Goal: Information Seeking & Learning: Check status

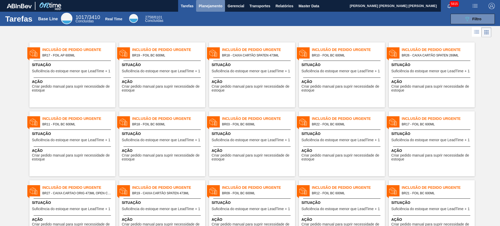
click at [215, 6] on span "Planejamento" at bounding box center [211, 6] width 24 height 6
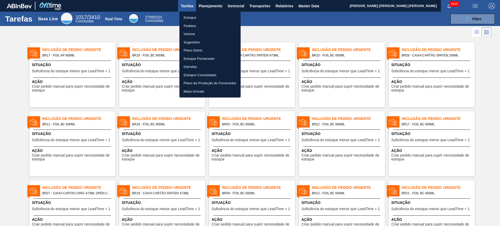
click at [200, 20] on li "Estoque" at bounding box center [209, 18] width 61 height 8
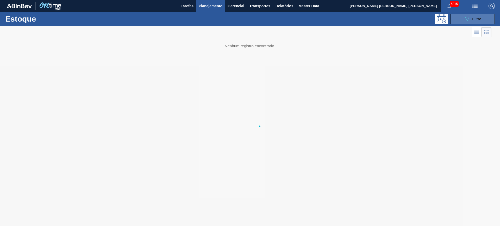
click at [468, 17] on icon "089F7B8B-B2A5-4AFE-B5C0-19BA573D28AC" at bounding box center [467, 19] width 6 height 6
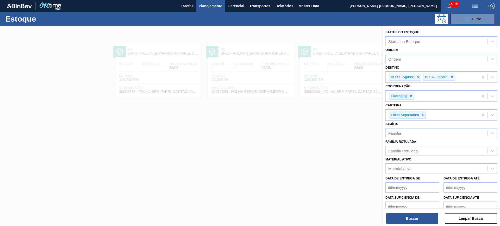
drag, startPoint x: 302, startPoint y: 129, endPoint x: 295, endPoint y: 119, distance: 11.6
click at [302, 130] on div at bounding box center [250, 139] width 500 height 226
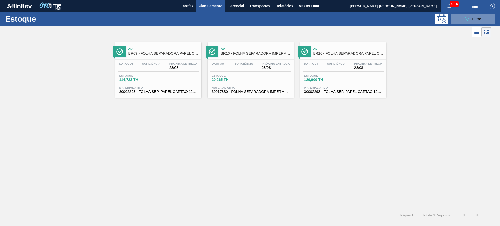
click at [467, 23] on button "089F7B8B-B2A5-4AFE-B5C0-19BA573D28AC Filtro" at bounding box center [472, 19] width 44 height 10
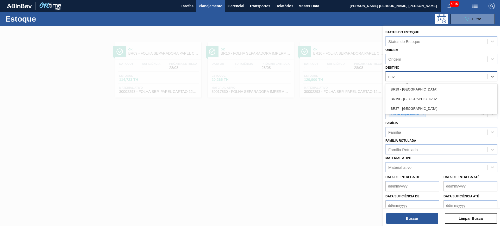
type input "nova m"
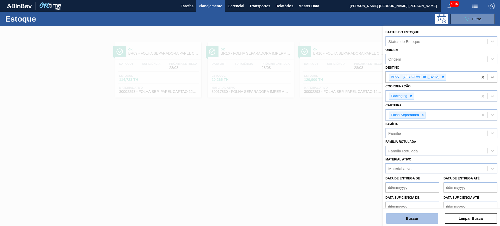
click at [417, 218] on button "Buscar" at bounding box center [412, 218] width 52 height 10
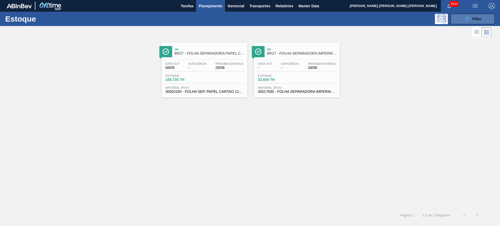
click at [460, 16] on button "089F7B8B-B2A5-4AFE-B5C0-19BA573D28AC Filtro" at bounding box center [472, 19] width 44 height 10
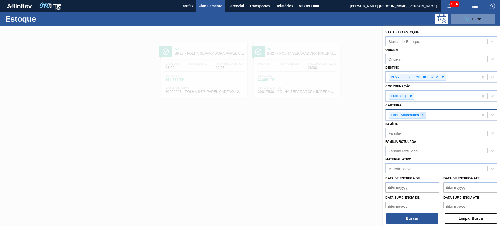
click at [422, 115] on icon at bounding box center [423, 115] width 4 height 4
click at [441, 77] on icon at bounding box center [443, 77] width 4 height 4
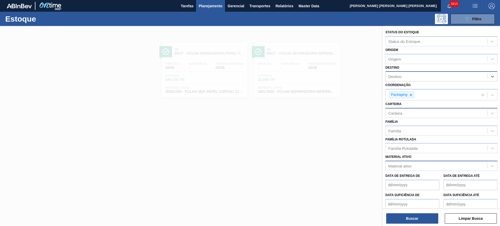
click at [414, 166] on div "Material ativo" at bounding box center [436, 166] width 102 height 8
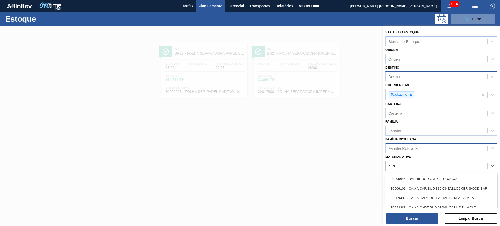
type ativo "bud"
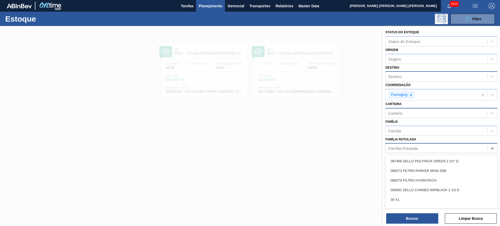
click at [402, 146] on div "Família Rotulada" at bounding box center [436, 149] width 102 height 8
type Rotulada "bud 330"
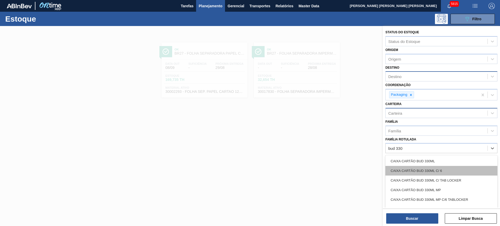
click at [425, 170] on div "CAIXA CARTÃO BUD 330ML C/ 6" at bounding box center [441, 171] width 112 height 10
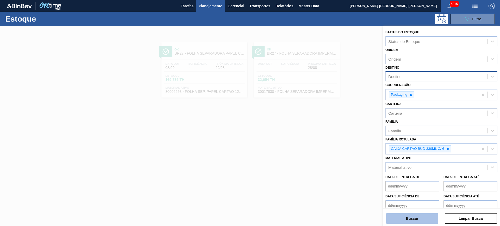
click at [409, 216] on button "Buscar" at bounding box center [412, 218] width 52 height 10
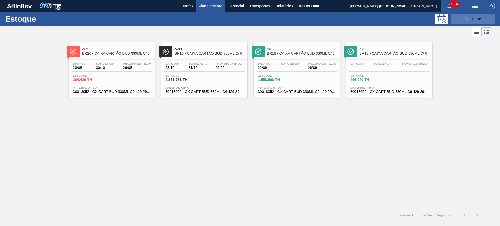
click at [466, 18] on icon at bounding box center [467, 19] width 4 height 4
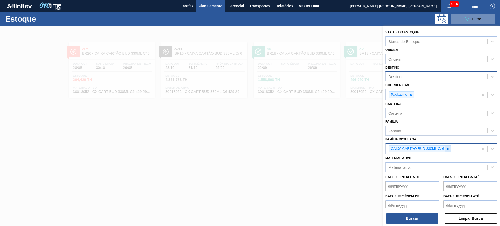
click at [446, 151] on div at bounding box center [448, 149] width 6 height 7
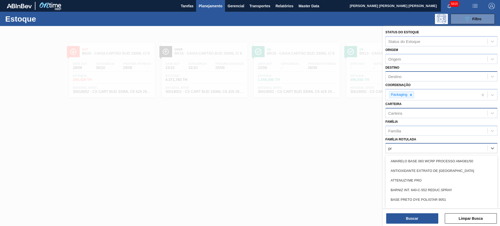
type Rotulada "p"
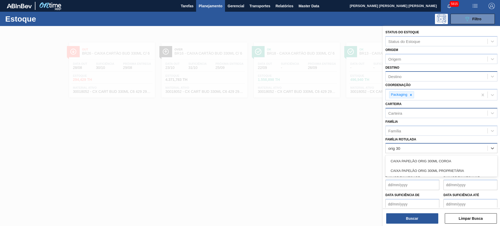
type Rotulada "orig 300"
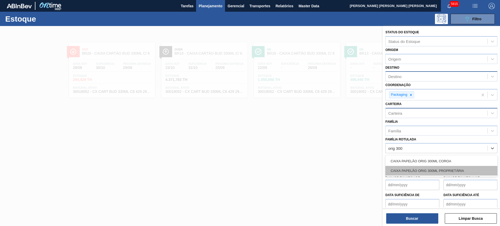
click at [451, 169] on div "CAIXA PAPELÃO ORIG 300ML PROPRIETÁRIA" at bounding box center [441, 171] width 112 height 10
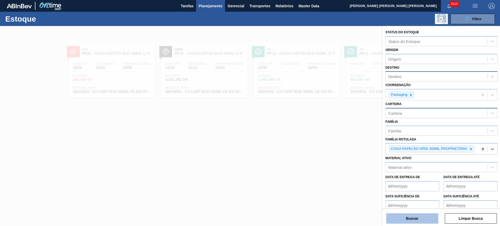
click at [426, 220] on button "Buscar" at bounding box center [412, 218] width 52 height 10
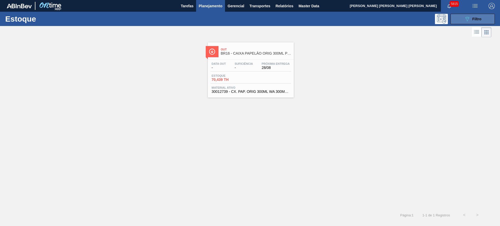
click at [461, 18] on button "089F7B8B-B2A5-4AFE-B5C0-19BA573D28AC Filtro" at bounding box center [472, 19] width 44 height 10
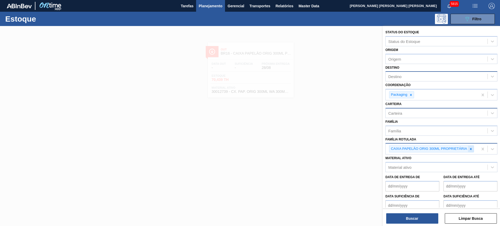
click at [469, 147] on div at bounding box center [471, 149] width 6 height 7
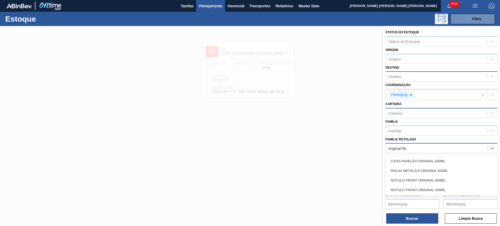
type Rotulada "original 600"
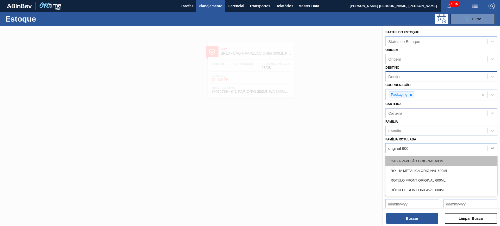
click at [455, 160] on div "CAIXA PAPELÃO ORIGINAL 600ML" at bounding box center [441, 161] width 112 height 10
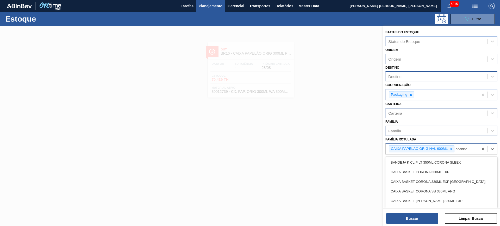
type Rotulada "corona 330"
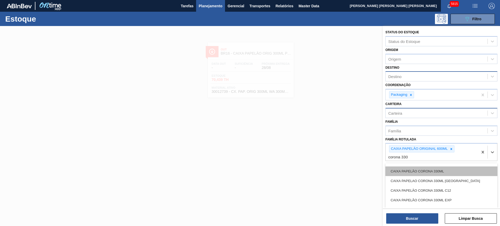
click at [458, 171] on div "CAIXA PAPELÃO CORONA 330ML" at bounding box center [441, 172] width 112 height 10
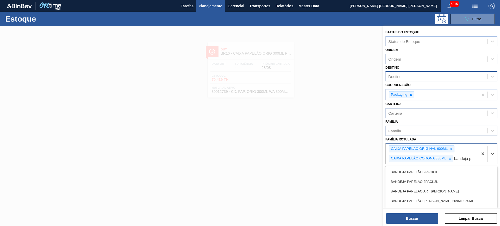
type Rotulada "bandeja pa"
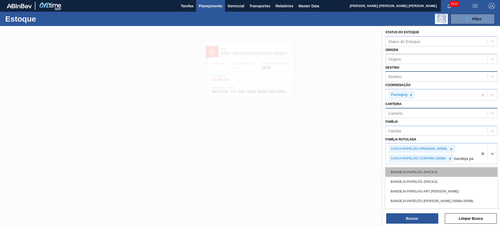
click at [439, 169] on div "BANDEJA PAPELÃO 2PACK1L" at bounding box center [441, 172] width 112 height 10
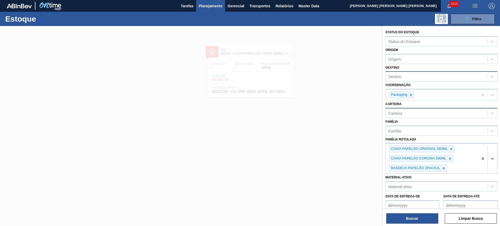
click at [420, 78] on div "Destino" at bounding box center [436, 77] width 102 height 8
type input "uber"
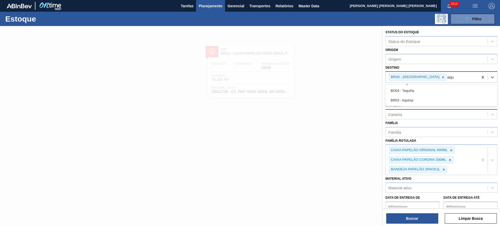
type input "aqui"
type input "aquira"
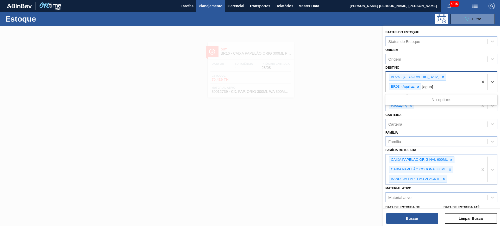
type input "jagua"
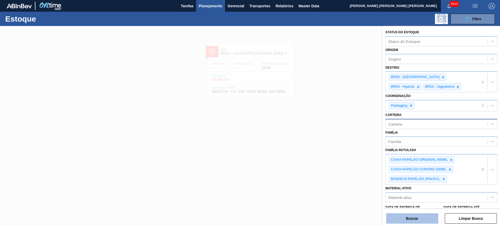
click at [429, 215] on button "Buscar" at bounding box center [412, 218] width 52 height 10
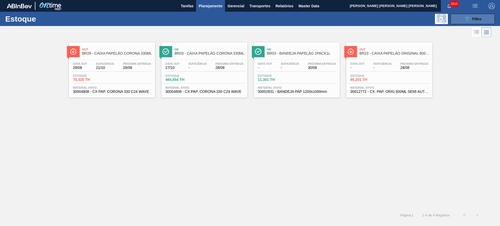
click at [467, 16] on icon "089F7B8B-B2A5-4AFE-B5C0-19BA573D28AC" at bounding box center [467, 19] width 6 height 6
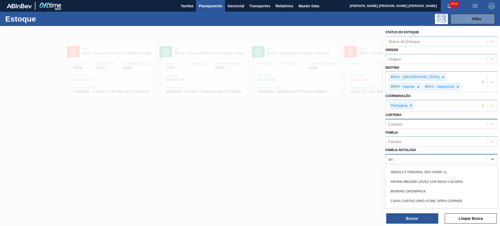
type Rotulada "orig"
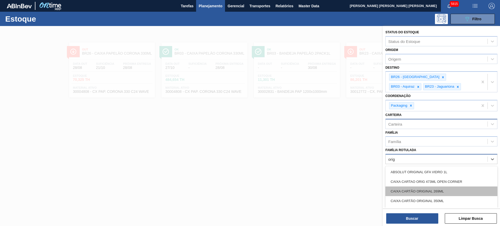
click at [455, 189] on div "CAIXA CARTÃO ORIGINAL 269ML" at bounding box center [441, 192] width 112 height 10
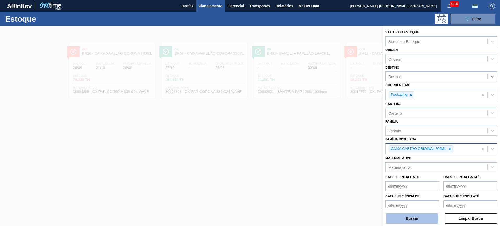
click at [411, 217] on button "Buscar" at bounding box center [412, 218] width 52 height 10
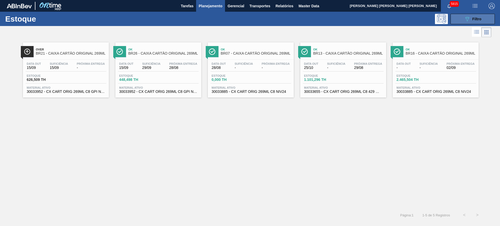
click at [469, 19] on icon "089F7B8B-B2A5-4AFE-B5C0-19BA573D28AC" at bounding box center [467, 19] width 6 height 6
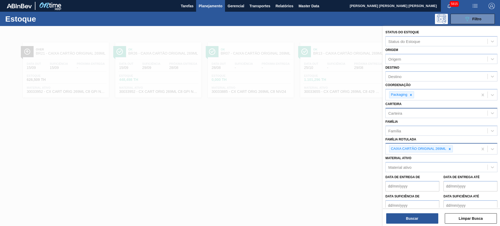
click at [319, 145] on div at bounding box center [250, 139] width 500 height 226
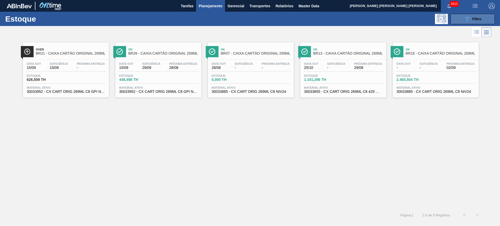
click at [471, 22] on button "089F7B8B-B2A5-4AFE-B5C0-19BA573D28AC Filtro" at bounding box center [472, 19] width 44 height 10
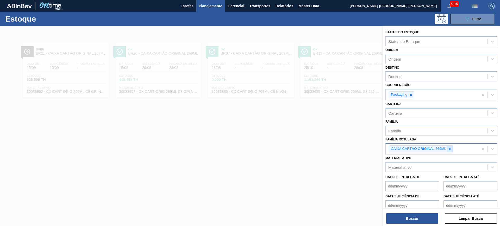
click at [450, 148] on icon at bounding box center [450, 149] width 4 height 4
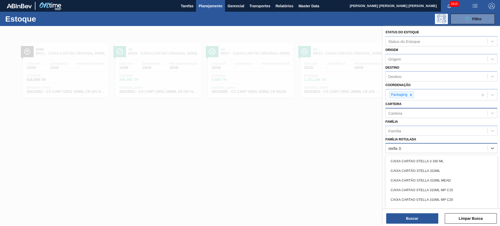
type Rotulada "stella 330"
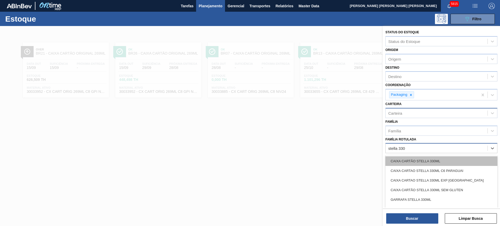
click at [413, 158] on div "CAIXA CARTÃO STELLA 330ML" at bounding box center [441, 161] width 112 height 10
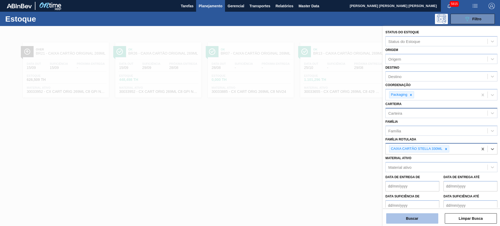
click at [422, 216] on button "Buscar" at bounding box center [412, 218] width 52 height 10
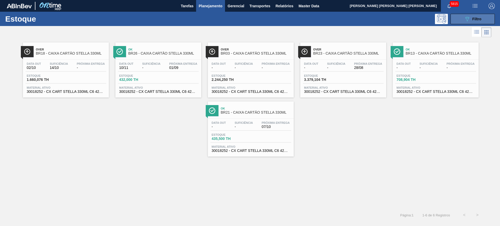
click at [465, 21] on icon "089F7B8B-B2A5-4AFE-B5C0-19BA573D28AC" at bounding box center [467, 19] width 6 height 6
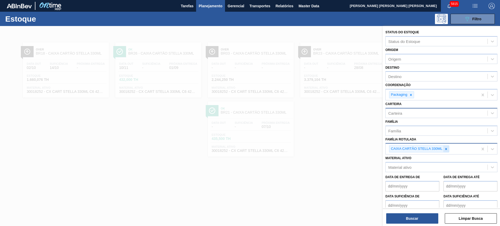
click at [446, 147] on icon at bounding box center [446, 149] width 4 height 4
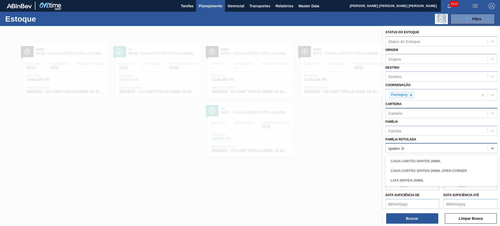
type Rotulada "spaten 269"
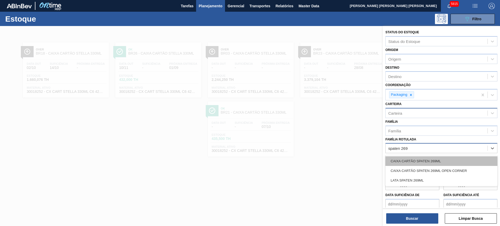
click at [448, 158] on div "CAIXA CARTÃO SPATEN 269ML" at bounding box center [441, 161] width 112 height 10
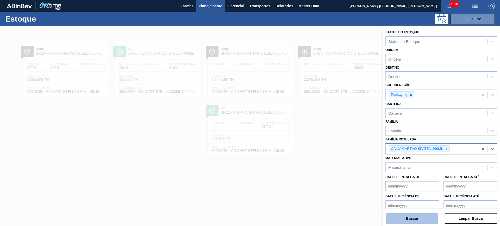
click at [431, 217] on button "Buscar" at bounding box center [412, 218] width 52 height 10
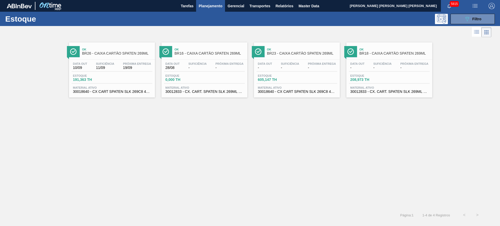
drag, startPoint x: 125, startPoint y: 66, endPoint x: 282, endPoint y: 61, distance: 157.3
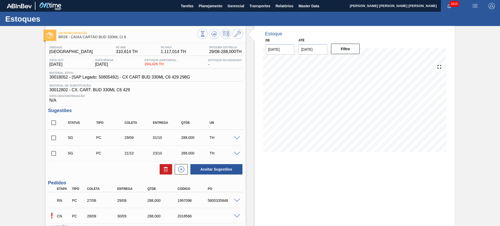
click at [308, 54] on input "[DATE]" at bounding box center [312, 49] width 29 height 10
click at [356, 63] on button "Next Month" at bounding box center [357, 62] width 4 height 4
click at [355, 121] on div "6" at bounding box center [355, 120] width 7 height 7
type input "[DATE]"
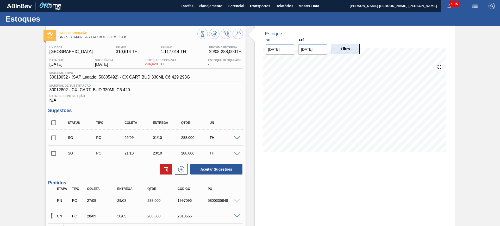
click at [352, 47] on button "Filtro" at bounding box center [345, 49] width 29 height 10
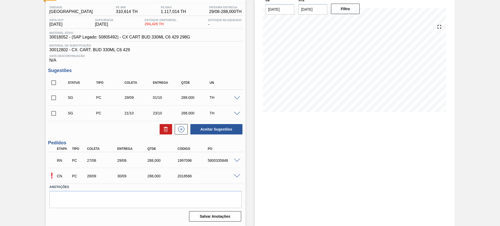
click at [237, 176] on span at bounding box center [237, 176] width 6 height 4
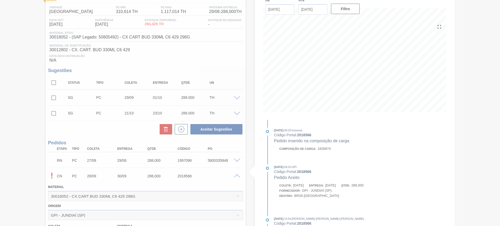
click at [237, 177] on div at bounding box center [250, 113] width 500 height 226
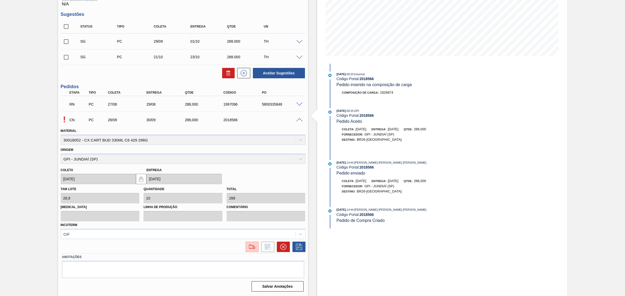
scroll to position [97, 0]
click at [299, 120] on span at bounding box center [299, 120] width 6 height 4
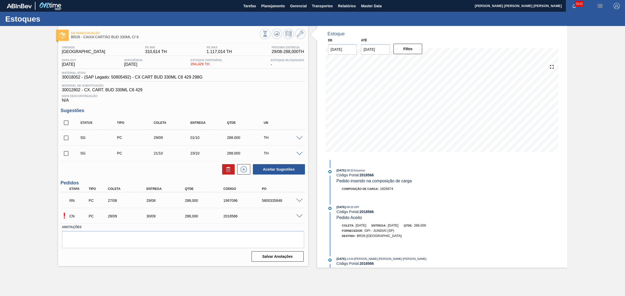
scroll to position [0, 0]
click at [298, 201] on span at bounding box center [299, 201] width 6 height 4
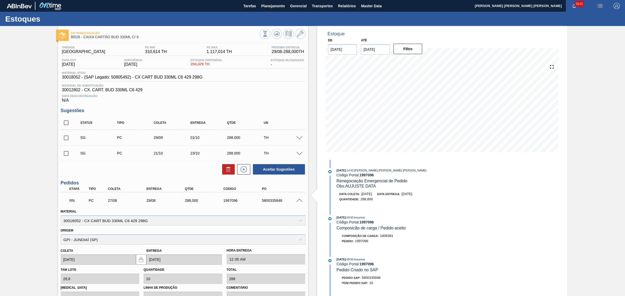
click at [301, 202] on span at bounding box center [299, 201] width 6 height 4
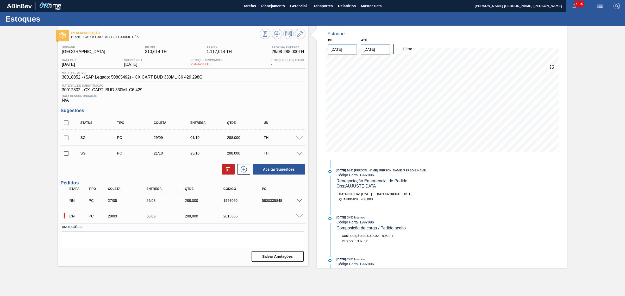
click at [300, 217] on span at bounding box center [299, 216] width 6 height 4
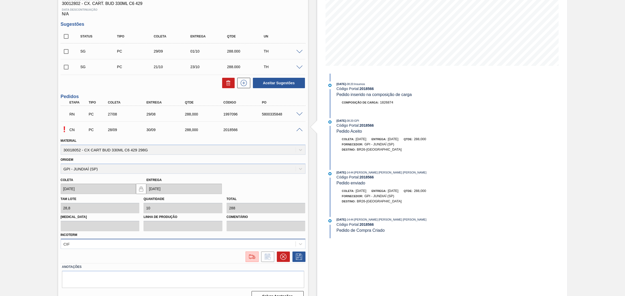
scroll to position [97, 0]
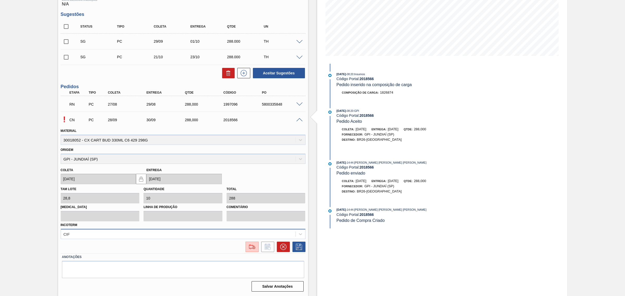
click at [258, 226] on div "CIF" at bounding box center [183, 234] width 245 height 10
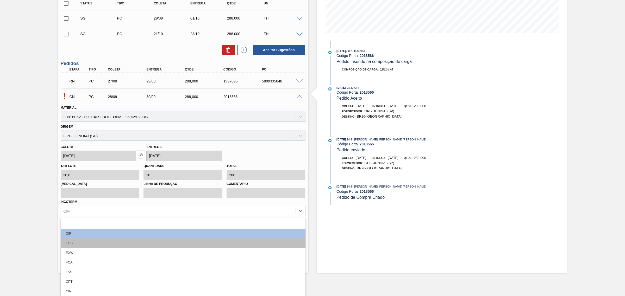
click at [170, 226] on div "FOB" at bounding box center [183, 243] width 245 height 10
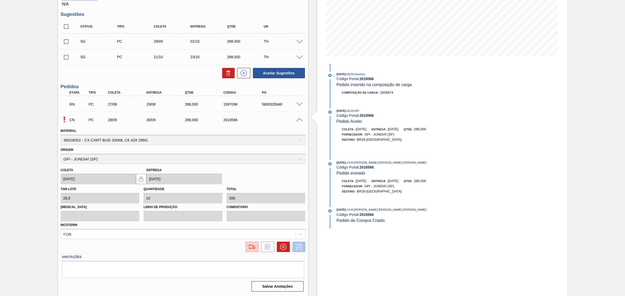
click at [296, 226] on icon at bounding box center [299, 247] width 8 height 6
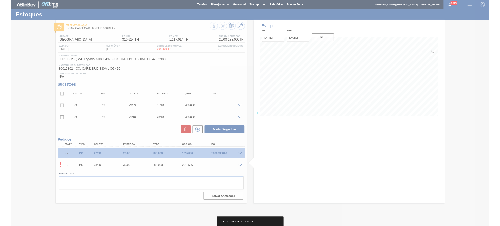
scroll to position [0, 0]
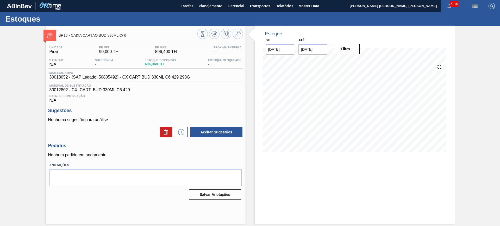
click at [312, 48] on input "[DATE]" at bounding box center [312, 49] width 29 height 10
click at [356, 62] on button "Next Month" at bounding box center [357, 62] width 4 height 4
click at [357, 122] on div "6" at bounding box center [355, 120] width 7 height 7
type input "[DATE]"
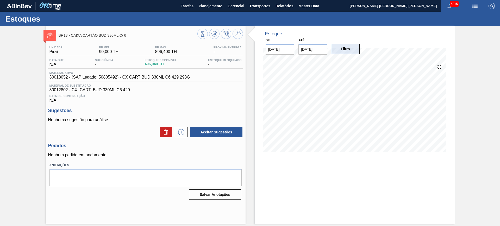
click at [354, 47] on button "Filtro" at bounding box center [345, 49] width 29 height 10
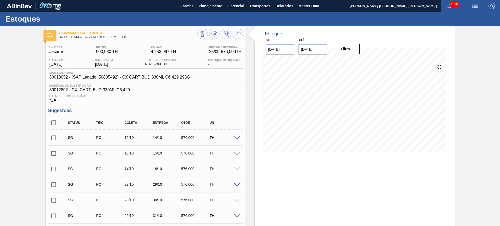
click at [311, 47] on input "[DATE]" at bounding box center [312, 49] width 29 height 10
click at [354, 64] on div "dom seg ter qua qui sex sab" at bounding box center [329, 68] width 62 height 8
click at [356, 62] on button "Next Month" at bounding box center [357, 62] width 4 height 4
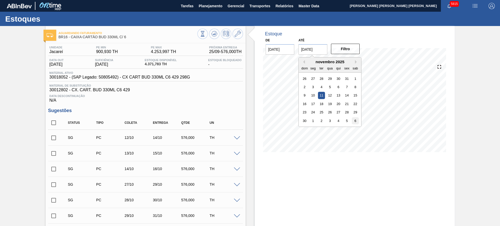
click at [357, 121] on div "6" at bounding box center [355, 120] width 7 height 7
type input "[DATE]"
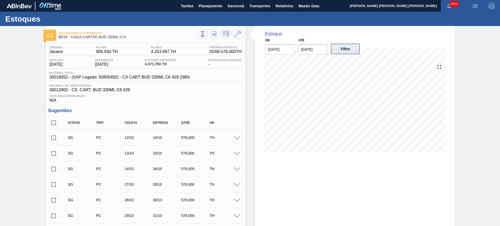
click at [353, 51] on button "Filtro" at bounding box center [345, 49] width 29 height 10
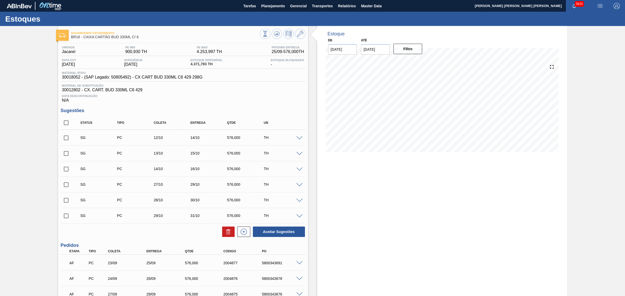
click at [65, 138] on input "checkbox" at bounding box center [66, 137] width 11 height 11
checkbox input "true"
click at [67, 172] on input "checkbox" at bounding box center [66, 169] width 11 height 11
checkbox input "true"
click at [67, 200] on input "checkbox" at bounding box center [66, 200] width 11 height 11
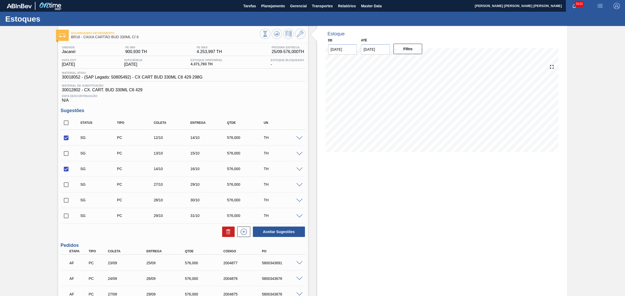
checkbox input "true"
click at [64, 217] on input "checkbox" at bounding box center [66, 216] width 11 height 11
checkbox input "true"
click at [295, 226] on button "Aceitar Sugestões" at bounding box center [279, 232] width 52 height 10
checkbox input "false"
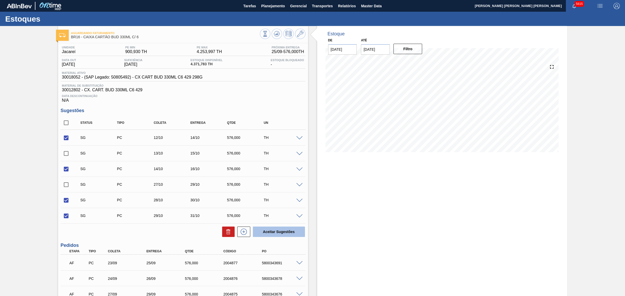
checkbox input "false"
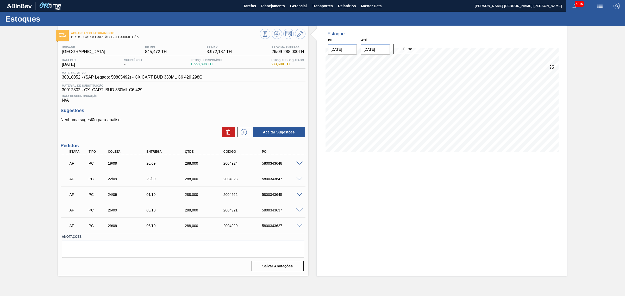
click at [298, 163] on span at bounding box center [299, 164] width 6 height 4
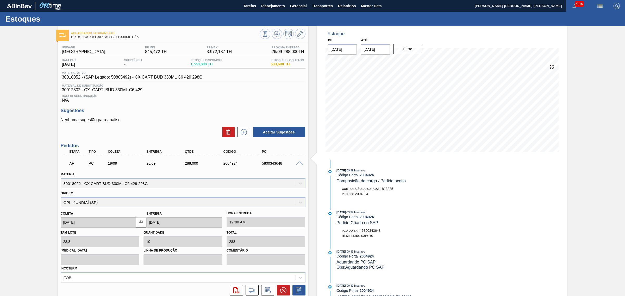
click at [301, 163] on span at bounding box center [299, 164] width 6 height 4
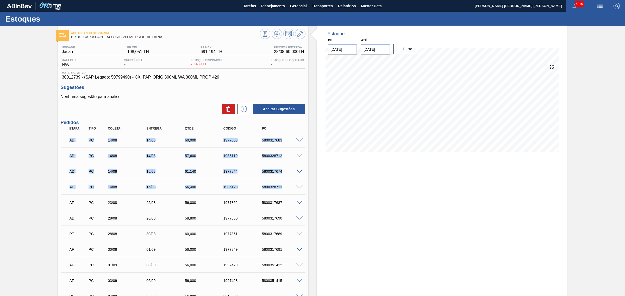
drag, startPoint x: 68, startPoint y: 143, endPoint x: 296, endPoint y: 185, distance: 231.4
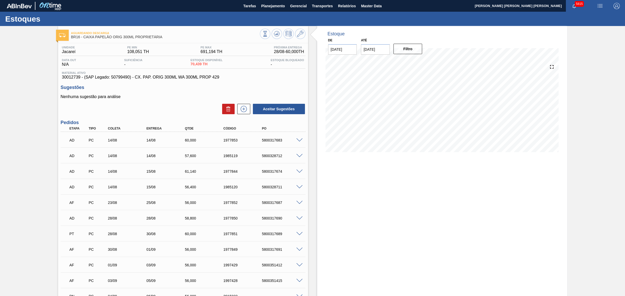
click at [187, 95] on p "Nenhuma sugestão para análise" at bounding box center [183, 96] width 245 height 5
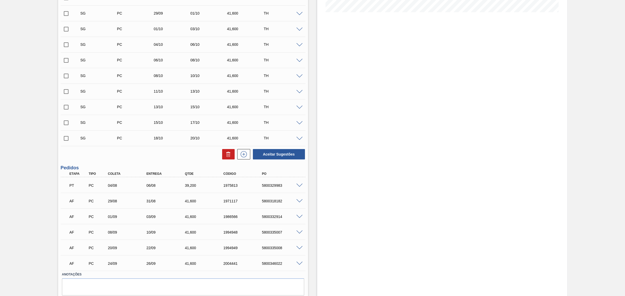
scroll to position [158, 0]
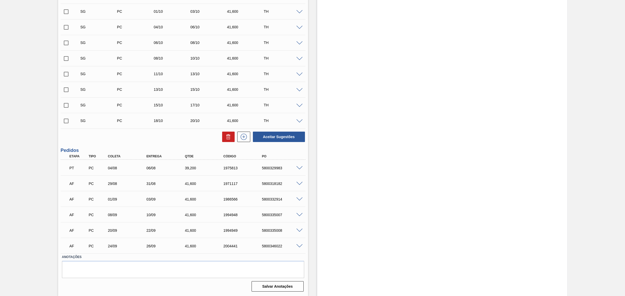
click at [298, 167] on span at bounding box center [299, 168] width 6 height 4
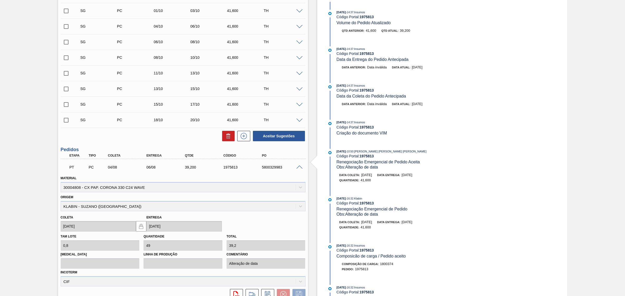
click at [299, 167] on span at bounding box center [299, 168] width 6 height 4
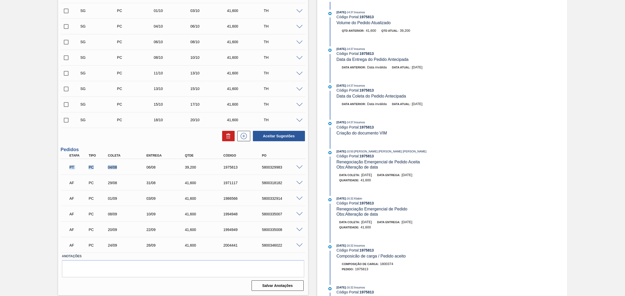
drag, startPoint x: 65, startPoint y: 169, endPoint x: 143, endPoint y: 174, distance: 78.5
click at [143, 173] on div "PT PC 04/08 06/08 39,200 1975813 5800329983" at bounding box center [183, 166] width 245 height 13
click at [182, 138] on div "Aceitar Sugestões" at bounding box center [183, 135] width 245 height 11
drag, startPoint x: 105, startPoint y: 183, endPoint x: 128, endPoint y: 183, distance: 22.4
click at [128, 183] on div "29/08" at bounding box center [123, 183] width 39 height 4
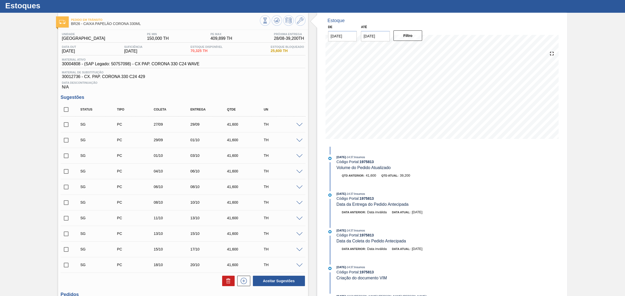
scroll to position [0, 0]
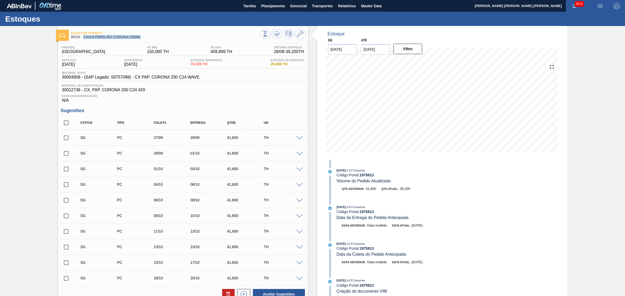
drag, startPoint x: 148, startPoint y: 41, endPoint x: 84, endPoint y: 39, distance: 63.8
click at [84, 39] on div "Pedido em Trânsito BR26 - CAIXA PAPELÃO CORONA 330ML" at bounding box center [165, 35] width 189 height 12
copy span "CAIXA PAPELÃO CORONA 330ML"
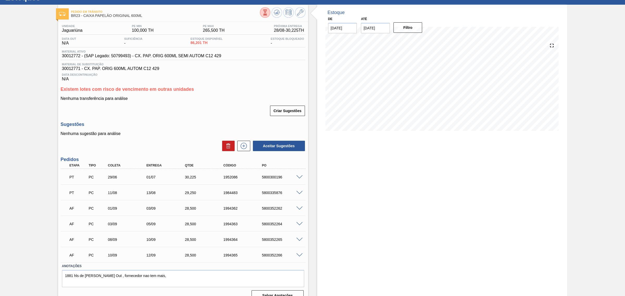
scroll to position [31, 0]
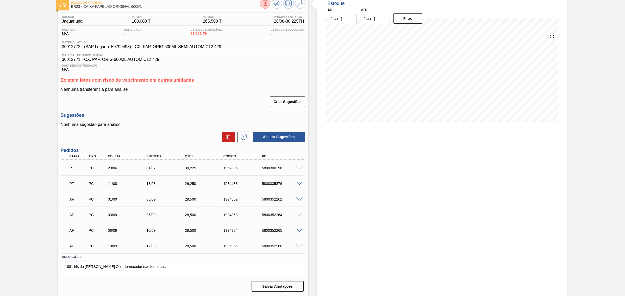
click at [298, 184] on span at bounding box center [299, 184] width 6 height 4
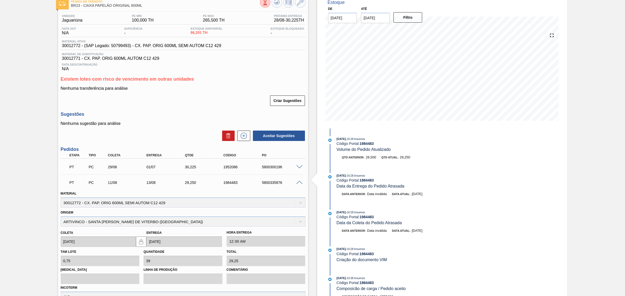
click at [298, 183] on span at bounding box center [299, 183] width 6 height 4
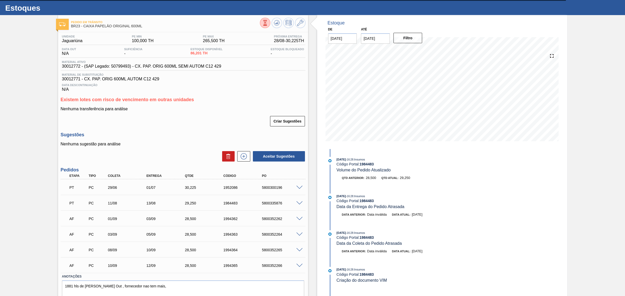
scroll to position [0, 0]
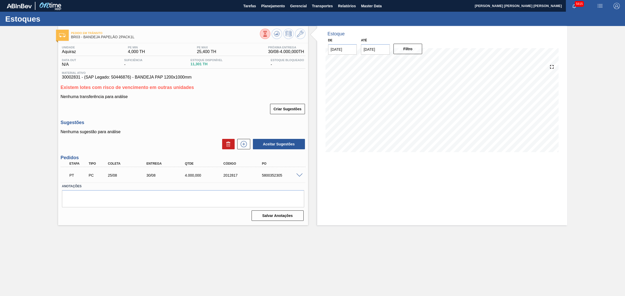
click at [300, 176] on span at bounding box center [299, 176] width 6 height 4
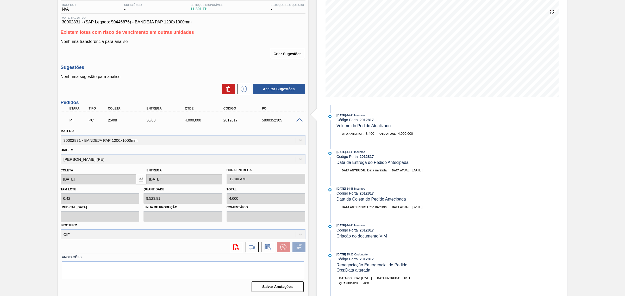
scroll to position [23, 0]
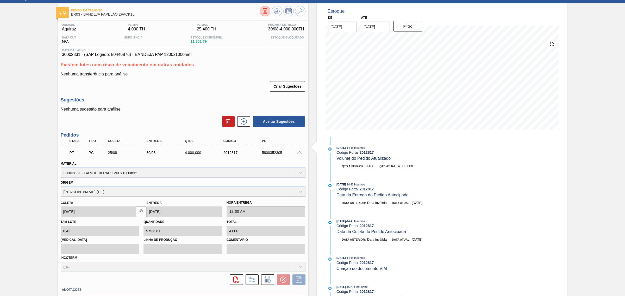
click at [275, 154] on div "5800352305" at bounding box center [282, 153] width 44 height 4
copy div "5800352305"
click at [170, 120] on div "Aceitar Sugestões" at bounding box center [183, 121] width 245 height 11
click at [300, 153] on span at bounding box center [299, 153] width 6 height 4
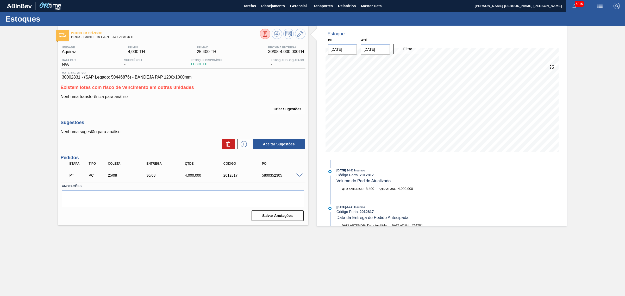
scroll to position [0, 0]
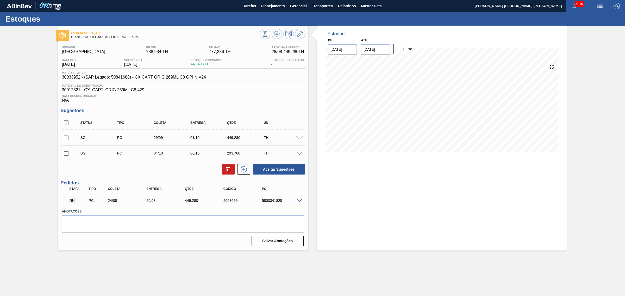
click at [297, 201] on span at bounding box center [299, 201] width 6 height 4
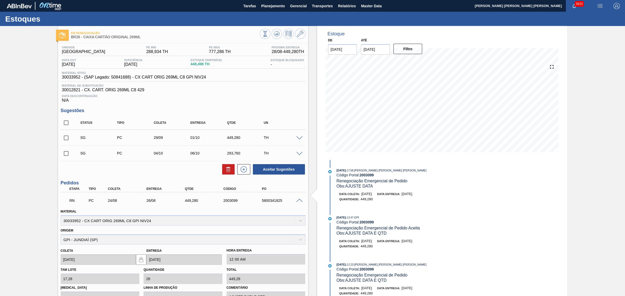
click at [300, 201] on span at bounding box center [299, 201] width 6 height 4
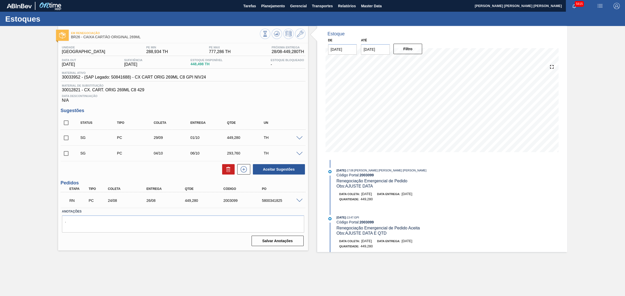
click at [297, 202] on span at bounding box center [299, 201] width 6 height 4
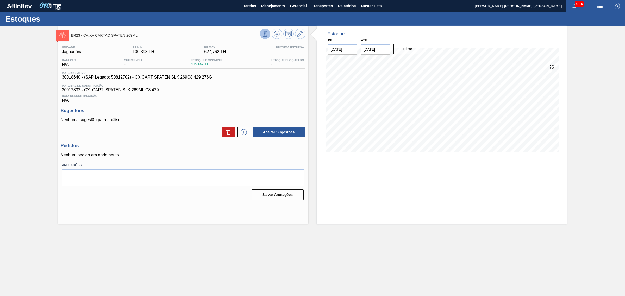
click at [247, 34] on icon at bounding box center [265, 34] width 6 height 6
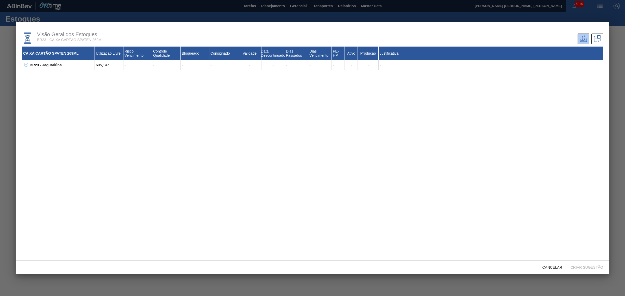
click at [25, 65] on icon at bounding box center [26, 65] width 4 height 4
drag, startPoint x: 62, startPoint y: 85, endPoint x: 72, endPoint y: 85, distance: 9.6
click at [72, 85] on div "30018640 - CX CART SPATEN SLK 269C8 429 276G" at bounding box center [65, 83] width 60 height 9
click at [8, 83] on div at bounding box center [312, 148] width 625 height 296
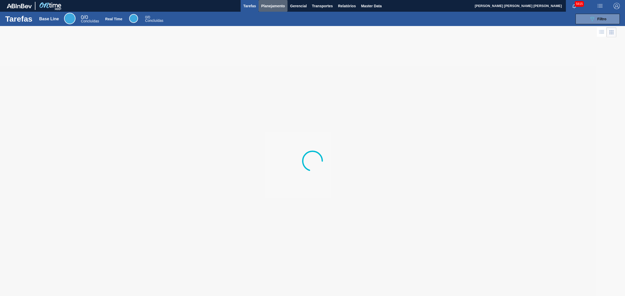
drag, startPoint x: 264, startPoint y: 6, endPoint x: 268, endPoint y: 18, distance: 13.1
click at [264, 6] on span "Planejamento" at bounding box center [273, 6] width 24 height 6
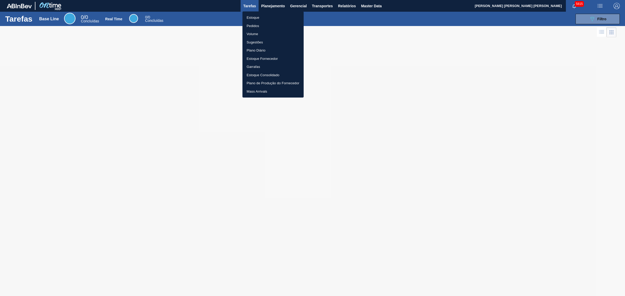
click at [260, 15] on li "Estoque" at bounding box center [272, 18] width 61 height 8
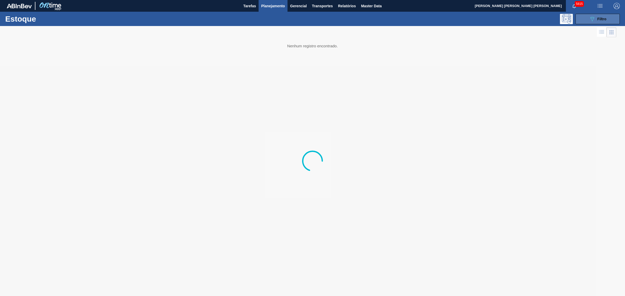
click at [599, 18] on span "Filtro" at bounding box center [601, 19] width 9 height 4
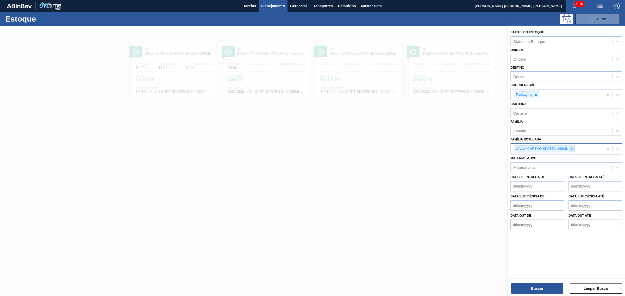
click at [572, 149] on icon at bounding box center [571, 149] width 4 height 4
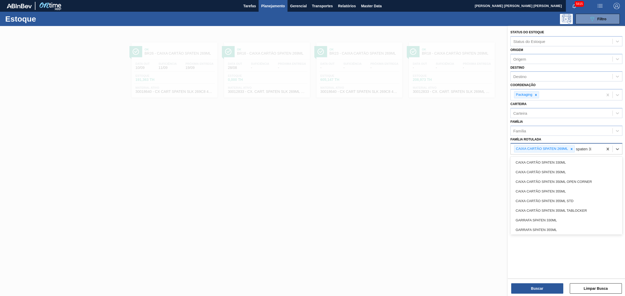
type Rotulada "spaten 330"
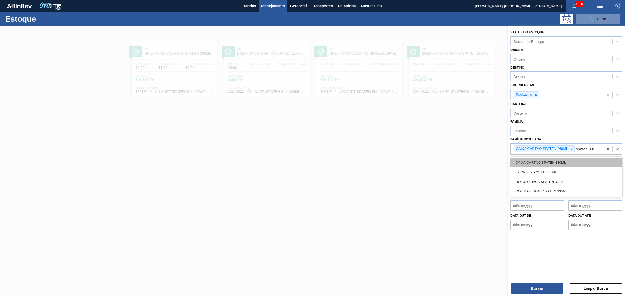
click at [573, 163] on div "CAIXA CARTÃO SPATEN 330ML" at bounding box center [566, 163] width 112 height 10
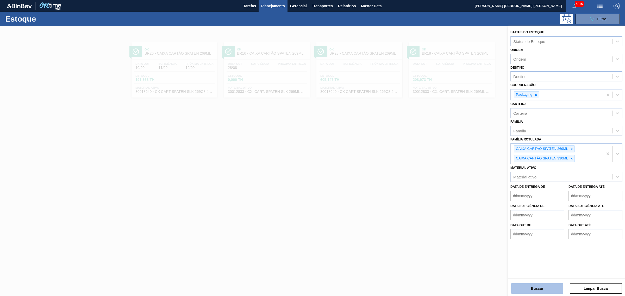
click at [551, 287] on button "Buscar" at bounding box center [537, 288] width 52 height 10
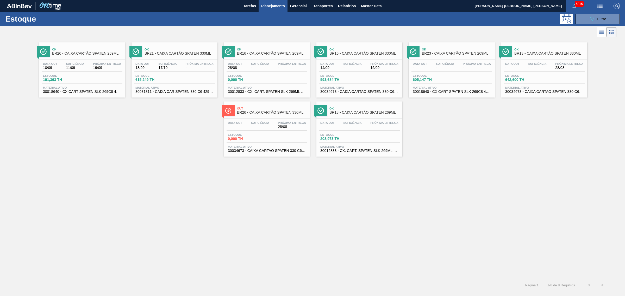
drag, startPoint x: 613, startPoint y: 17, endPoint x: 600, endPoint y: 39, distance: 25.2
click at [613, 17] on button "089F7B8B-B2A5-4AFE-B5C0-19BA573D28AC Filtro" at bounding box center [597, 19] width 44 height 10
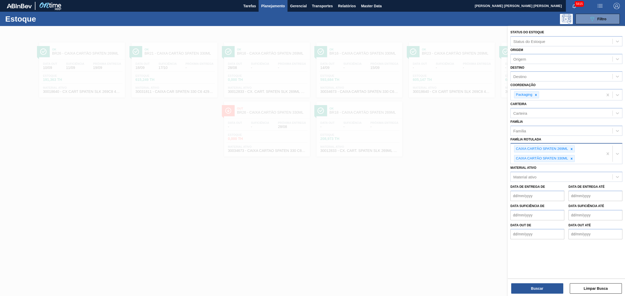
click at [567, 148] on div "CAIXA CARTÃO SPATEN 269ML" at bounding box center [541, 149] width 54 height 7
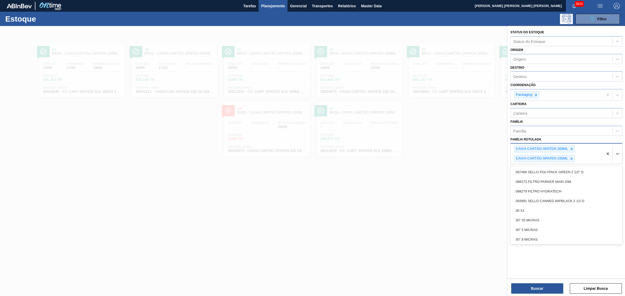
click at [574, 149] on div "CAIXA CARTÃO SPATEN 269ML" at bounding box center [544, 148] width 61 height 7
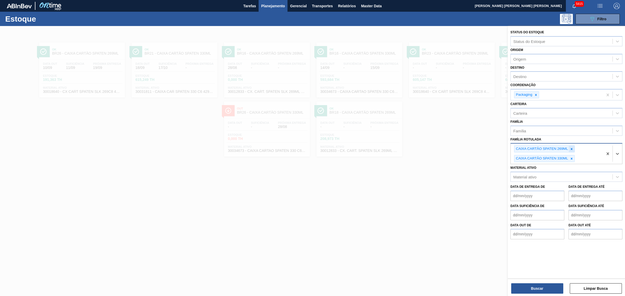
click at [573, 149] on div at bounding box center [571, 149] width 6 height 7
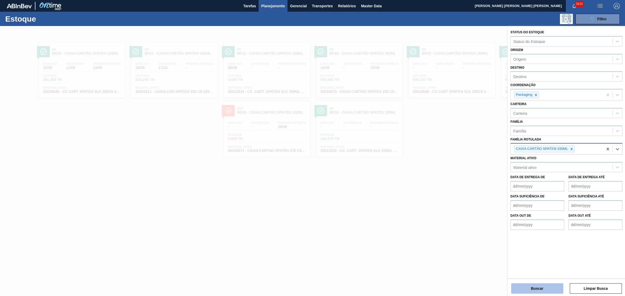
click at [551, 289] on button "Buscar" at bounding box center [537, 288] width 52 height 10
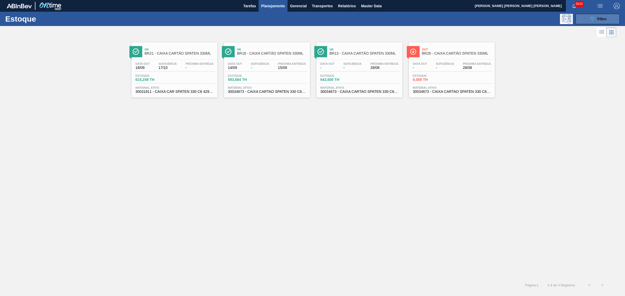
click at [593, 17] on icon at bounding box center [592, 19] width 4 height 4
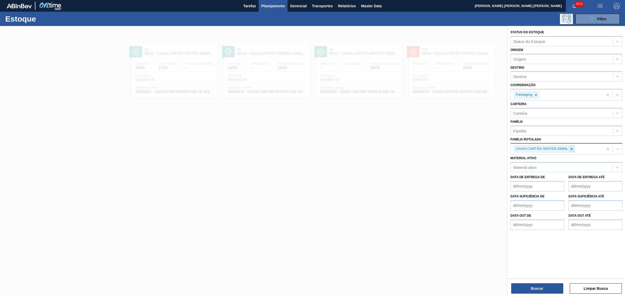
click at [570, 151] on div at bounding box center [571, 149] width 6 height 7
type Rotulada "spaten 269"
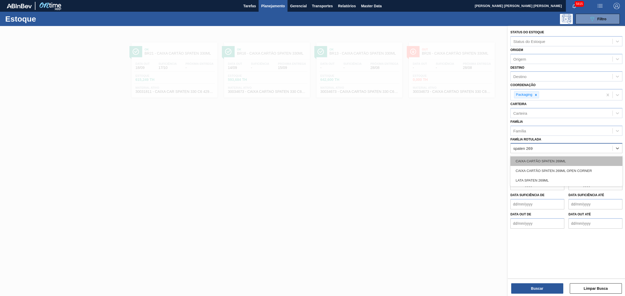
click at [571, 161] on div "CAIXA CARTÃO SPATEN 269ML" at bounding box center [566, 161] width 112 height 10
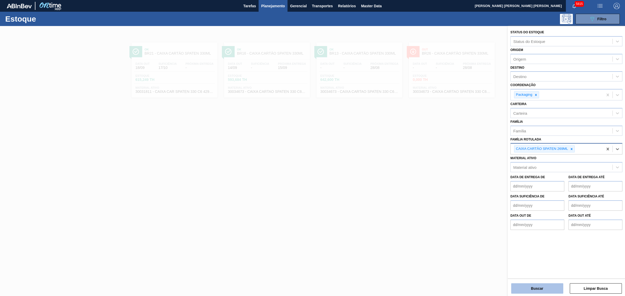
click at [552, 283] on button "Buscar" at bounding box center [537, 288] width 52 height 10
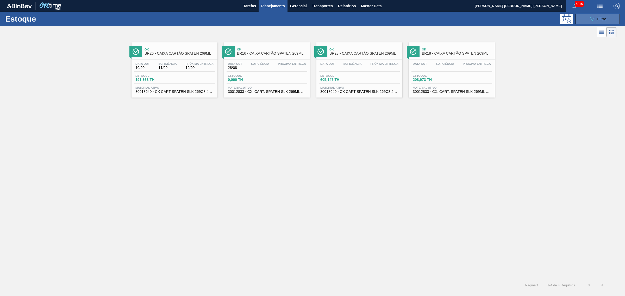
click at [577, 18] on button "089F7B8B-B2A5-4AFE-B5C0-19BA573D28AC Filtro" at bounding box center [597, 19] width 44 height 10
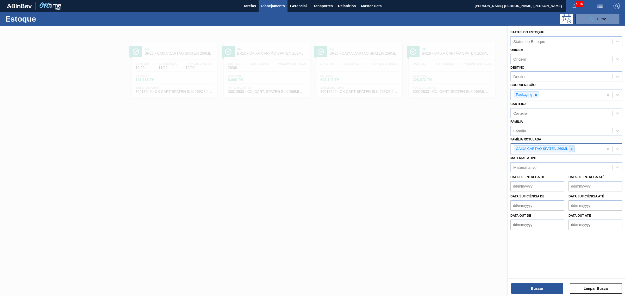
click at [573, 148] on div at bounding box center [571, 149] width 6 height 7
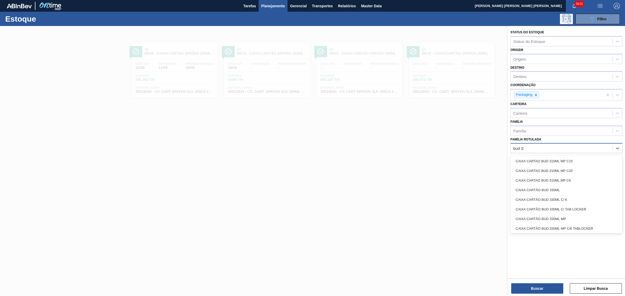
type Rotulada "bud 330"
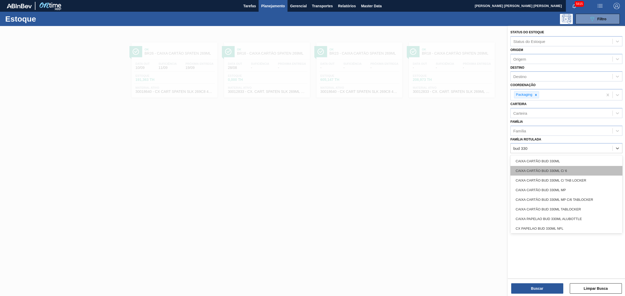
click at [569, 172] on div "CAIXA CARTÃO BUD 330ML C/ 6" at bounding box center [566, 171] width 112 height 10
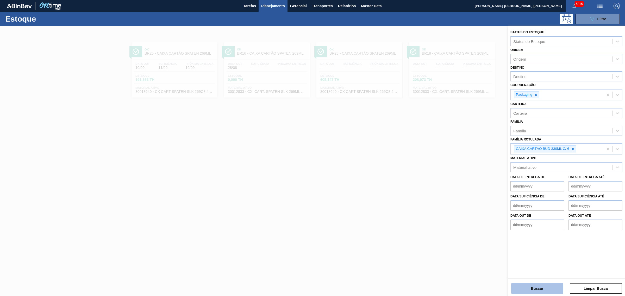
click at [547, 286] on button "Buscar" at bounding box center [537, 288] width 52 height 10
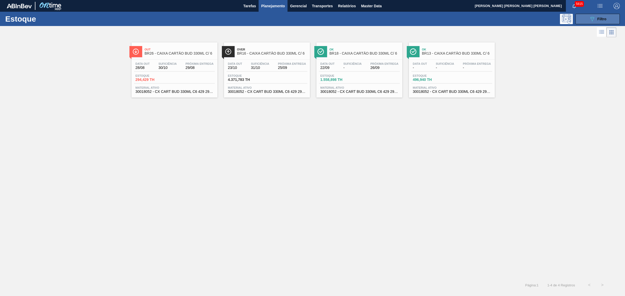
click at [586, 16] on button "089F7B8B-B2A5-4AFE-B5C0-19BA573D28AC Filtro" at bounding box center [597, 19] width 44 height 10
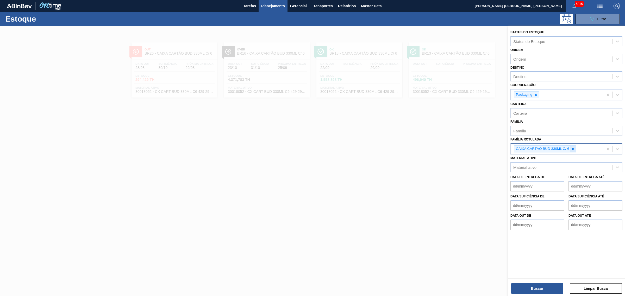
click at [571, 149] on icon at bounding box center [573, 149] width 4 height 4
paste Rotulada "CAIXA CARTÃO SPATEN 350ML OPEN CORNER"
type Rotulada "CAIXA CARTÃO SPATEN 350ML OPEN CORNER"
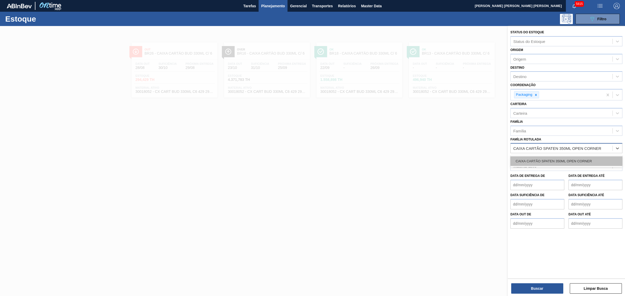
click at [553, 161] on div "CAIXA CARTÃO SPATEN 350ML OPEN CORNER" at bounding box center [566, 161] width 112 height 10
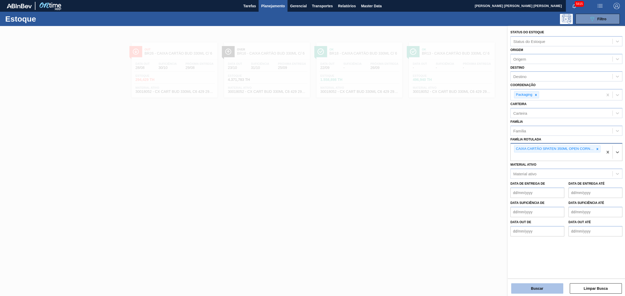
click at [547, 288] on button "Buscar" at bounding box center [537, 288] width 52 height 10
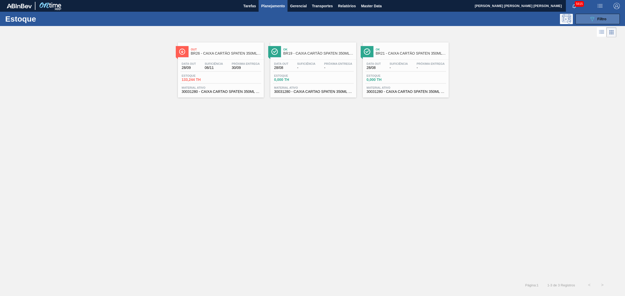
click at [608, 20] on button "089F7B8B-B2A5-4AFE-B5C0-19BA573D28AC Filtro" at bounding box center [597, 19] width 44 height 10
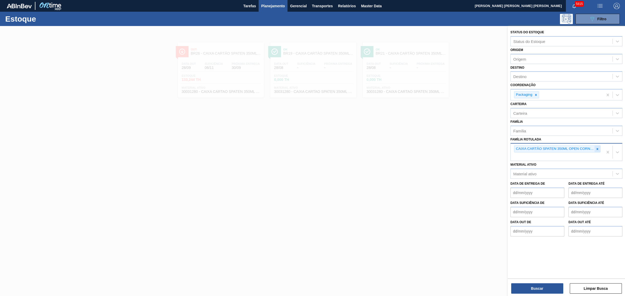
click at [597, 148] on icon at bounding box center [597, 149] width 4 height 4
paste Rotulada "CAIXA CARTÃO SPATEN 473ML"
type Rotulada "CAIXA CARTÃO SPATEN 473ML"
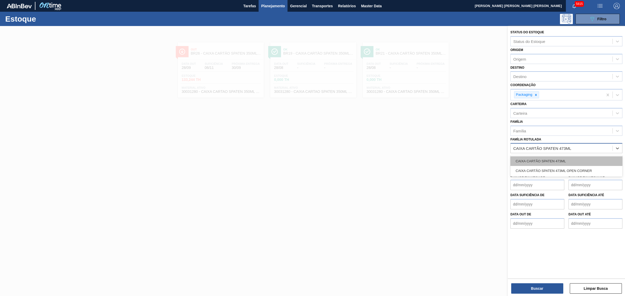
click at [585, 162] on div "CAIXA CARTÃO SPATEN 473ML" at bounding box center [566, 161] width 112 height 10
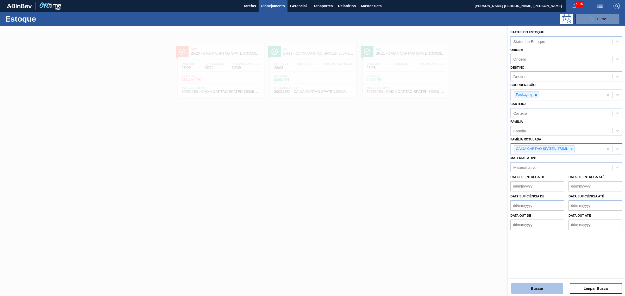
click at [549, 284] on button "Buscar" at bounding box center [537, 288] width 52 height 10
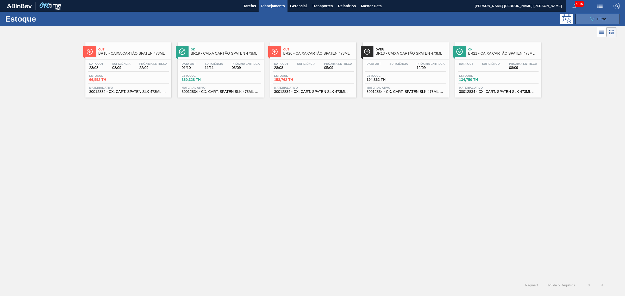
click at [597, 17] on span "Filtro" at bounding box center [601, 19] width 9 height 4
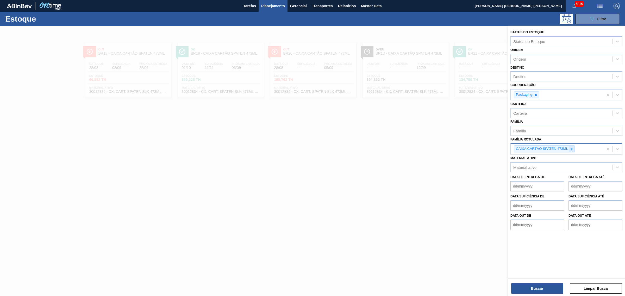
click at [573, 149] on div at bounding box center [571, 149] width 6 height 7
paste Rotulada "CAIXA CARTÃO ORIGINAL 269ML"
type Rotulada "CAIXA CARTÃO ORIGINAL 269ML"
click at [573, 157] on div "CAIXA CARTÃO ORIGINAL 269ML" at bounding box center [566, 161] width 112 height 10
click at [556, 288] on button "Buscar" at bounding box center [537, 288] width 52 height 10
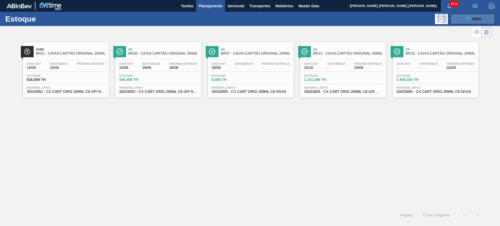
click at [476, 20] on span "Filtro" at bounding box center [476, 19] width 9 height 4
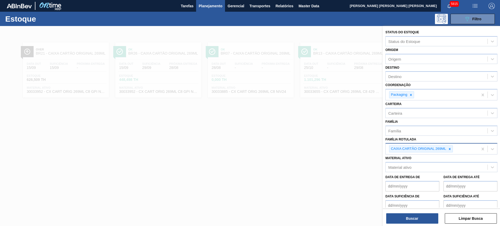
click at [452, 150] on div at bounding box center [450, 149] width 6 height 7
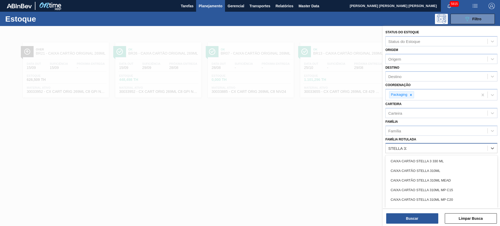
type Rotulada "STELLA 330"
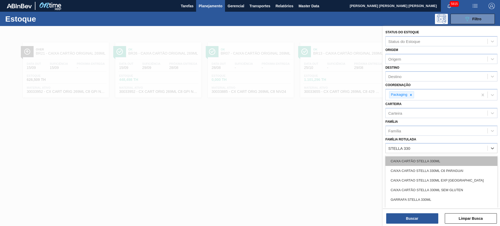
click at [444, 159] on div "CAIXA CARTÃO STELLA 330ML" at bounding box center [441, 161] width 112 height 10
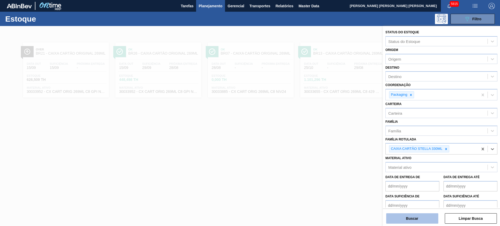
click at [427, 219] on button "Buscar" at bounding box center [412, 218] width 52 height 10
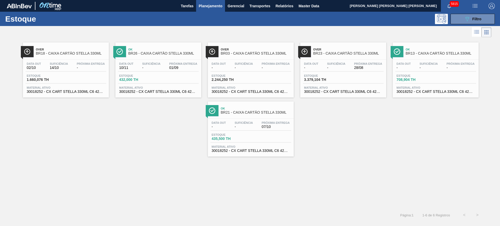
click at [459, 12] on div "Estoque 089F7B8B-B2A5-4AFE-B5C0-19BA573D28AC Filtro" at bounding box center [250, 19] width 500 height 14
click at [458, 20] on button "089F7B8B-B2A5-4AFE-B5C0-19BA573D28AC Filtro" at bounding box center [472, 19] width 44 height 10
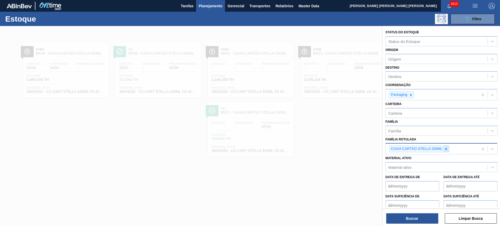
click at [444, 148] on icon at bounding box center [446, 149] width 4 height 4
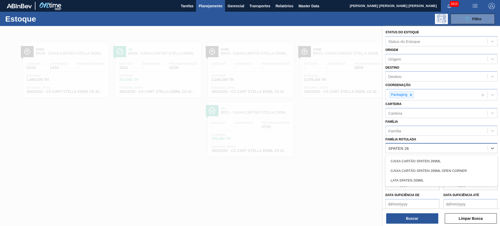
type Rotulada "SPATEN 269"
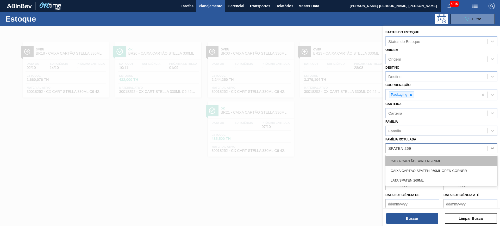
click at [448, 161] on div "CAIXA CARTÃO SPATEN 269ML" at bounding box center [441, 161] width 112 height 10
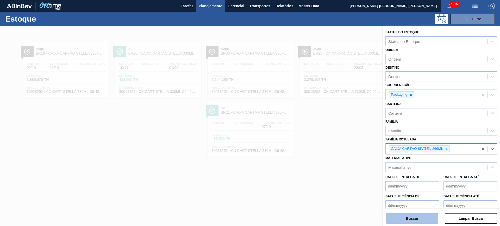
click at [429, 217] on button "Buscar" at bounding box center [412, 218] width 52 height 10
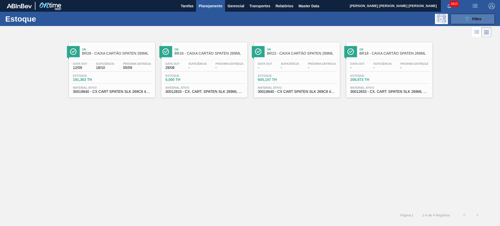
click at [478, 16] on div "089F7B8B-B2A5-4AFE-B5C0-19BA573D28AC Filtro" at bounding box center [472, 19] width 17 height 6
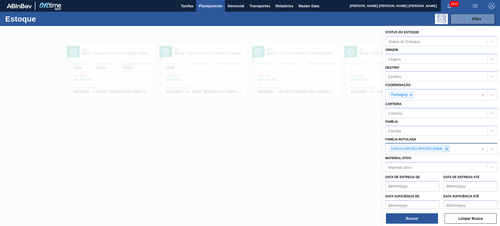
click at [447, 150] on icon at bounding box center [446, 149] width 4 height 4
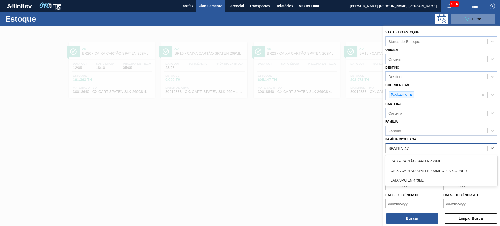
type Rotulada "SPATEN 473"
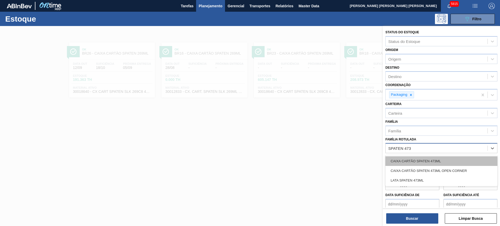
click at [460, 162] on div "CAIXA CARTÃO SPATEN 473ML" at bounding box center [441, 161] width 112 height 10
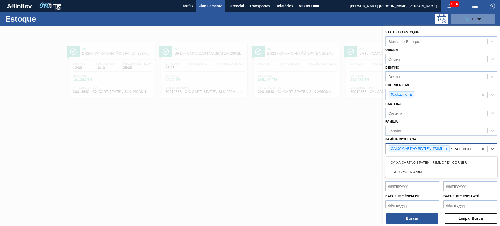
type Rotulada "SPATEN 473"
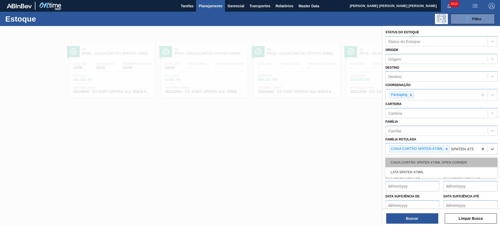
click at [457, 164] on div "CAIXA CARTÃO SPATEN 473ML OPEN CORNER" at bounding box center [441, 163] width 112 height 10
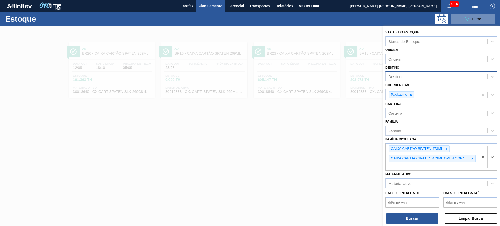
click at [413, 77] on div "Destino" at bounding box center [436, 77] width 102 height 8
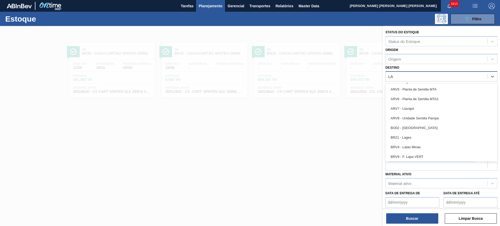
type input "LAG"
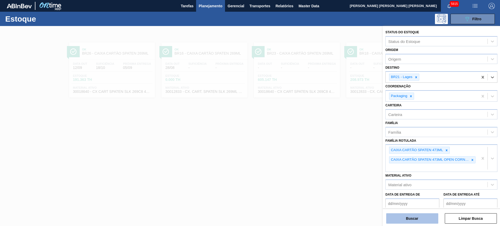
click at [417, 217] on button "Buscar" at bounding box center [412, 218] width 52 height 10
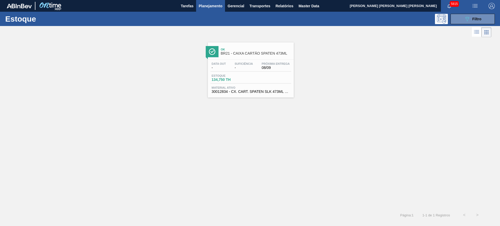
drag, startPoint x: 456, startPoint y: 11, endPoint x: 460, endPoint y: 19, distance: 9.1
click at [456, 11] on div "5815" at bounding box center [454, 6] width 26 height 12
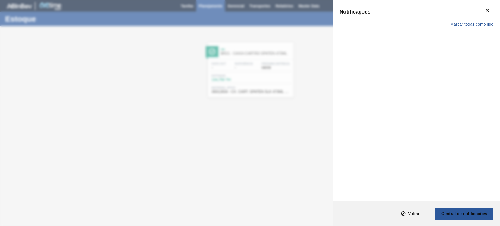
click at [460, 20] on div "Marcar todas como lido" at bounding box center [416, 24] width 154 height 15
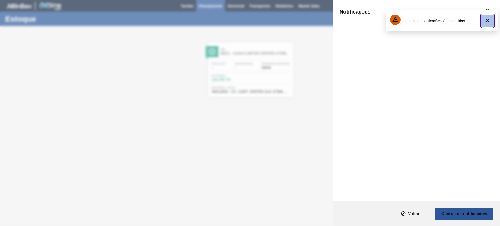
click at [485, 21] on icon "botão de ícone" at bounding box center [487, 20] width 6 height 6
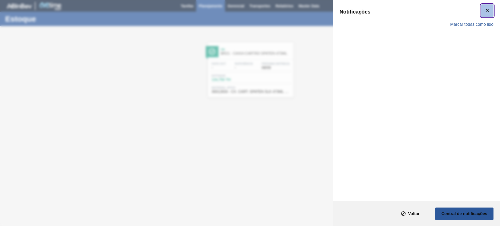
click at [488, 8] on icon "botão de ícone" at bounding box center [487, 10] width 6 height 6
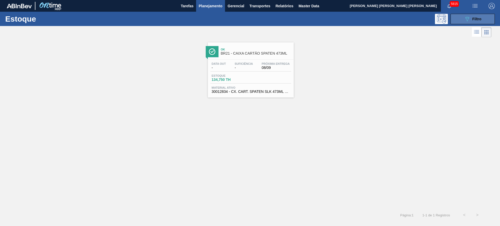
click at [466, 17] on icon at bounding box center [467, 19] width 4 height 4
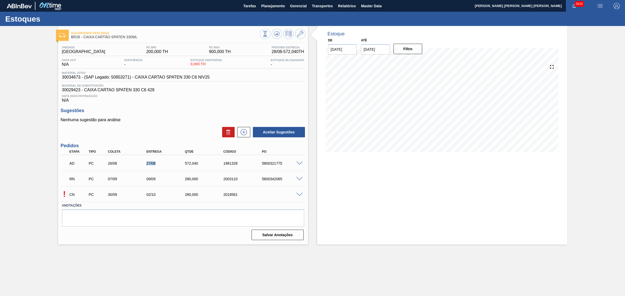
drag, startPoint x: 145, startPoint y: 166, endPoint x: 157, endPoint y: 168, distance: 12.5
click at [157, 168] on div "AD PC 26/08 27/08 572,040 1981328 5800321775" at bounding box center [181, 163] width 231 height 10
click at [301, 179] on span at bounding box center [299, 179] width 6 height 4
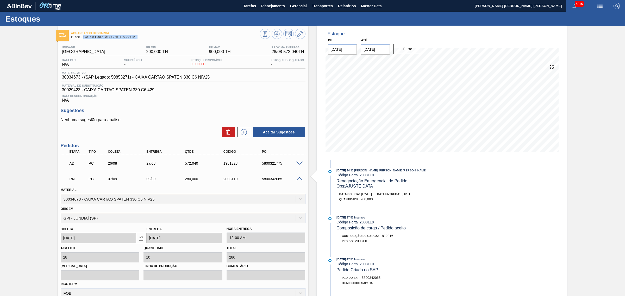
drag, startPoint x: 142, startPoint y: 38, endPoint x: 83, endPoint y: 39, distance: 59.6
click at [83, 39] on div "Aguardando Descarga BR26 - CAIXA CARTÃO SPATEN 330ML" at bounding box center [165, 35] width 189 height 12
copy span "CAIXA CARTÃO SPATEN 330ML"
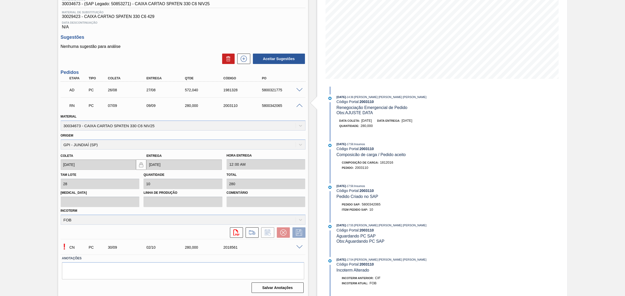
scroll to position [75, 0]
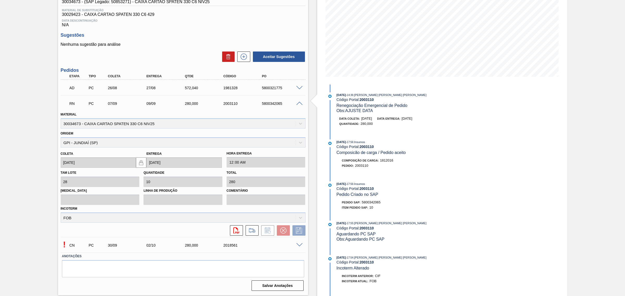
click at [298, 246] on span at bounding box center [299, 245] width 6 height 4
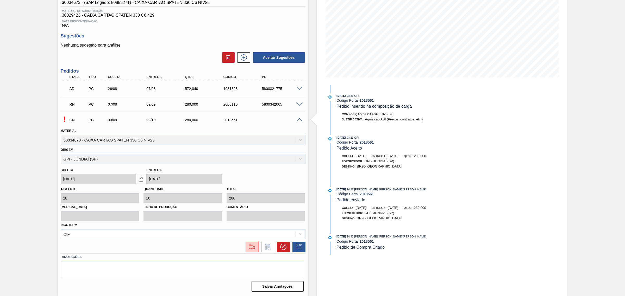
click at [243, 235] on div "CIF" at bounding box center [183, 234] width 245 height 10
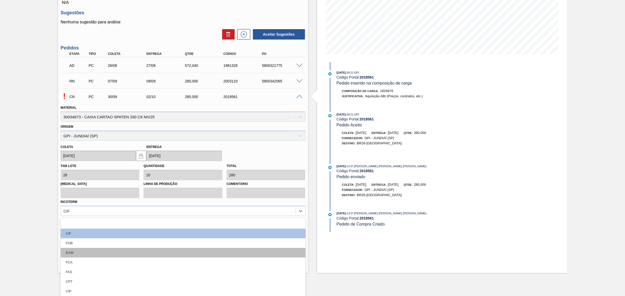
click at [161, 249] on div "EXW" at bounding box center [183, 253] width 245 height 10
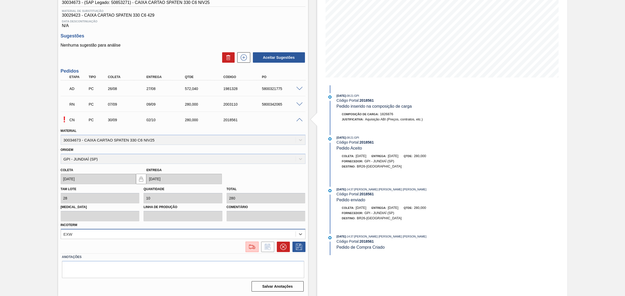
click at [162, 236] on div "option EXW, selected. Select is focused ,type to refine list, press Down to ope…" at bounding box center [183, 234] width 245 height 10
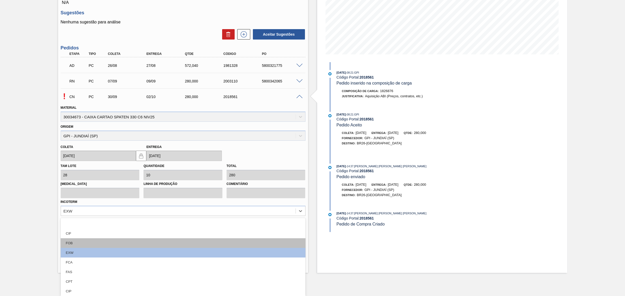
click at [139, 244] on div "FOB" at bounding box center [183, 243] width 245 height 10
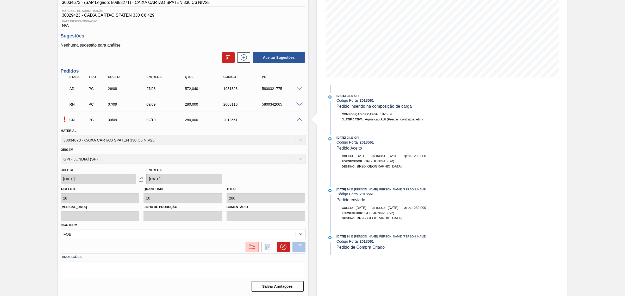
click at [303, 249] on button at bounding box center [298, 247] width 13 height 10
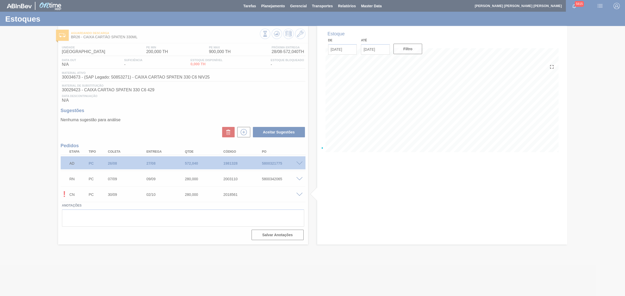
scroll to position [0, 0]
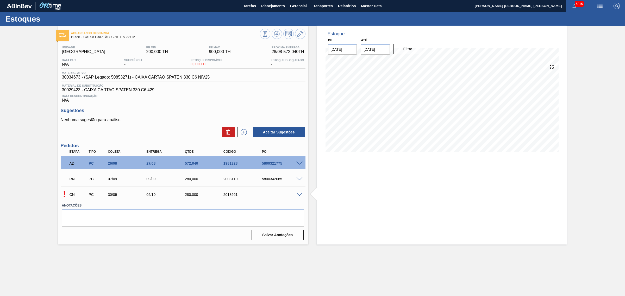
click at [302, 196] on span at bounding box center [299, 195] width 6 height 4
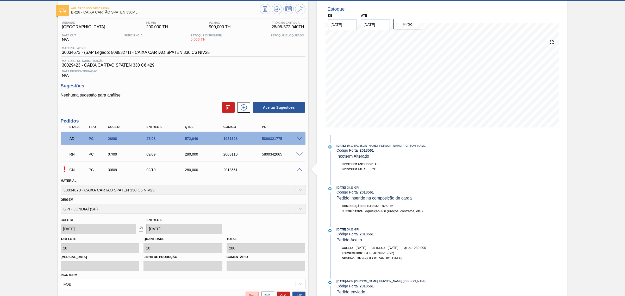
scroll to position [75, 0]
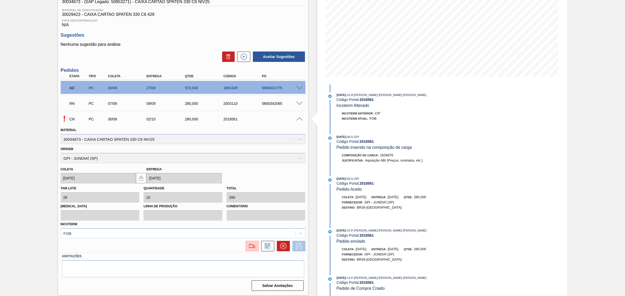
click at [303, 249] on button at bounding box center [298, 246] width 13 height 10
click at [256, 246] on button at bounding box center [251, 246] width 13 height 10
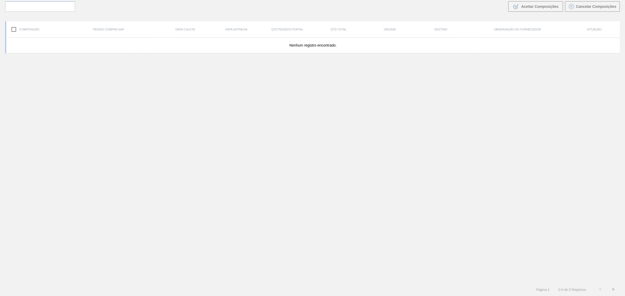
scroll to position [37, 0]
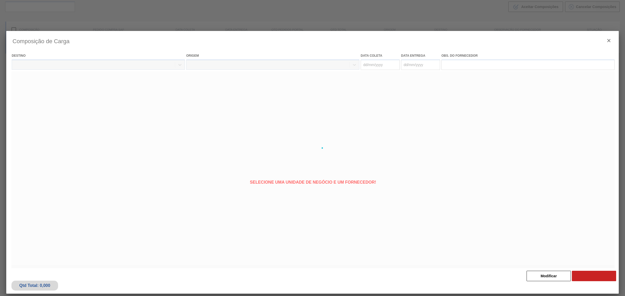
type coleta "[DATE]"
type entrega "02/10/2025"
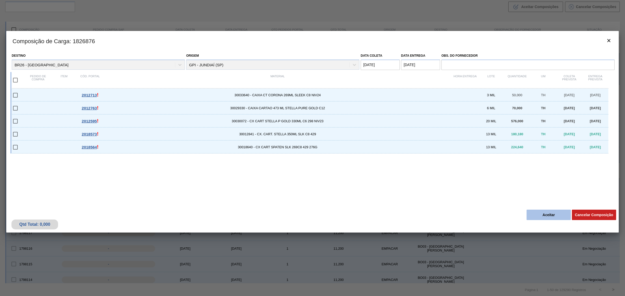
click at [558, 212] on button "Aceitar" at bounding box center [548, 215] width 44 height 10
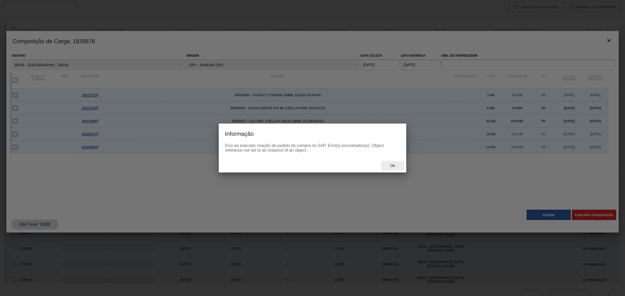
click at [396, 169] on div "Ok" at bounding box center [392, 166] width 23 height 10
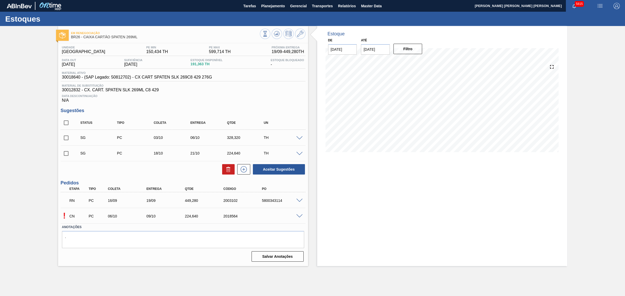
click at [299, 200] on div at bounding box center [300, 200] width 10 height 4
click at [300, 203] on span at bounding box center [299, 201] width 6 height 4
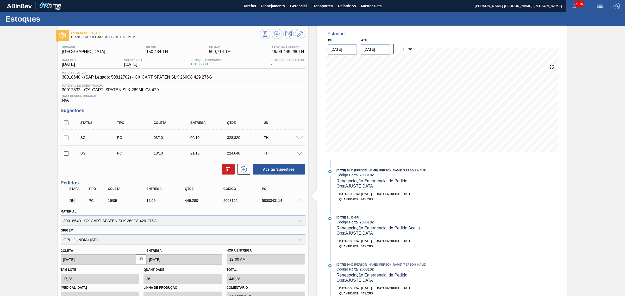
drag, startPoint x: 409, startPoint y: 194, endPoint x: 422, endPoint y: 195, distance: 13.5
click at [412, 195] on span "12/09/2025" at bounding box center [406, 194] width 11 height 4
click at [386, 194] on span "Data entrega:" at bounding box center [388, 194] width 23 height 3
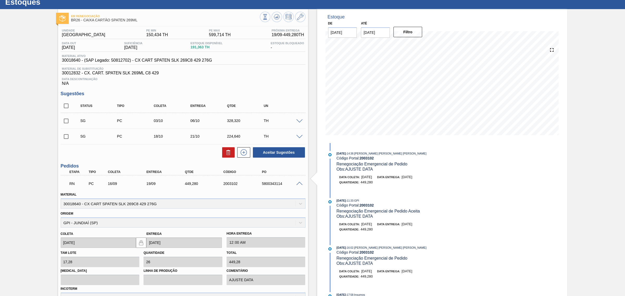
scroll to position [33, 0]
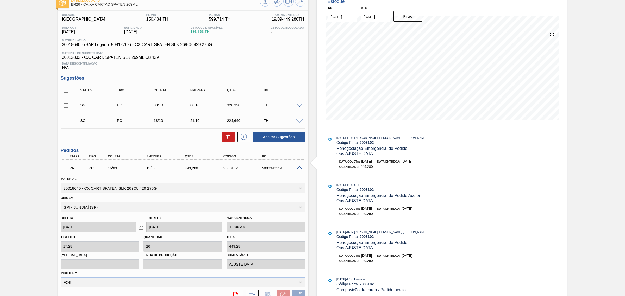
click at [298, 169] on span at bounding box center [299, 168] width 6 height 4
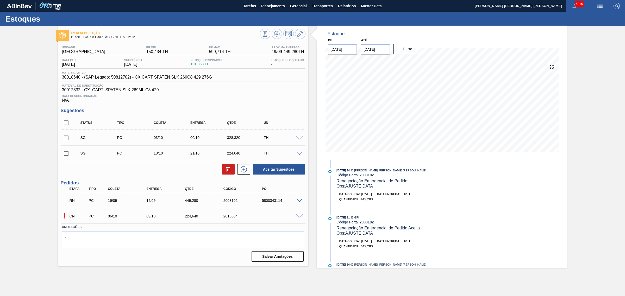
click at [300, 217] on span at bounding box center [299, 216] width 6 height 4
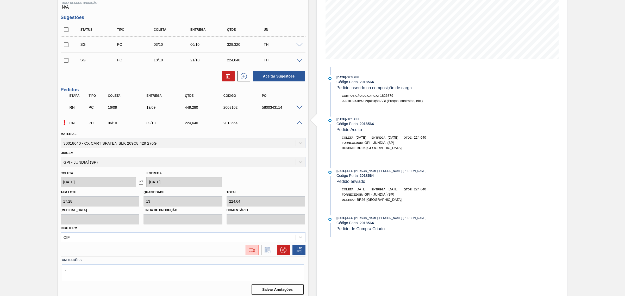
scroll to position [97, 0]
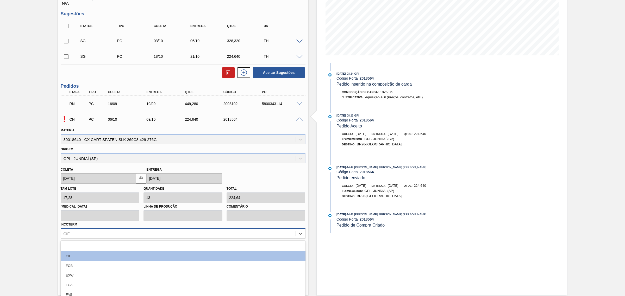
click at [201, 238] on div "option FOB focused, 3 of 12. 12 results available. Use Up and Down to choose op…" at bounding box center [183, 233] width 245 height 10
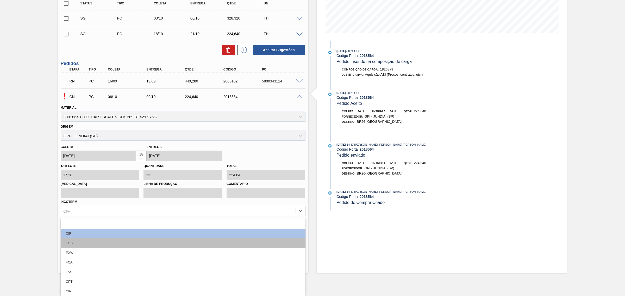
click at [134, 245] on div "FOB" at bounding box center [183, 243] width 245 height 10
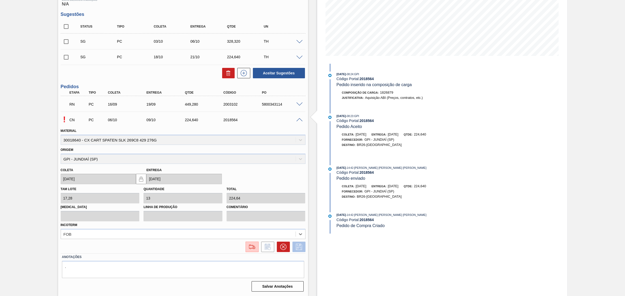
click at [297, 246] on icon at bounding box center [299, 247] width 6 height 6
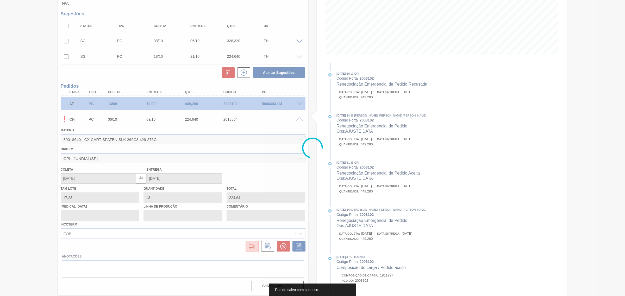
scroll to position [0, 0]
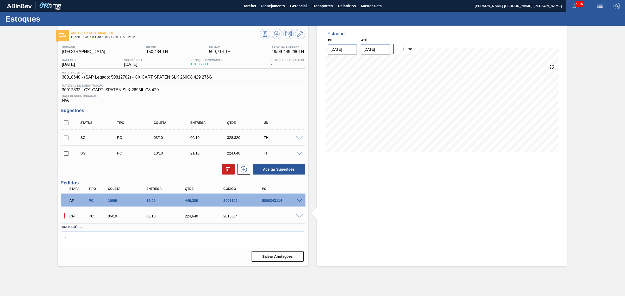
click at [300, 218] on span at bounding box center [299, 216] width 6 height 4
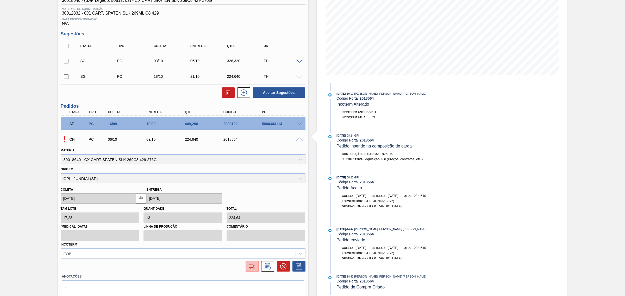
scroll to position [97, 0]
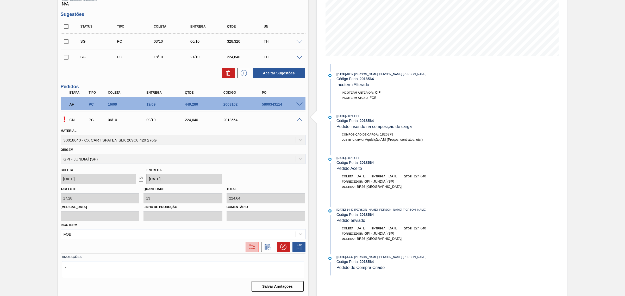
click at [254, 248] on img at bounding box center [252, 247] width 8 height 6
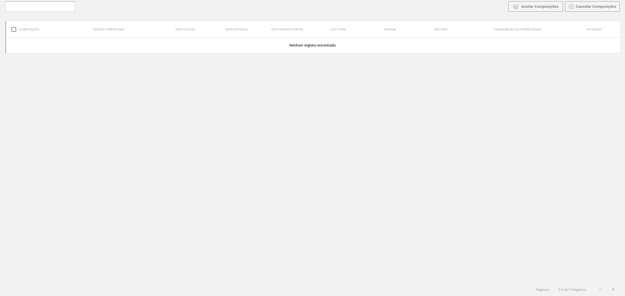
scroll to position [37, 0]
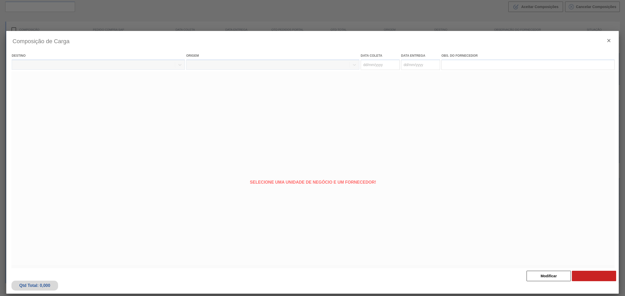
type coleta "06/10/2025"
type entrega "09/10/2025"
click at [550, 274] on div "Composição de Carga : 1826879 Destino BR26 - Uberlândia Origem GPI - JUNDIAÍ (S…" at bounding box center [312, 148] width 625 height 296
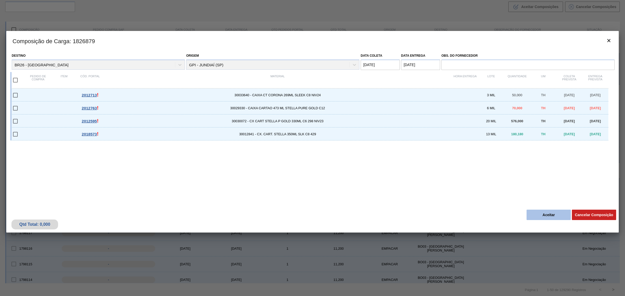
click at [549, 215] on button "Aceitar" at bounding box center [548, 215] width 44 height 10
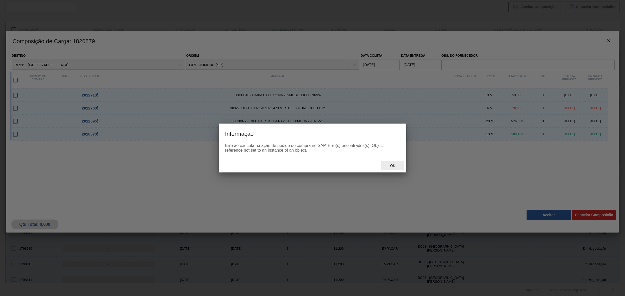
click at [387, 167] on span "Ok" at bounding box center [393, 166] width 14 height 4
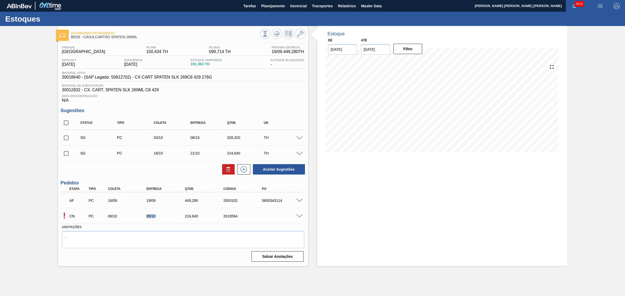
drag, startPoint x: 146, startPoint y: 219, endPoint x: 214, endPoint y: 228, distance: 68.6
click at [160, 218] on div "09/10" at bounding box center [167, 216] width 44 height 4
click at [301, 218] on span at bounding box center [299, 216] width 6 height 4
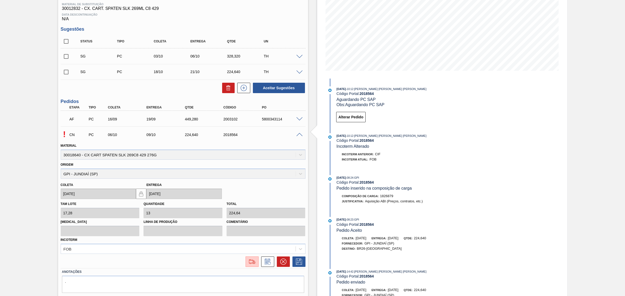
scroll to position [97, 0]
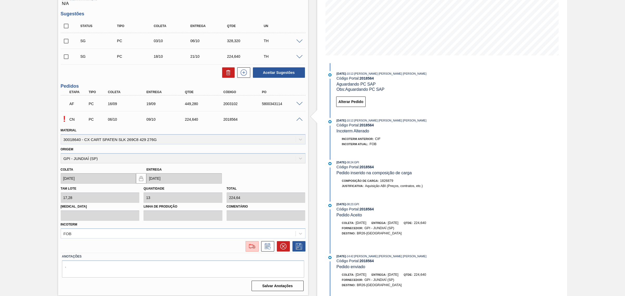
click at [298, 106] on span at bounding box center [299, 104] width 6 height 4
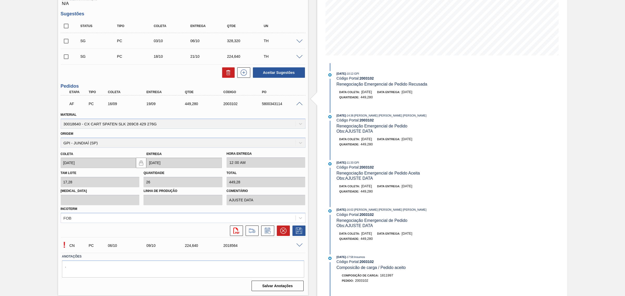
click at [266, 230] on icon at bounding box center [267, 231] width 8 height 6
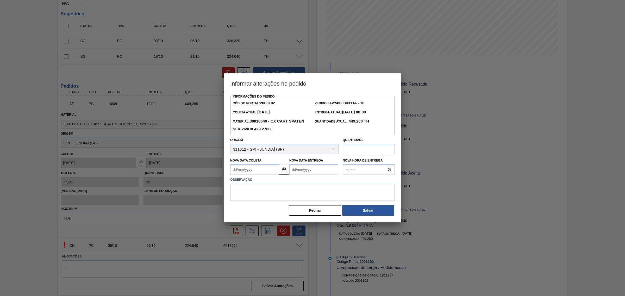
click at [295, 171] on Entrega2003102 "Nova Data Entrega" at bounding box center [313, 169] width 49 height 10
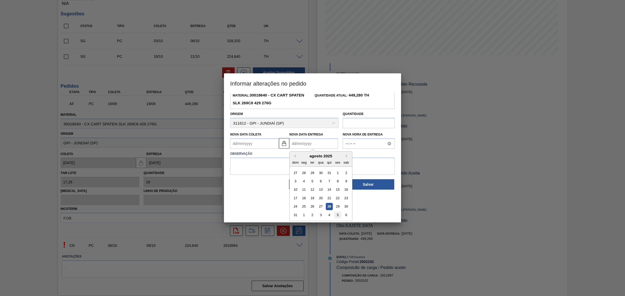
click at [336, 214] on div "5" at bounding box center [337, 215] width 7 height 7
type Coleta2003102 "02/09/2025"
type Entrega2003102 "05/09/2025"
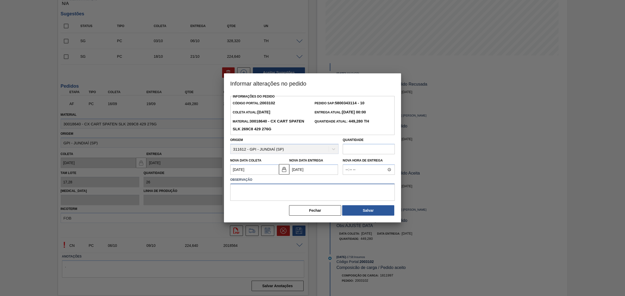
click at [310, 196] on textarea at bounding box center [312, 192] width 164 height 17
type textarea "AJUSTE DATA"
click at [349, 211] on button "Salvar" at bounding box center [368, 210] width 52 height 10
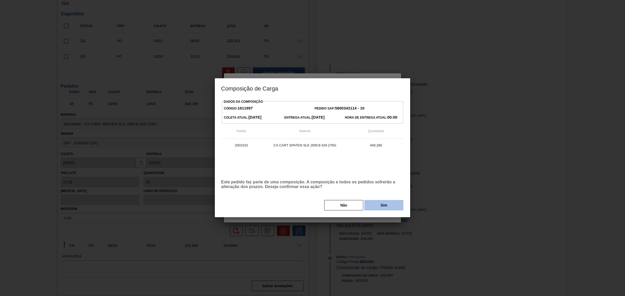
click at [373, 207] on button "Sim" at bounding box center [383, 205] width 39 height 10
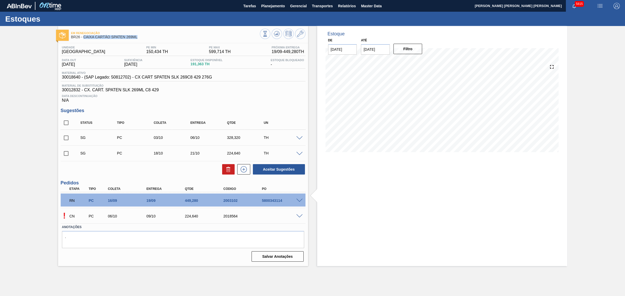
drag, startPoint x: 140, startPoint y: 38, endPoint x: 84, endPoint y: 37, distance: 56.5
click at [84, 37] on span "BR26 - CAIXA CARTÃO SPATEN 269ML" at bounding box center [165, 37] width 189 height 4
copy span "CAIXA CARTÃO SPATEN 269ML"
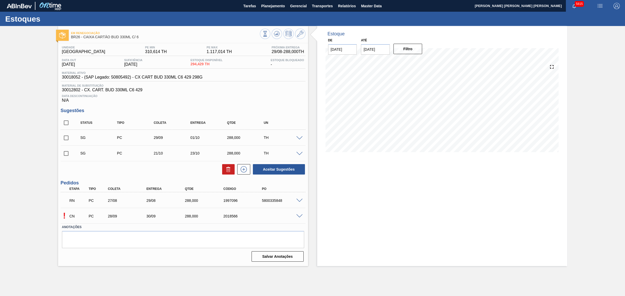
click at [300, 218] on span at bounding box center [299, 216] width 6 height 4
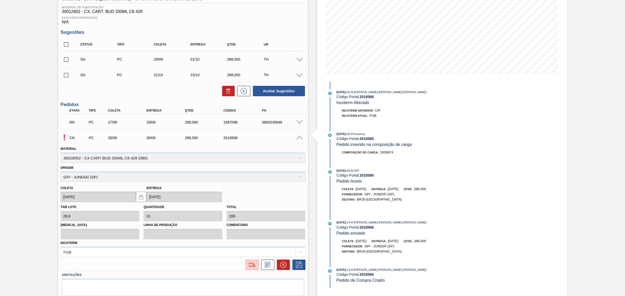
scroll to position [97, 0]
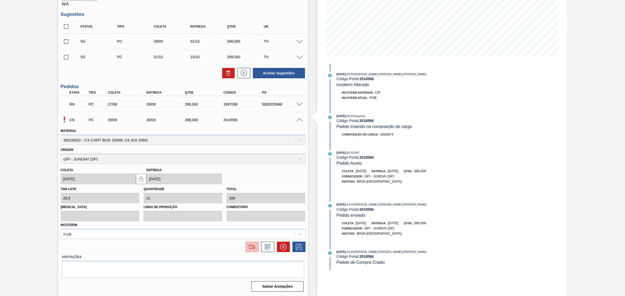
click at [250, 247] on img at bounding box center [252, 247] width 8 height 6
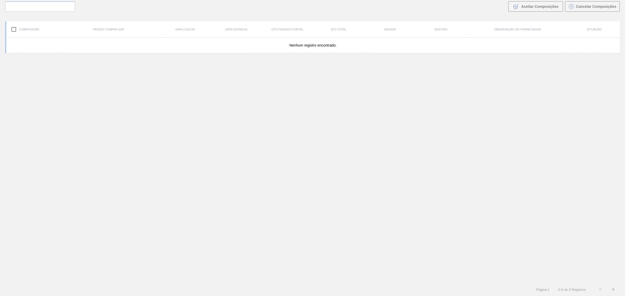
scroll to position [37, 0]
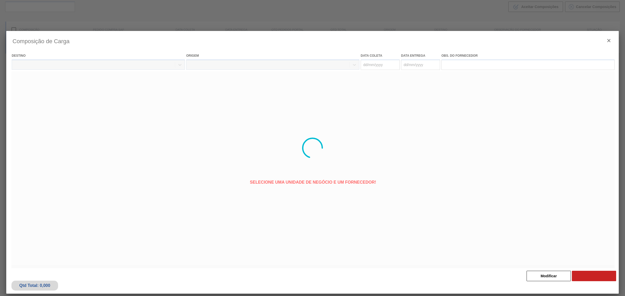
type coleta "[DATE]"
type entrega "[DATE]"
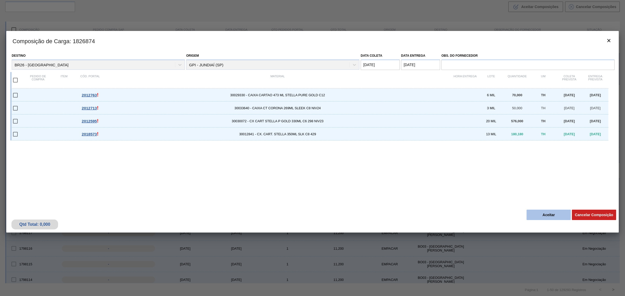
click at [547, 219] on button "Aceitar" at bounding box center [548, 215] width 44 height 10
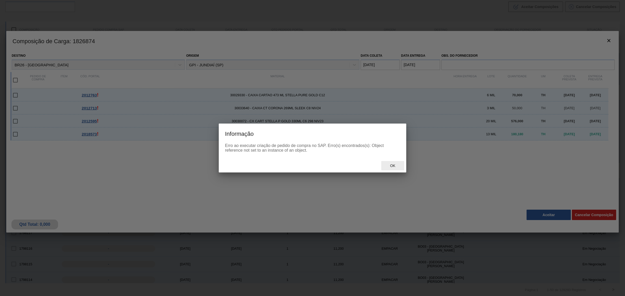
click at [391, 166] on span "Ok" at bounding box center [393, 166] width 14 height 4
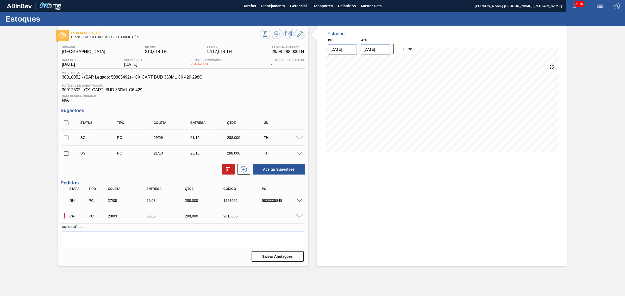
click at [299, 200] on span at bounding box center [299, 201] width 6 height 4
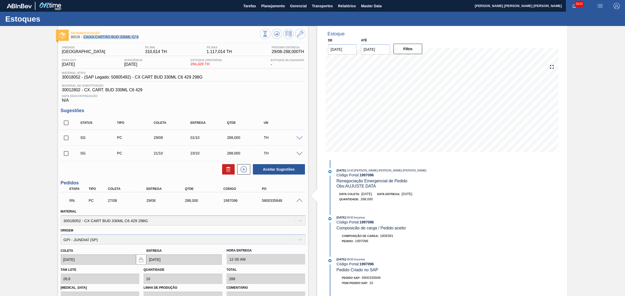
drag, startPoint x: 139, startPoint y: 38, endPoint x: 84, endPoint y: 36, distance: 55.2
click at [84, 36] on span "BR26 - CAIXA CARTÃO BUD 330ML C/ 6" at bounding box center [165, 37] width 189 height 4
copy span "CAIXA CARTÃO BUD 330ML C/ 6"
click at [298, 200] on span at bounding box center [299, 201] width 6 height 4
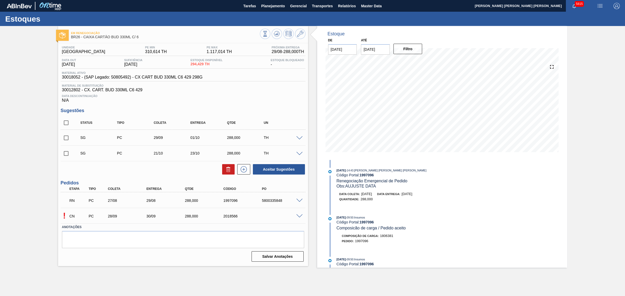
click at [298, 201] on span at bounding box center [299, 201] width 6 height 4
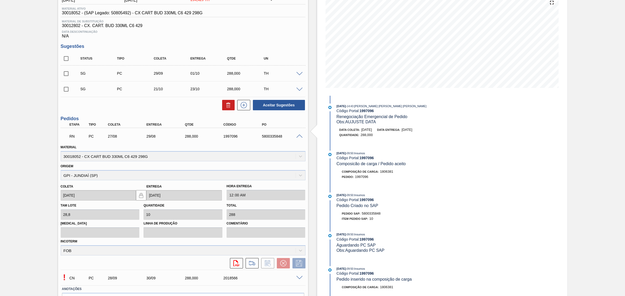
scroll to position [65, 0]
click at [299, 137] on span at bounding box center [299, 136] width 6 height 4
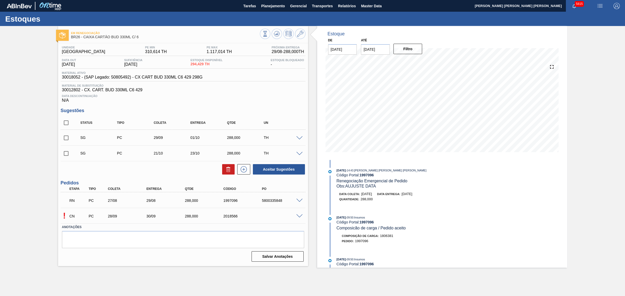
scroll to position [0, 0]
click at [300, 202] on span at bounding box center [299, 201] width 6 height 4
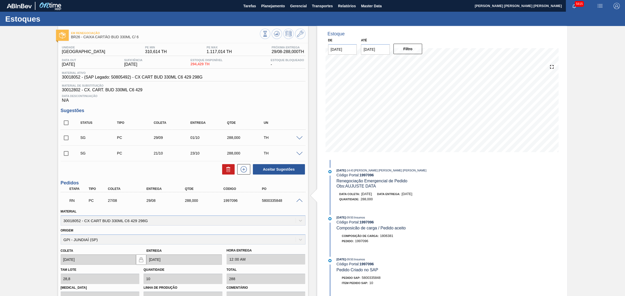
click at [300, 202] on span at bounding box center [299, 201] width 6 height 4
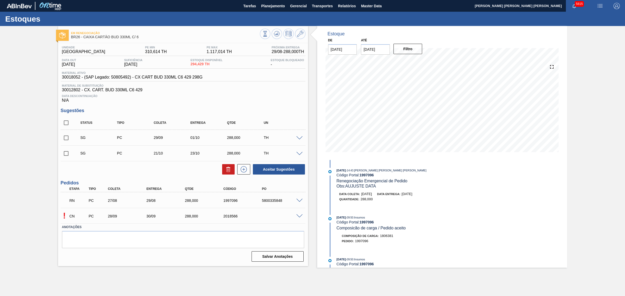
click at [300, 202] on span at bounding box center [299, 201] width 6 height 4
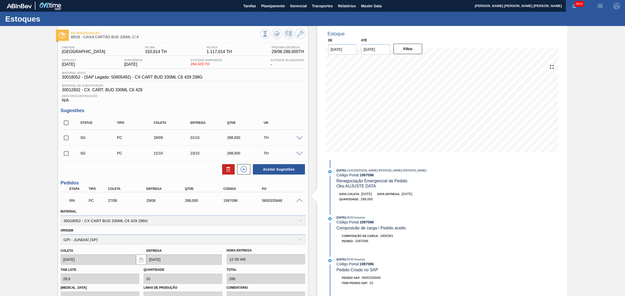
click at [297, 202] on span at bounding box center [299, 201] width 6 height 4
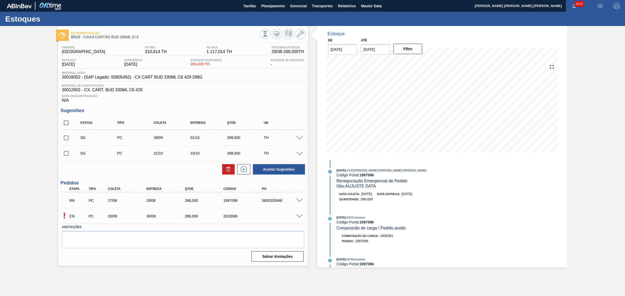
click at [299, 201] on span at bounding box center [299, 201] width 6 height 4
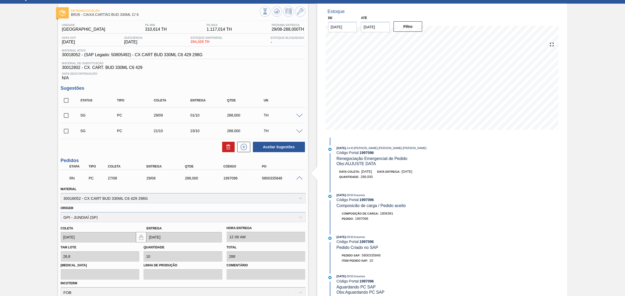
scroll to position [33, 0]
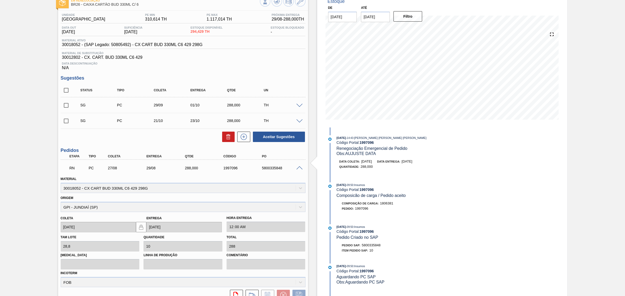
click at [298, 168] on span at bounding box center [299, 168] width 6 height 4
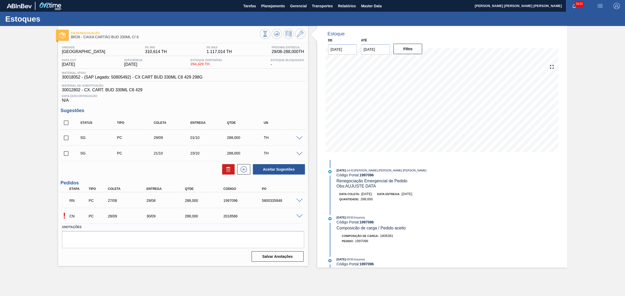
click at [299, 200] on span at bounding box center [299, 201] width 6 height 4
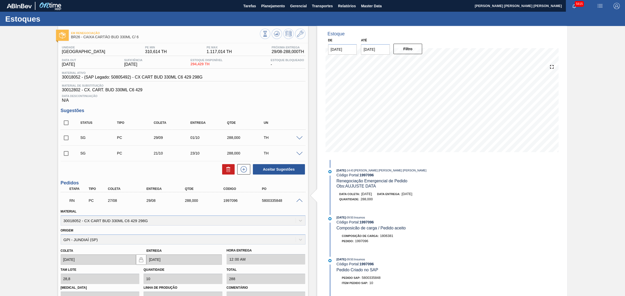
click at [298, 200] on span at bounding box center [299, 201] width 6 height 4
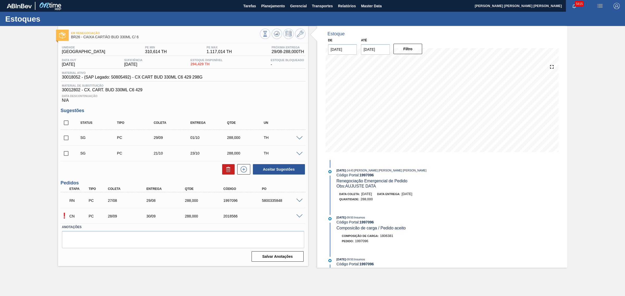
click at [144, 200] on div "29/08" at bounding box center [162, 201] width 39 height 4
click at [228, 203] on div "1997096" at bounding box center [244, 201] width 44 height 4
copy div "1997096"
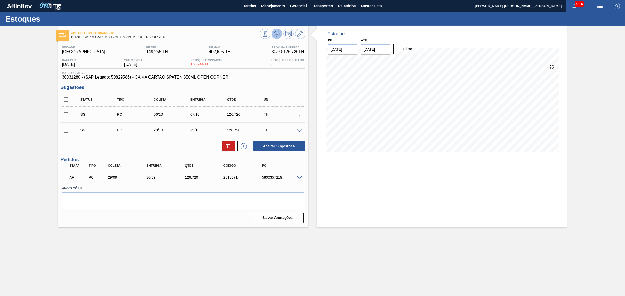
click at [277, 33] on icon at bounding box center [276, 34] width 3 height 2
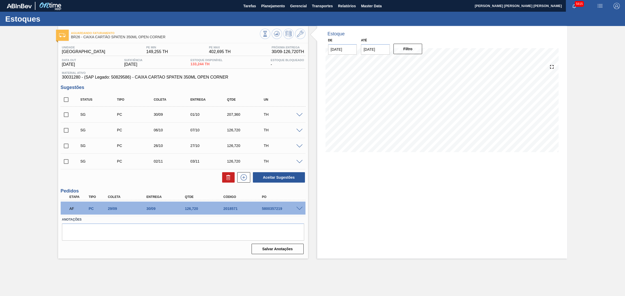
click at [298, 208] on span at bounding box center [299, 209] width 6 height 4
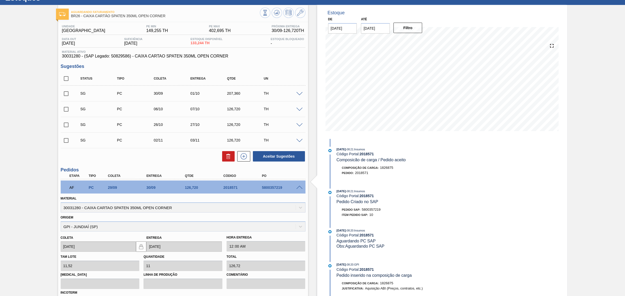
scroll to position [65, 0]
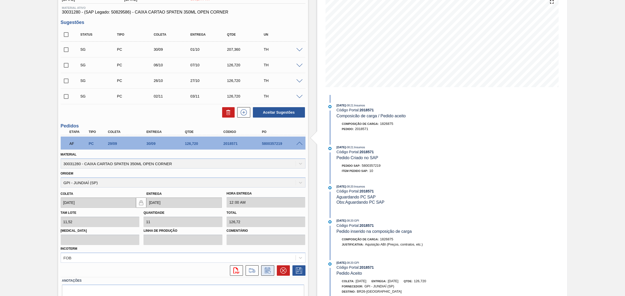
click at [269, 269] on icon at bounding box center [267, 271] width 8 height 6
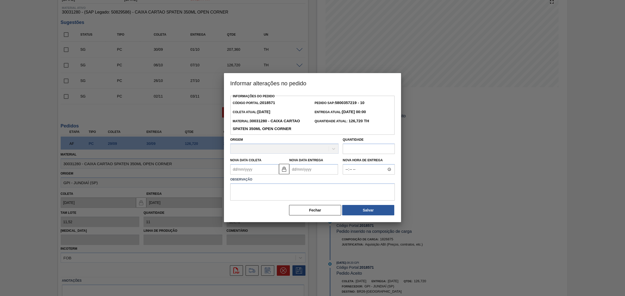
click at [259, 173] on Coleta2018571 "Nova Data Coleta" at bounding box center [254, 169] width 49 height 10
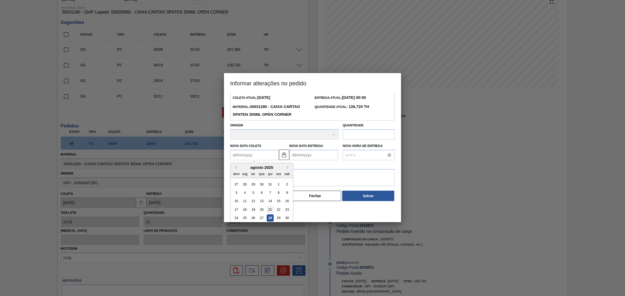
scroll to position [26, 0]
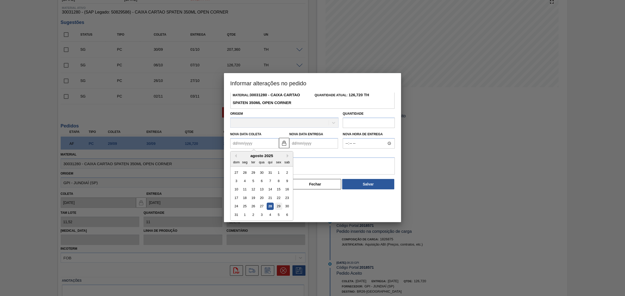
click at [276, 208] on div "29" at bounding box center [278, 206] width 7 height 7
type Coleta2018571 "[DATE]"
type Entrega2018571 "[DATE]"
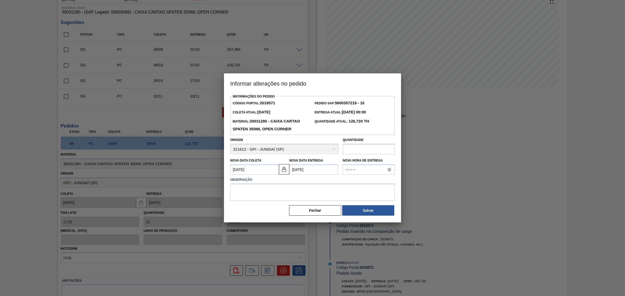
scroll to position [0, 0]
click at [266, 193] on textarea at bounding box center [312, 192] width 164 height 17
type textarea "AJUSTE DATA"
click at [382, 212] on button "Salvar" at bounding box center [368, 210] width 52 height 10
click at [370, 212] on button "Salvar" at bounding box center [368, 210] width 52 height 10
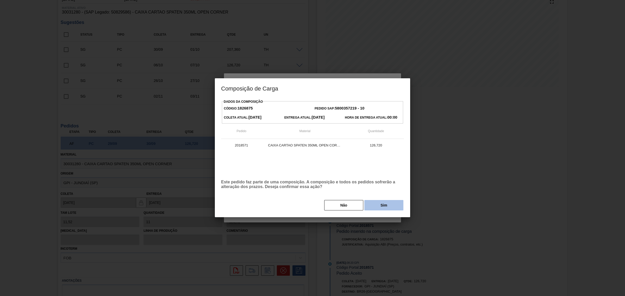
click at [376, 207] on button "Sim" at bounding box center [383, 205] width 39 height 10
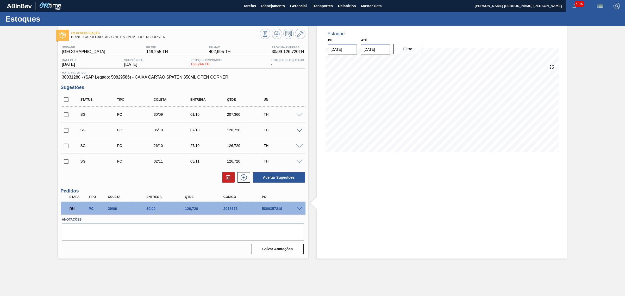
click at [300, 209] on span at bounding box center [299, 209] width 6 height 4
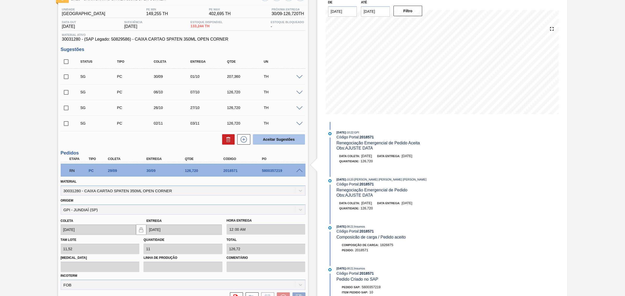
scroll to position [24, 0]
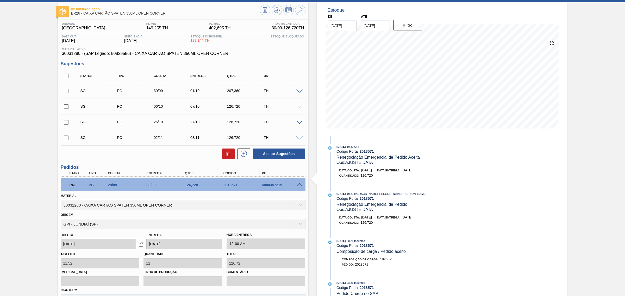
click at [299, 185] on span at bounding box center [299, 185] width 6 height 4
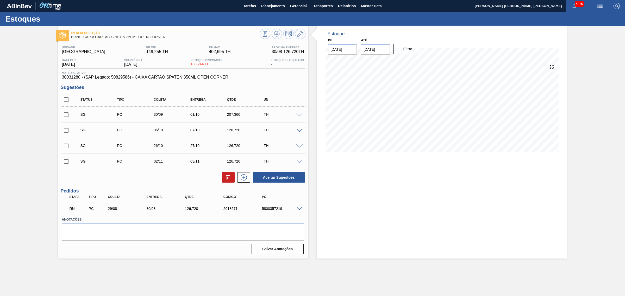
click at [300, 209] on span at bounding box center [299, 209] width 6 height 4
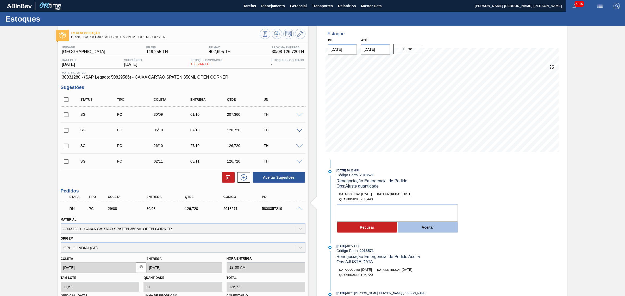
click at [417, 229] on button "Aceitar" at bounding box center [428, 227] width 60 height 10
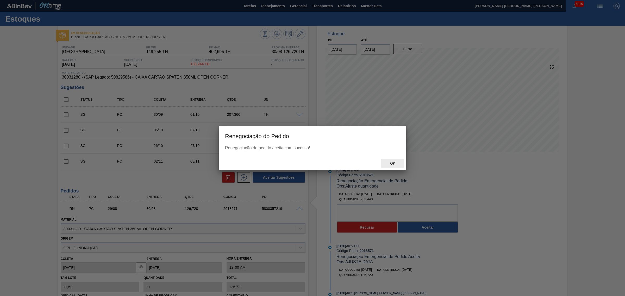
click at [392, 166] on div "Ok" at bounding box center [392, 164] width 23 height 10
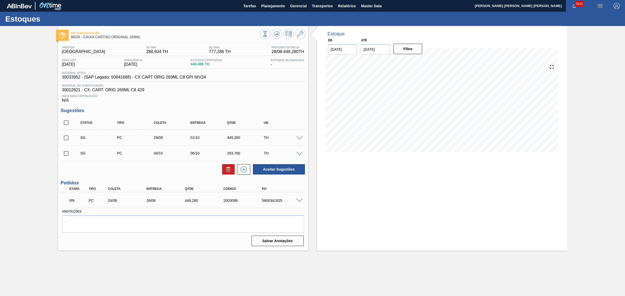
click at [301, 203] on span at bounding box center [299, 201] width 6 height 4
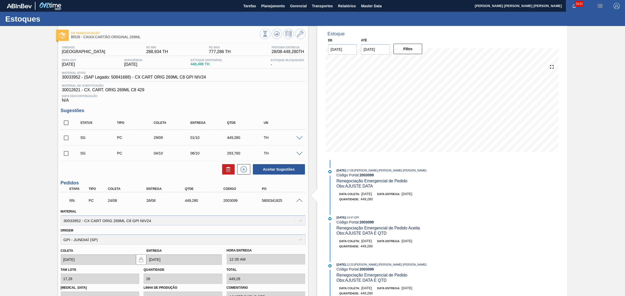
click at [298, 201] on span at bounding box center [299, 201] width 6 height 4
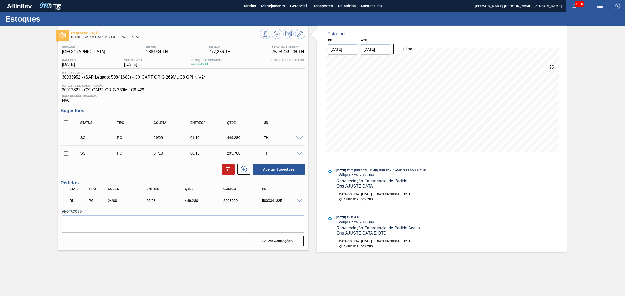
click at [298, 202] on span at bounding box center [299, 201] width 6 height 4
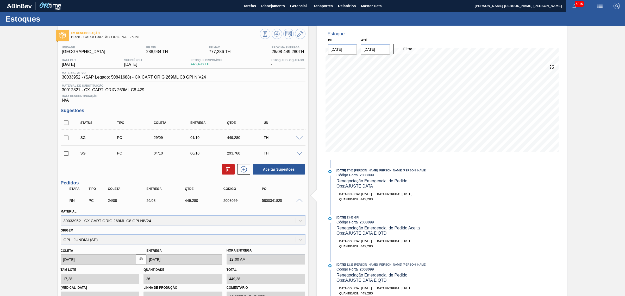
click at [300, 200] on span at bounding box center [299, 201] width 6 height 4
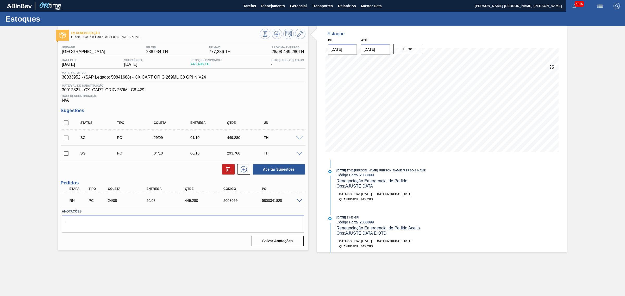
click at [65, 139] on input "checkbox" at bounding box center [66, 137] width 11 height 11
click at [271, 170] on button "Aceitar Sugestões" at bounding box center [279, 169] width 52 height 10
checkbox input "false"
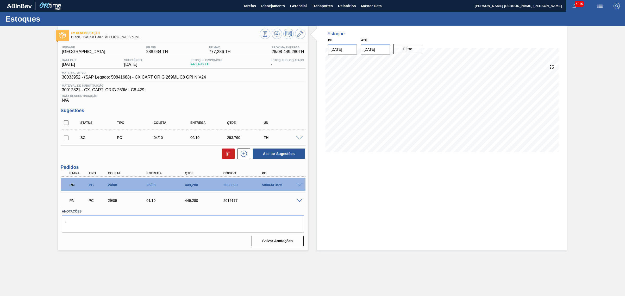
click at [299, 183] on div "RN PC 24/08 26/08 449,[PHONE_NUMBER] 5800341825" at bounding box center [183, 184] width 245 height 13
click at [279, 33] on icon at bounding box center [277, 34] width 6 height 6
click at [279, 34] on icon at bounding box center [278, 34] width 1 height 1
click at [277, 32] on icon at bounding box center [277, 34] width 6 height 6
click at [299, 186] on span at bounding box center [299, 185] width 6 height 4
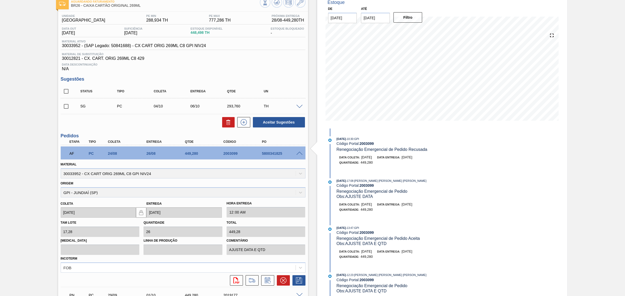
scroll to position [65, 0]
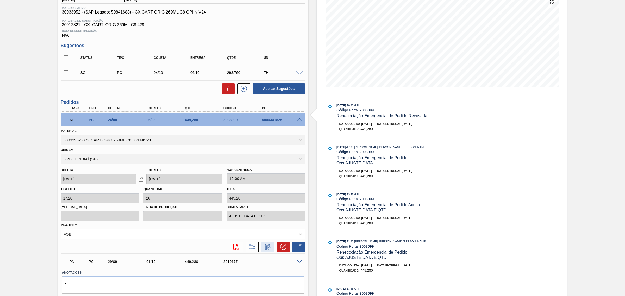
click at [265, 246] on icon at bounding box center [267, 247] width 8 height 6
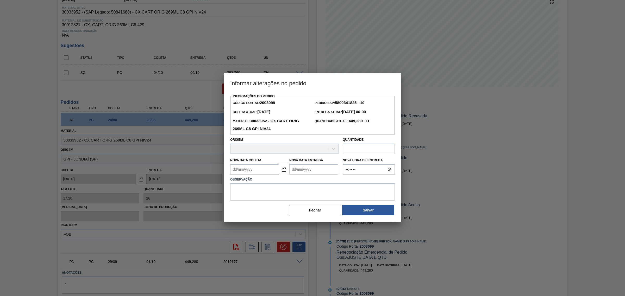
click at [311, 174] on Entrega2003099 "Nova Data Entrega" at bounding box center [313, 169] width 49 height 10
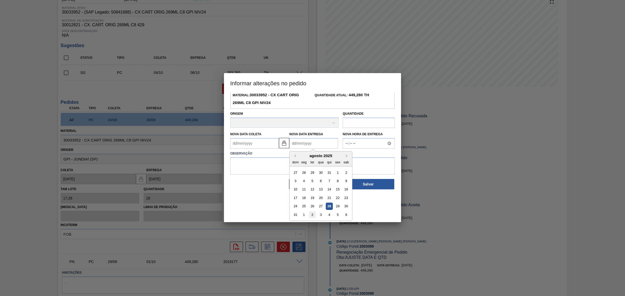
click at [314, 215] on div "2" at bounding box center [312, 214] width 7 height 7
type Coleta2003099 "31/08/2025"
type Entrega2003099 "02/09/2025"
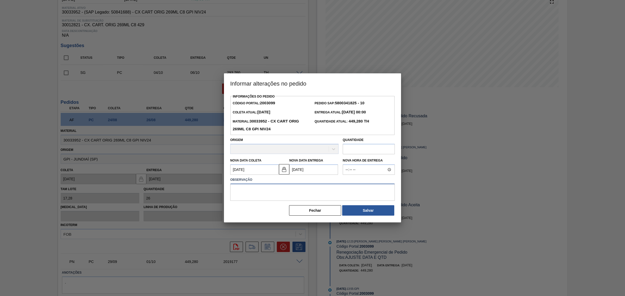
click at [307, 195] on textarea at bounding box center [312, 192] width 164 height 17
type textarea "AJUSTE DATA"
click at [361, 209] on button "Salvar" at bounding box center [368, 210] width 52 height 10
click at [376, 211] on button "Salvar" at bounding box center [368, 210] width 52 height 10
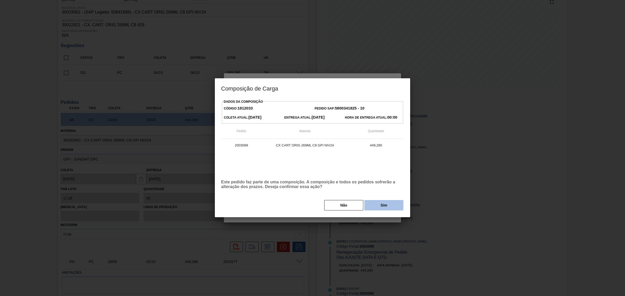
click at [384, 202] on button "Sim" at bounding box center [383, 205] width 39 height 10
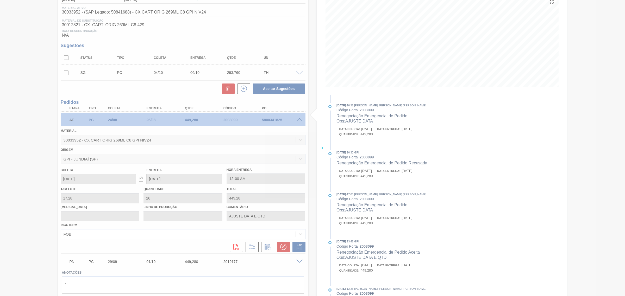
click at [298, 262] on div at bounding box center [312, 148] width 625 height 296
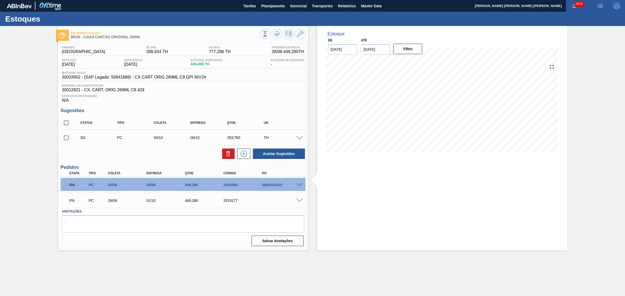
click at [299, 202] on span at bounding box center [299, 201] width 6 height 4
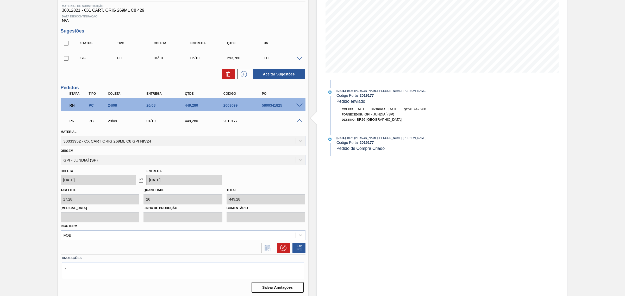
scroll to position [81, 0]
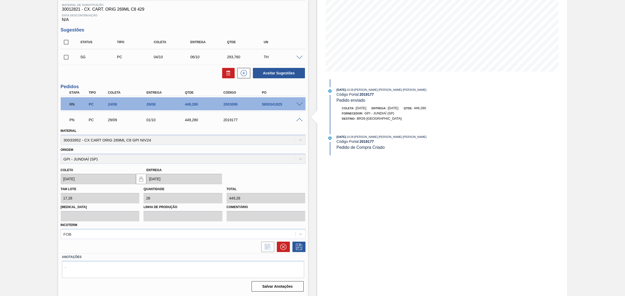
click at [299, 118] on div at bounding box center [300, 120] width 10 height 4
click at [299, 119] on span at bounding box center [299, 120] width 6 height 4
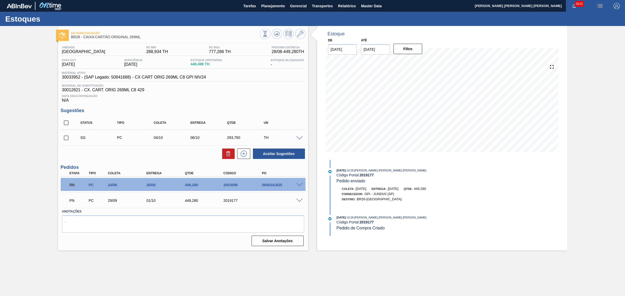
click at [300, 183] on div "RN PC 24/08 26/08 449,280 2003099 5800341825" at bounding box center [183, 184] width 245 height 13
click at [299, 187] on span at bounding box center [299, 185] width 6 height 4
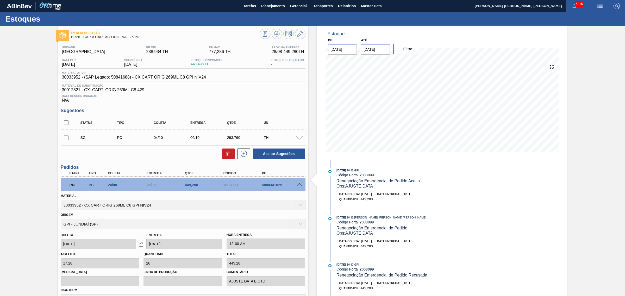
click at [300, 184] on span at bounding box center [299, 185] width 6 height 4
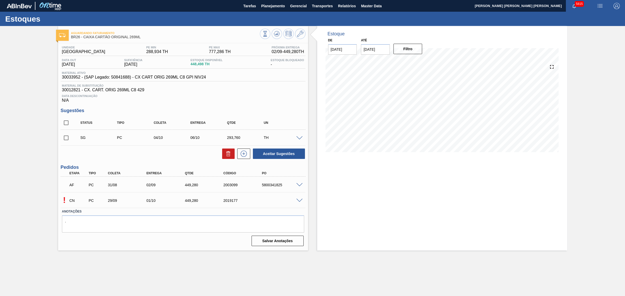
click at [298, 201] on span at bounding box center [299, 201] width 6 height 4
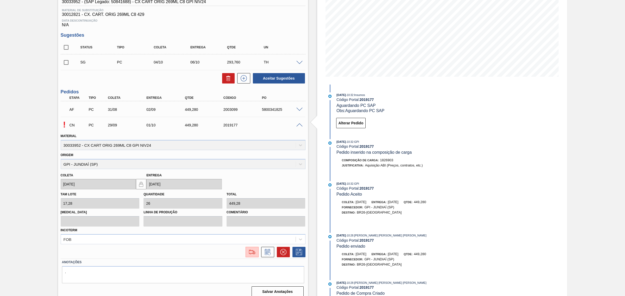
scroll to position [81, 0]
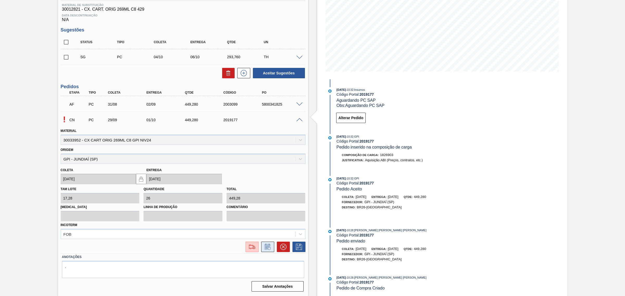
click at [267, 248] on icon at bounding box center [267, 247] width 8 height 6
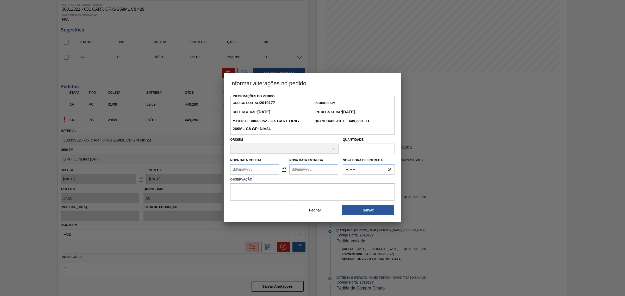
click at [303, 171] on Entrega2019177 "Nova Data Entrega" at bounding box center [313, 169] width 49 height 10
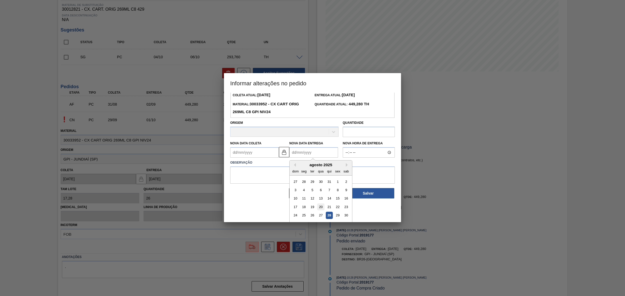
scroll to position [26, 0]
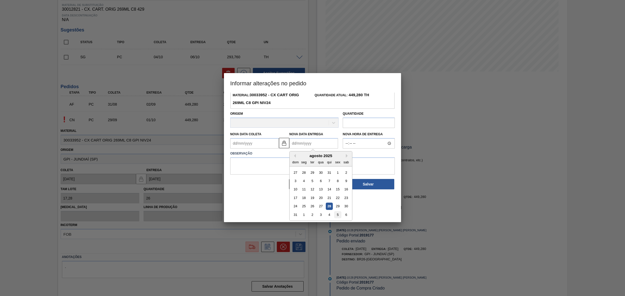
click at [336, 215] on div "5" at bounding box center [337, 214] width 7 height 7
type Coleta2019177 "03/09/2025"
type Entrega2019177 "05/09/2025"
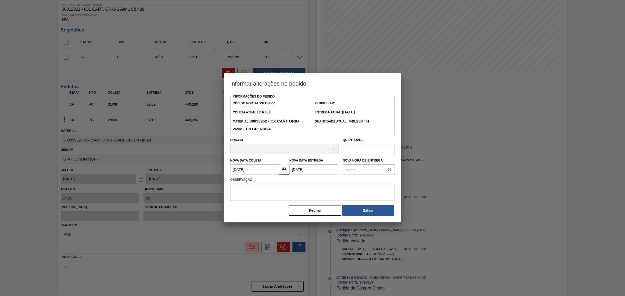
click at [318, 198] on textarea at bounding box center [312, 192] width 164 height 17
type textarea "AJUSTE DATA"
click at [353, 207] on button "Salvar" at bounding box center [368, 210] width 52 height 10
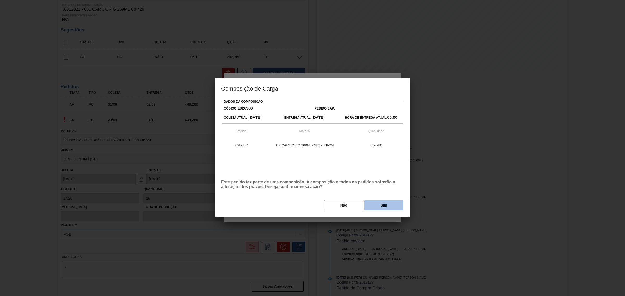
click at [379, 207] on button "Sim" at bounding box center [383, 205] width 39 height 10
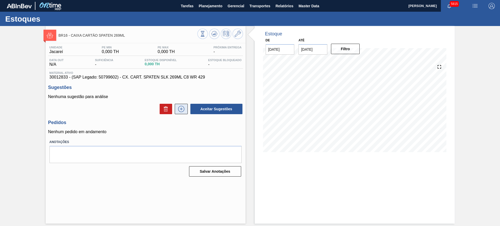
click at [181, 109] on icon at bounding box center [181, 109] width 0 height 3
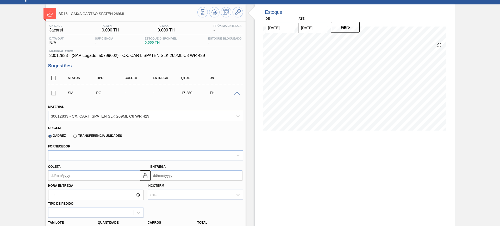
scroll to position [33, 0]
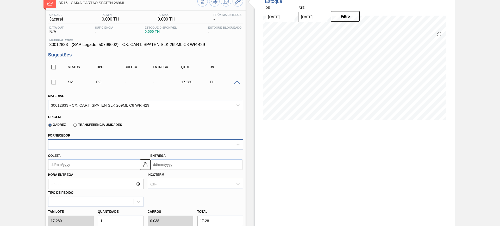
click at [95, 145] on div at bounding box center [140, 145] width 185 height 8
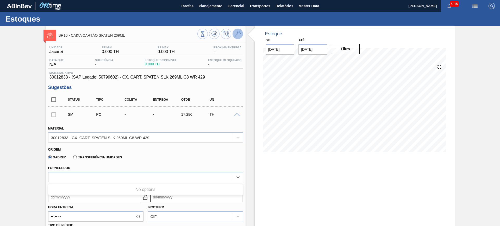
click at [237, 37] on button at bounding box center [237, 34] width 10 height 10
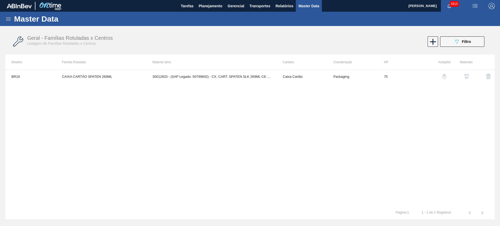
click at [465, 75] on img "button" at bounding box center [465, 76] width 5 height 5
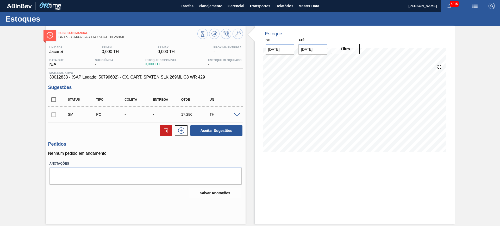
drag, startPoint x: 329, startPoint y: 176, endPoint x: 328, endPoint y: 164, distance: 11.6
click at [329, 176] on div "Estoque De 28/08/2025 Até 06/12/2025 Filtro 26/10 Projeção de Estoque 0 Nec.SAP…" at bounding box center [355, 125] width 200 height 198
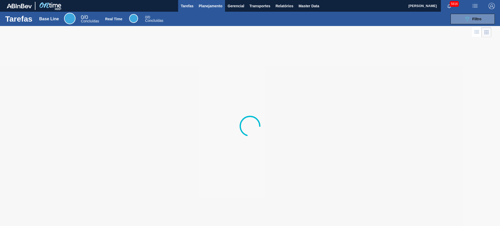
click at [203, 7] on span "Planejamento" at bounding box center [211, 6] width 24 height 6
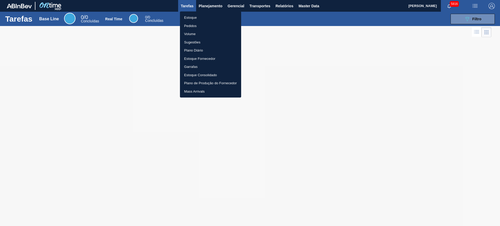
click at [203, 14] on li "Estoque" at bounding box center [210, 18] width 61 height 8
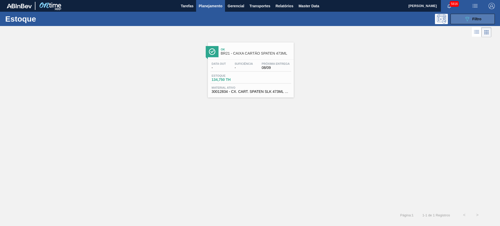
click at [465, 21] on icon "089F7B8B-B2A5-4AFE-B5C0-19BA573D28AC" at bounding box center [467, 19] width 6 height 6
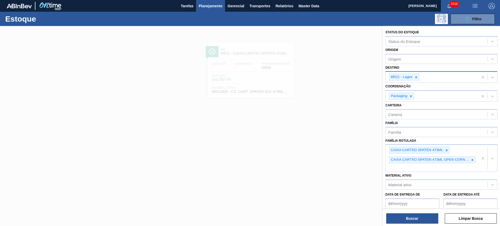
click at [419, 79] on div "BR21 - Lages" at bounding box center [431, 77] width 92 height 11
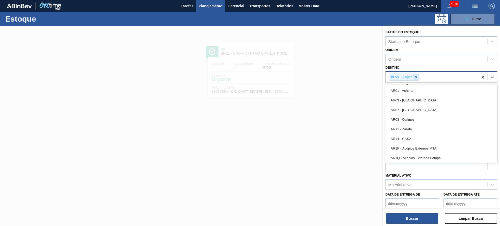
click at [415, 77] on icon at bounding box center [416, 77] width 2 height 2
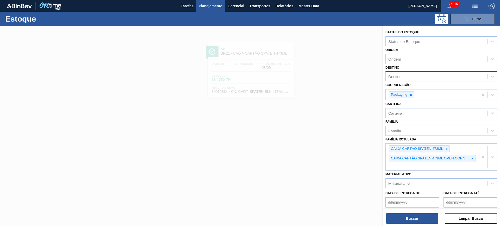
click at [417, 67] on div "Destino Destino" at bounding box center [441, 73] width 112 height 18
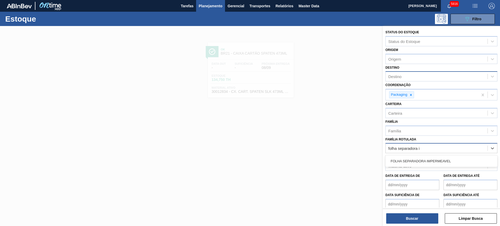
type Rotulada "folha separadora im"
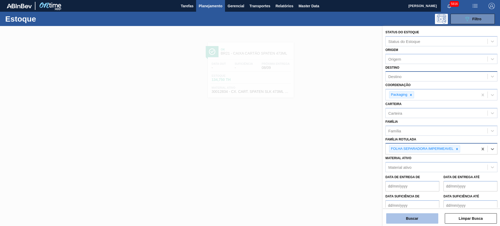
click at [422, 218] on button "Buscar" at bounding box center [412, 218] width 52 height 10
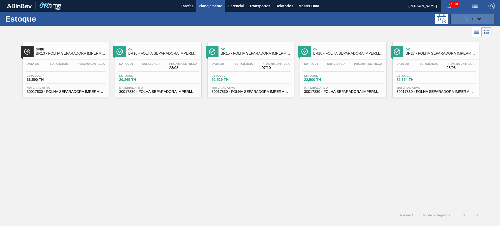
click at [464, 15] on button "089F7B8B-B2A5-4AFE-B5C0-19BA573D28AC Filtro" at bounding box center [472, 19] width 44 height 10
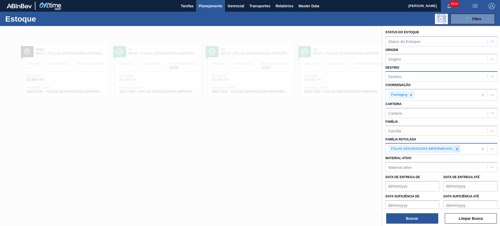
click at [457, 150] on icon at bounding box center [457, 149] width 4 height 4
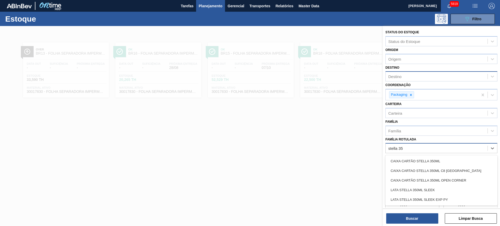
type Rotulada "stella 350"
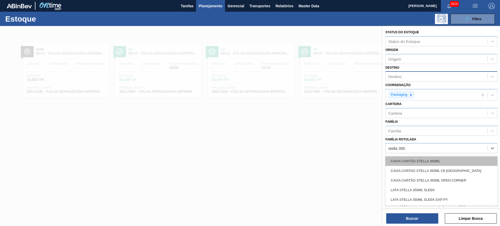
click at [415, 159] on div "CAIXA CARTÃO STELLA 350ML" at bounding box center [441, 161] width 112 height 10
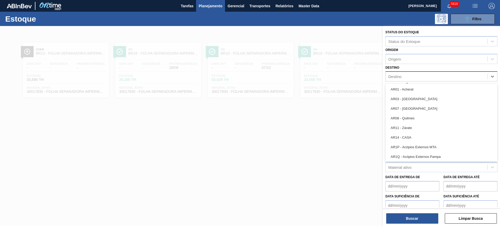
click at [399, 77] on div "Destino" at bounding box center [394, 76] width 13 height 4
type input "pir"
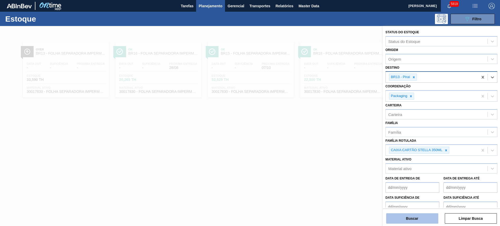
click at [419, 219] on button "Buscar" at bounding box center [412, 218] width 52 height 10
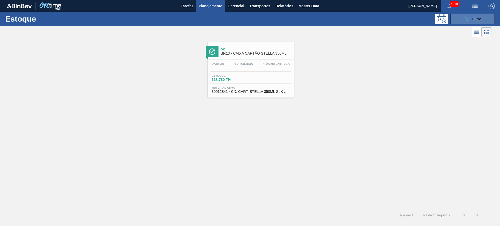
click at [461, 16] on button "089F7B8B-B2A5-4AFE-B5C0-19BA573D28AC Filtro" at bounding box center [472, 19] width 44 height 10
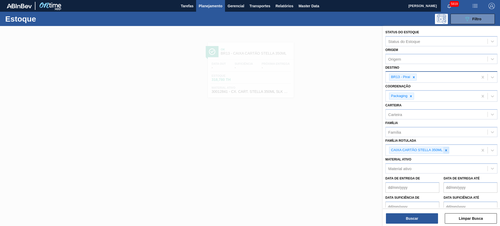
click at [445, 151] on icon at bounding box center [446, 150] width 2 height 2
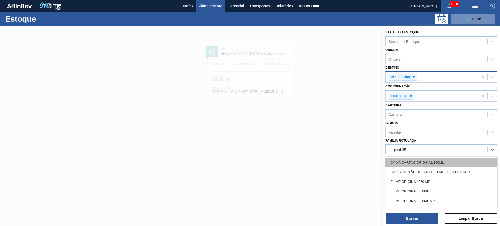
type Rotulada "original 350"
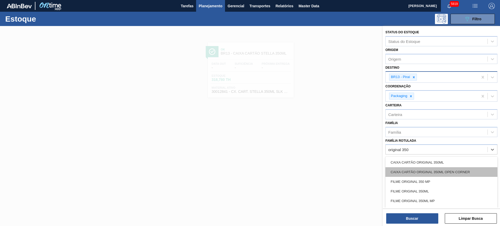
click at [465, 170] on div "CAIXA CARTÃO ORIGINAL 350ML OPEN CORNER" at bounding box center [441, 172] width 112 height 10
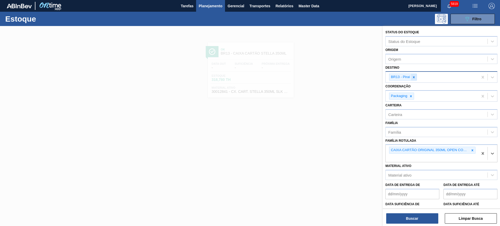
click at [413, 80] on div at bounding box center [414, 77] width 6 height 7
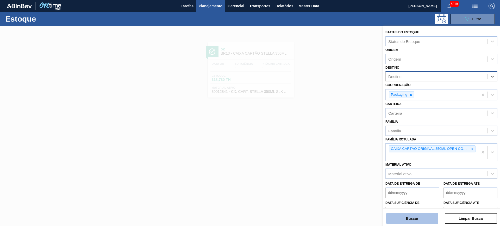
click at [409, 221] on button "Buscar" at bounding box center [412, 218] width 52 height 10
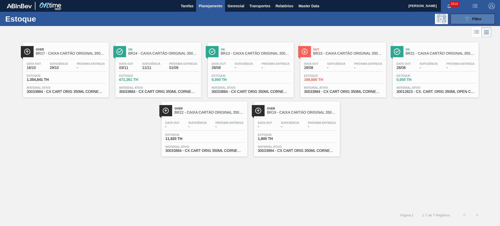
click at [457, 20] on button "089F7B8B-B2A5-4AFE-B5C0-19BA573D28AC Filtro" at bounding box center [472, 19] width 44 height 10
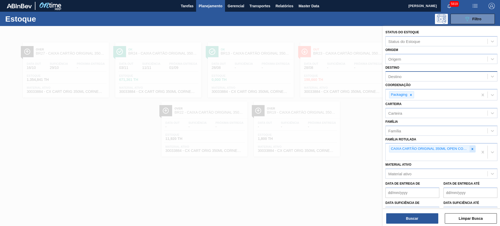
click at [473, 148] on icon at bounding box center [472, 149] width 4 height 4
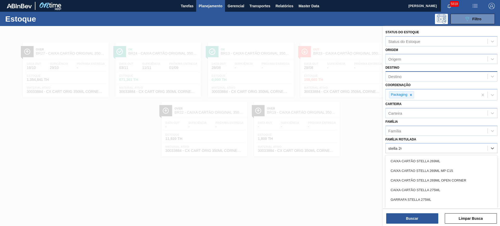
type Rotulada "stella 269"
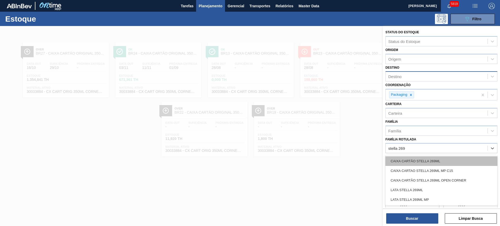
click at [457, 156] on div "CAIXA CARTÃO STELLA 269ML" at bounding box center [441, 161] width 112 height 10
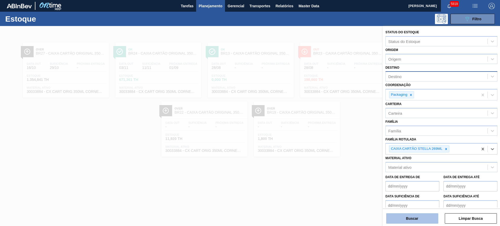
click at [418, 216] on button "Buscar" at bounding box center [412, 218] width 52 height 10
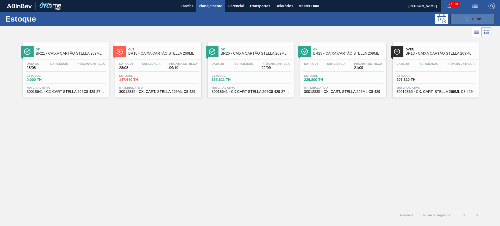
click at [474, 19] on span "Filtro" at bounding box center [476, 19] width 9 height 4
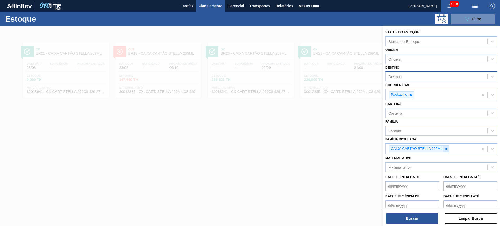
click at [448, 147] on div at bounding box center [446, 149] width 6 height 7
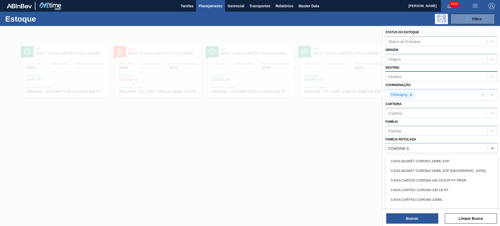
type Rotulada "CORONA 330"
click at [443, 196] on div "CAIXA CARTÃO CORONA 330ML" at bounding box center [441, 200] width 112 height 10
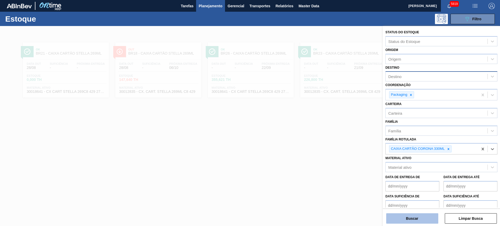
click at [415, 219] on button "Buscar" at bounding box center [412, 218] width 52 height 10
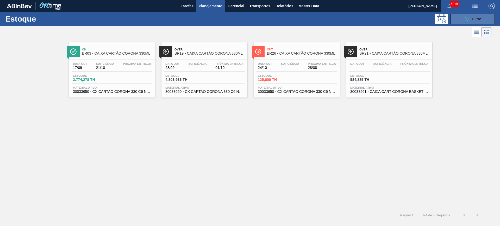
click at [470, 20] on icon "089F7B8B-B2A5-4AFE-B5C0-19BA573D28AC" at bounding box center [467, 19] width 6 height 6
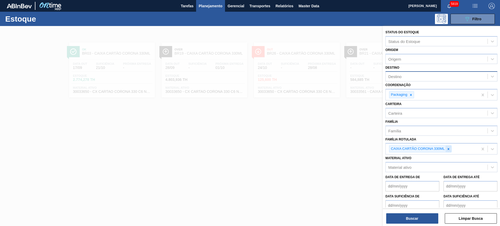
click at [450, 149] on icon at bounding box center [448, 149] width 4 height 4
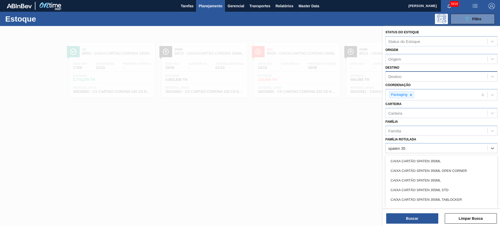
type Rotulada "spaten 350"
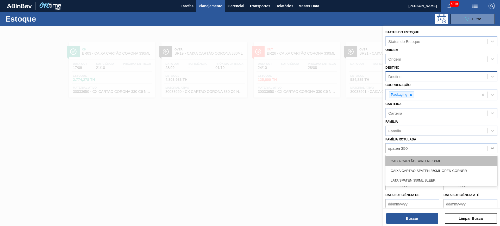
click at [452, 161] on div "CAIXA CARTÃO SPATEN 350ML" at bounding box center [441, 161] width 112 height 10
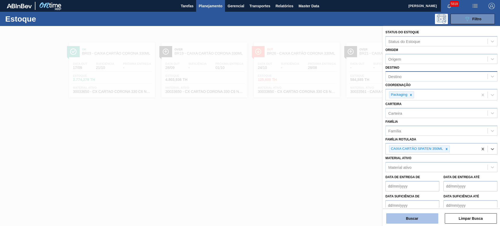
click at [416, 214] on button "Buscar" at bounding box center [412, 218] width 52 height 10
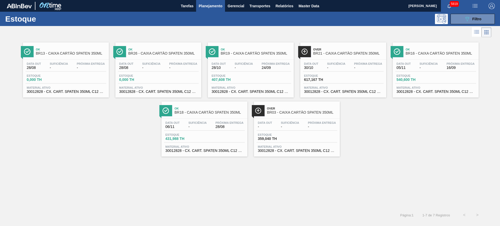
drag, startPoint x: 170, startPoint y: 63, endPoint x: 243, endPoint y: 57, distance: 73.1
drag, startPoint x: 481, startPoint y: 23, endPoint x: 478, endPoint y: 24, distance: 2.7
click at [481, 22] on button "089F7B8B-B2A5-4AFE-B5C0-19BA573D28AC Filtro" at bounding box center [472, 19] width 44 height 10
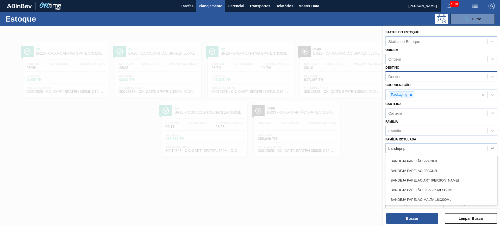
type Rotulada "bandeja"
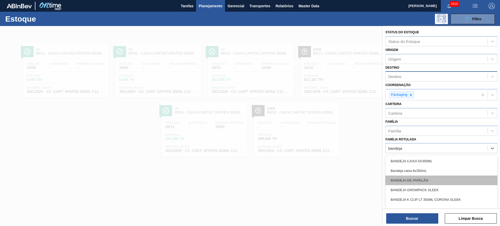
click at [460, 176] on div "BANDEJA DE PAPELÃO" at bounding box center [441, 181] width 112 height 10
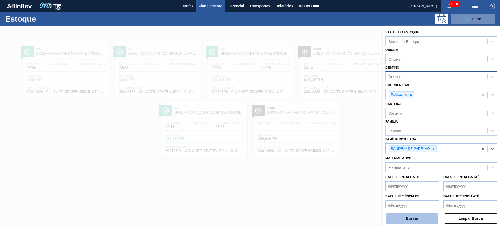
click at [432, 218] on button "Buscar" at bounding box center [412, 218] width 52 height 10
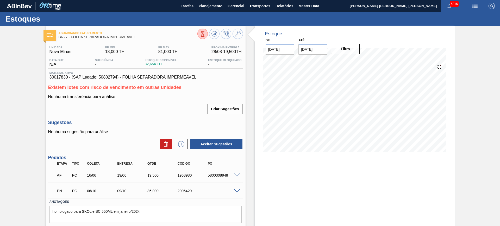
scroll to position [15, 0]
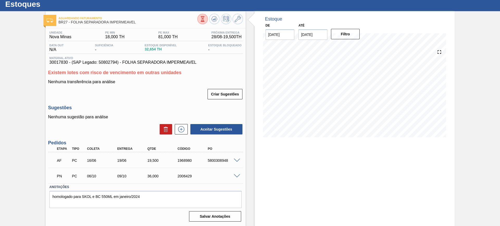
click at [237, 160] on span at bounding box center [237, 161] width 6 height 4
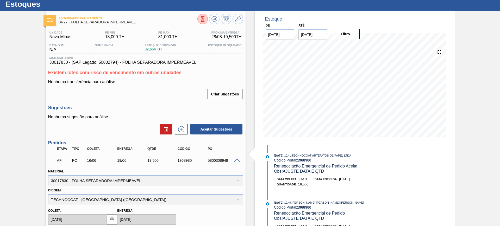
scroll to position [80, 0]
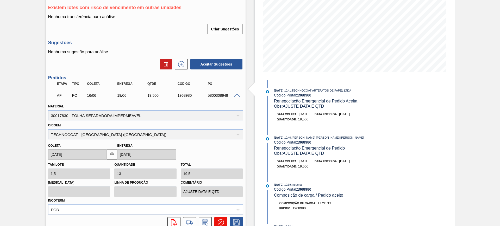
click at [223, 220] on button at bounding box center [220, 222] width 13 height 10
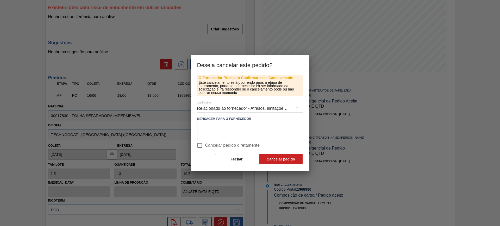
click at [211, 145] on span "Cancelar pedido diretamente" at bounding box center [232, 145] width 55 height 6
click at [205, 145] on input "Cancelar pedido diretamente" at bounding box center [199, 145] width 11 height 11
checkbox input "true"
click at [272, 161] on button "Cancelar pedido" at bounding box center [280, 159] width 43 height 10
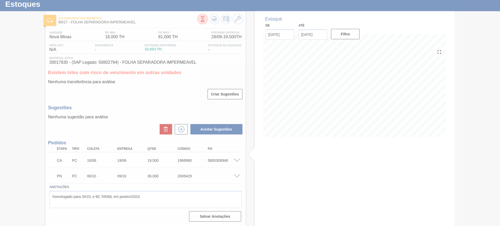
scroll to position [15, 0]
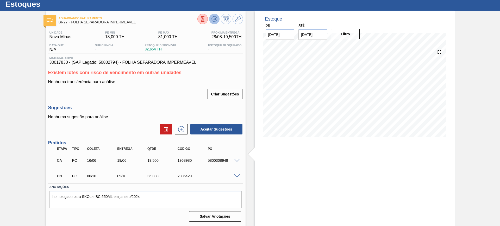
click at [214, 21] on icon at bounding box center [214, 19] width 6 height 6
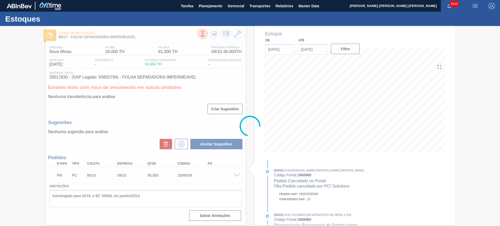
scroll to position [0, 0]
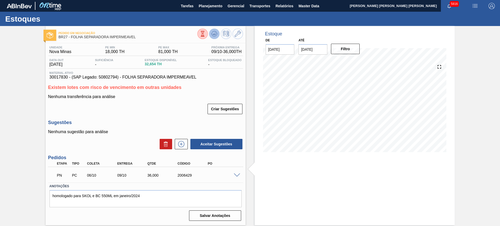
click at [216, 34] on icon at bounding box center [214, 34] width 6 height 6
click at [236, 175] on span at bounding box center [237, 176] width 6 height 4
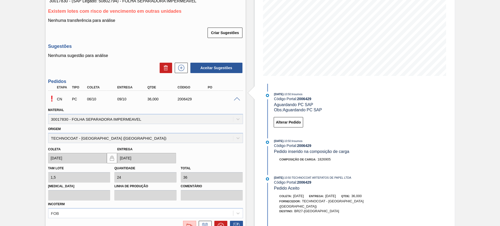
scroll to position [98, 0]
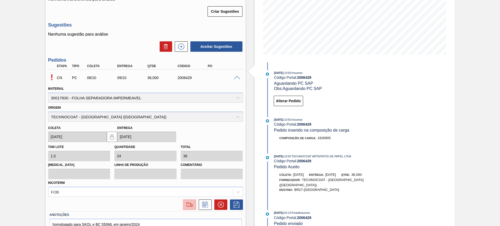
click at [193, 202] on img at bounding box center [189, 205] width 8 height 6
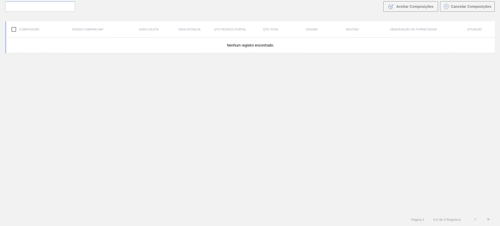
scroll to position [37, 0]
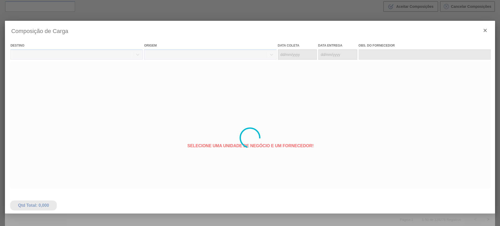
type coleta "[DATE]"
type entrega "09/10/2025"
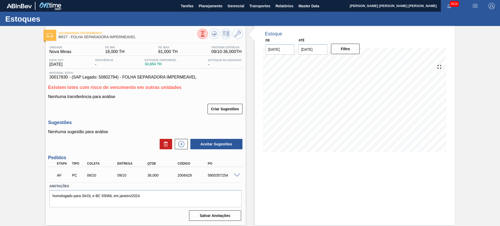
click at [236, 174] on span at bounding box center [237, 176] width 6 height 4
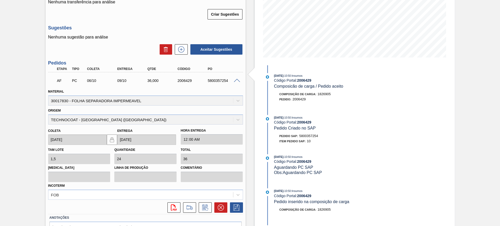
scroll to position [125, 0]
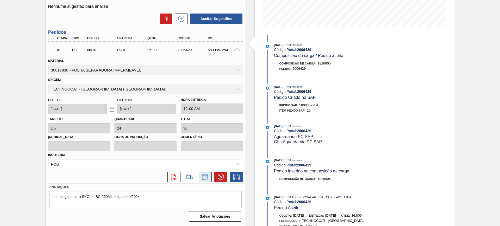
click at [205, 177] on icon at bounding box center [205, 177] width 8 height 6
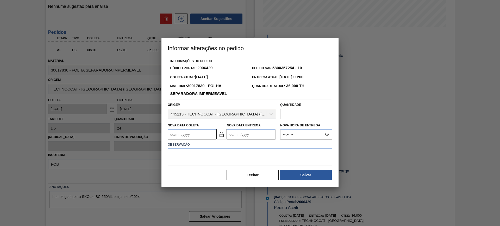
click at [237, 139] on Entrega2006429 "Nova Data Entrega" at bounding box center [251, 134] width 49 height 10
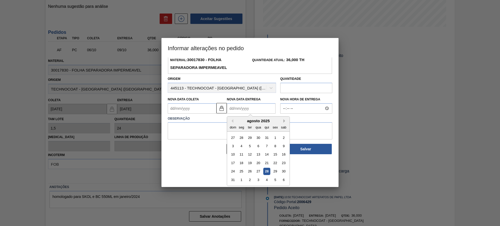
click at [284, 121] on button "Next Month" at bounding box center [285, 121] width 4 height 4
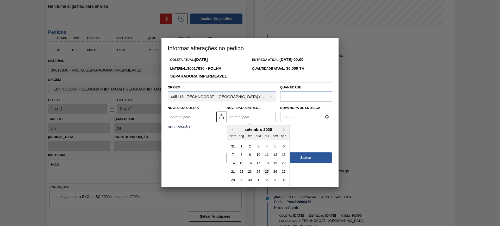
click at [265, 173] on div "25" at bounding box center [266, 171] width 7 height 7
type Coleta2006429 "22/09/2025"
type Entrega2006429 "25/09/2025"
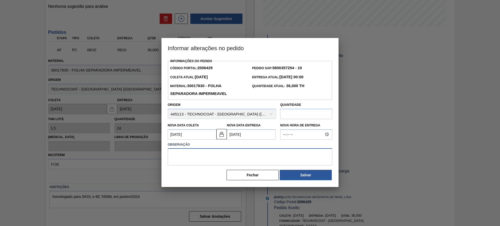
click at [237, 161] on textarea at bounding box center [250, 156] width 164 height 17
type textarea "AJUSTE DATA"
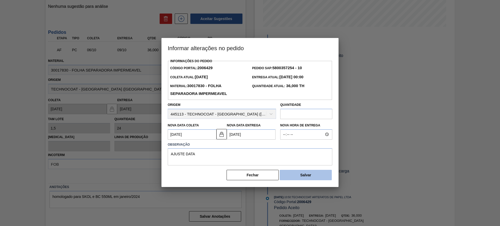
click at [300, 176] on button "Salvar" at bounding box center [305, 175] width 52 height 10
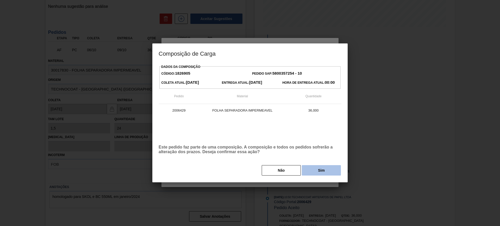
click at [315, 168] on button "Sim" at bounding box center [321, 170] width 39 height 10
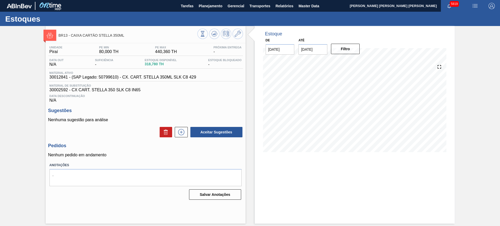
click at [208, 34] on div at bounding box center [220, 35] width 46 height 12
click at [203, 33] on icon at bounding box center [202, 33] width 3 height 5
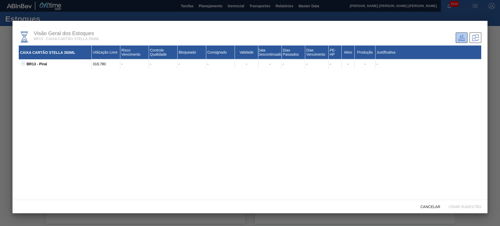
click at [24, 62] on icon at bounding box center [23, 64] width 4 height 4
click at [6, 36] on div at bounding box center [250, 113] width 500 height 226
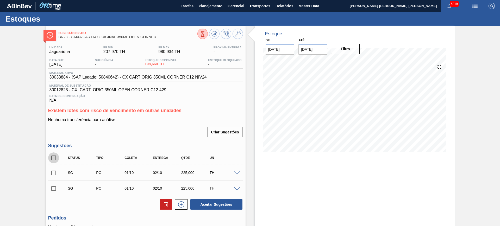
click at [56, 157] on input "checkbox" at bounding box center [53, 157] width 11 height 11
checkbox input "true"
click at [168, 207] on button at bounding box center [166, 204] width 12 height 10
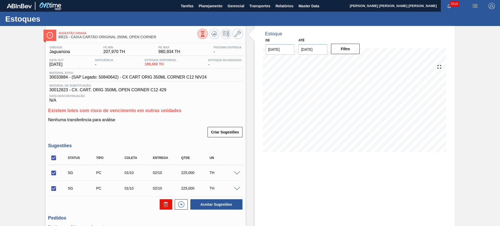
checkbox input "false"
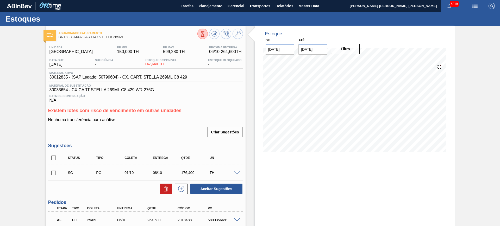
click at [53, 159] on input "checkbox" at bounding box center [53, 157] width 11 height 11
checkbox input "true"
click at [166, 192] on icon at bounding box center [166, 189] width 6 height 6
checkbox input "false"
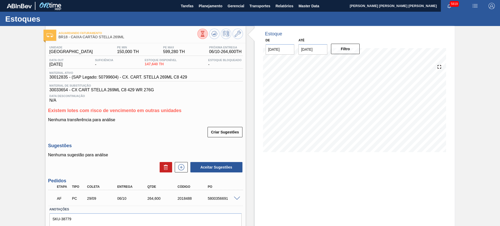
scroll to position [14, 0]
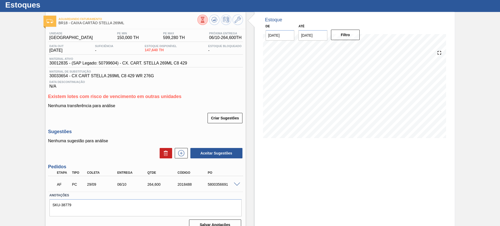
click at [234, 182] on div at bounding box center [237, 184] width 10 height 4
click at [234, 183] on span at bounding box center [237, 185] width 6 height 4
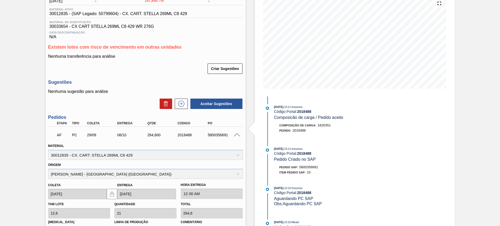
scroll to position [137, 0]
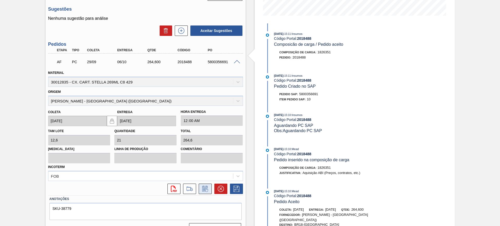
click at [205, 188] on icon at bounding box center [205, 189] width 8 height 6
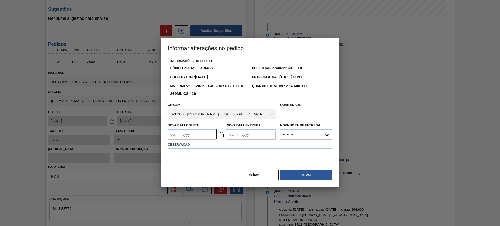
click at [251, 139] on Entrega2018488 "Nova Data Entrega" at bounding box center [251, 134] width 49 height 10
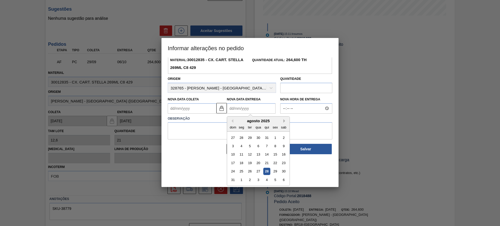
click at [284, 121] on button "Next Month" at bounding box center [285, 121] width 4 height 4
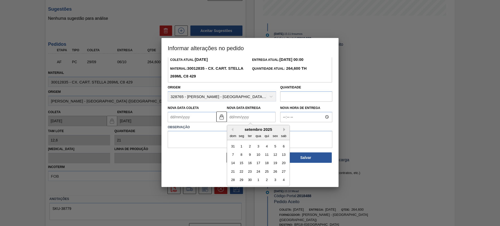
scroll to position [17, 0]
click at [259, 173] on div "24" at bounding box center [258, 171] width 7 height 7
type Coleta2018488 "17/09/2025"
type Entrega2018488 "[DATE]"
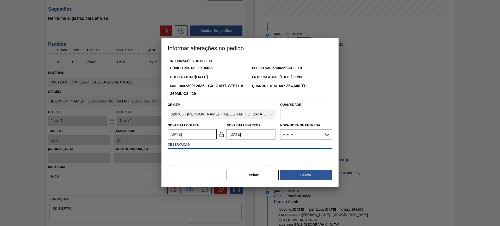
click at [257, 165] on textarea at bounding box center [250, 156] width 164 height 17
type textarea "AJUSTE DATA"
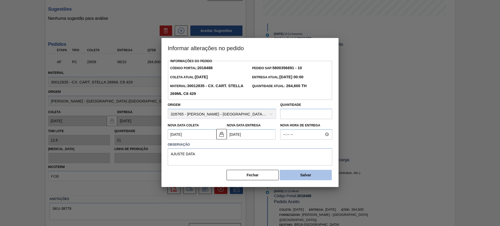
click at [300, 175] on button "Salvar" at bounding box center [305, 175] width 52 height 10
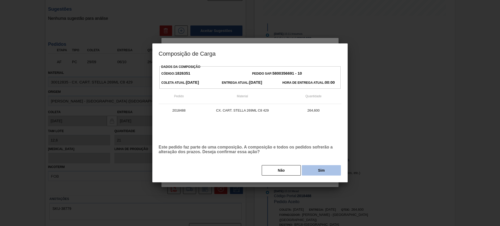
click at [315, 169] on button "Sim" at bounding box center [321, 170] width 39 height 10
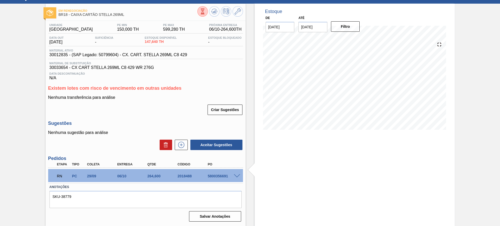
scroll to position [22, 0]
click at [238, 175] on span at bounding box center [237, 176] width 6 height 4
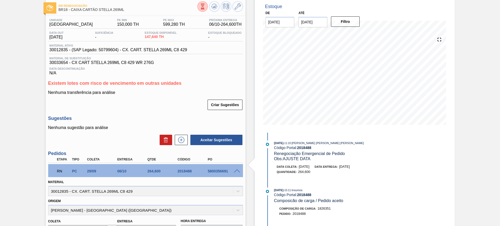
scroll to position [0, 0]
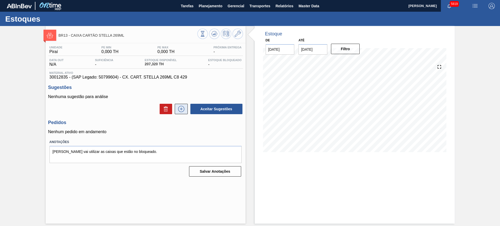
click at [183, 112] on icon at bounding box center [181, 109] width 8 height 6
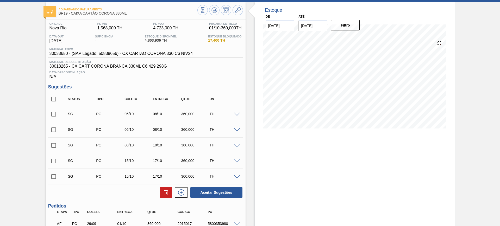
scroll to position [23, 0]
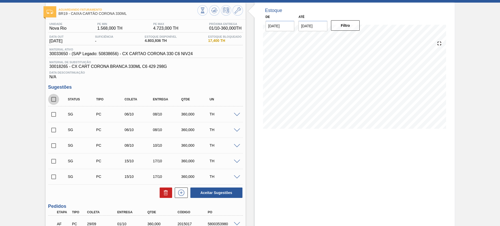
click at [53, 96] on input "checkbox" at bounding box center [53, 99] width 11 height 11
checkbox input "true"
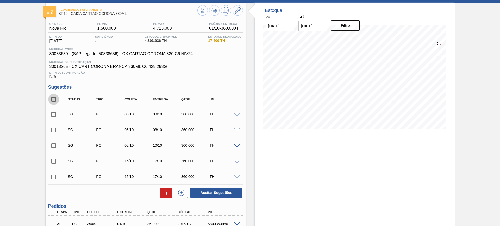
checkbox input "true"
click at [211, 185] on div "Status Tipo Coleta Entrega Qtde UN SG PC 06/10 08/10 360,000 TH Material 300336…" at bounding box center [145, 146] width 195 height 106
click at [206, 189] on button "Aceitar Sugestões" at bounding box center [216, 193] width 52 height 10
checkbox input "false"
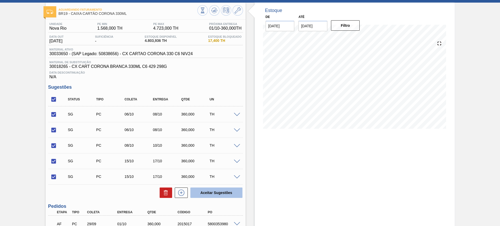
checkbox input "false"
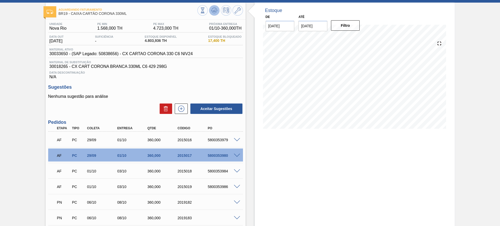
click at [215, 11] on icon at bounding box center [214, 10] width 6 height 6
click at [203, 11] on icon at bounding box center [202, 10] width 3 height 5
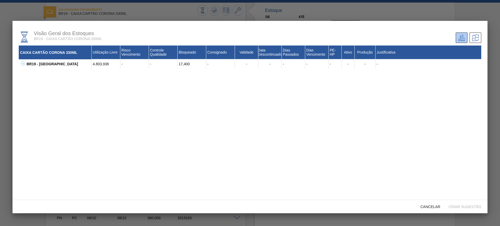
click at [24, 64] on icon at bounding box center [23, 64] width 4 height 4
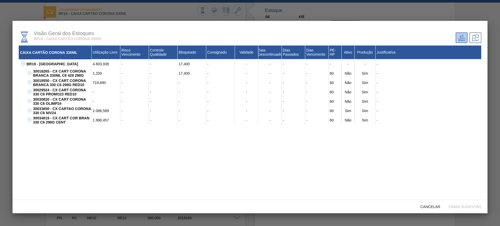
click at [30, 85] on button at bounding box center [28, 82] width 5 height 5
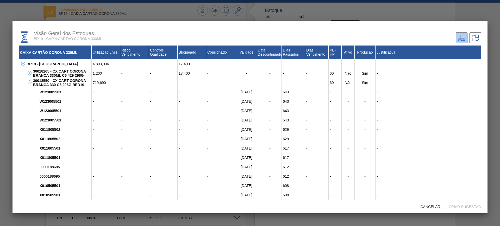
click at [30, 85] on button at bounding box center [28, 82] width 5 height 5
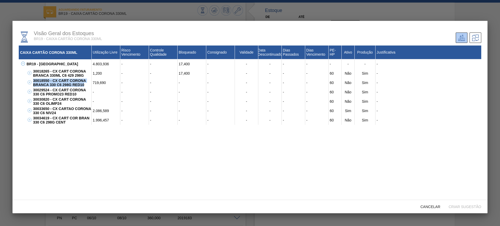
drag, startPoint x: 33, startPoint y: 78, endPoint x: 86, endPoint y: 86, distance: 53.6
click at [86, 86] on div "30018550 - CX CART CORONA BRANCA 330 C6 298G RED10" at bounding box center [62, 82] width 60 height 9
copy div "30018550 - CX CART CORONA BRANCA 330 C6 298G RED10"
click at [28, 81] on icon at bounding box center [30, 82] width 4 height 4
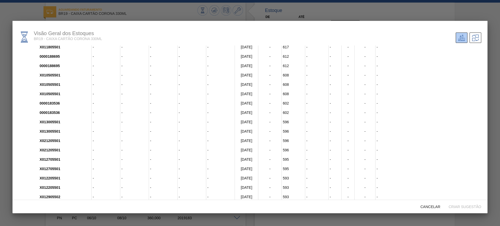
scroll to position [0, 0]
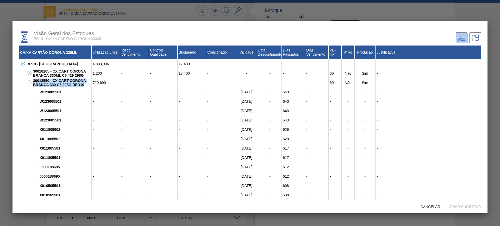
click at [30, 82] on icon at bounding box center [30, 82] width 4 height 4
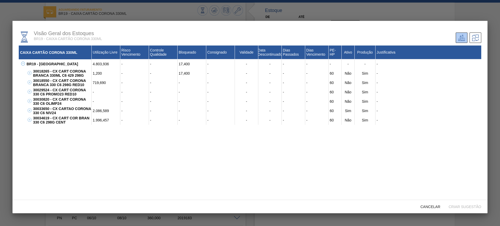
click at [0, 62] on div at bounding box center [250, 113] width 500 height 226
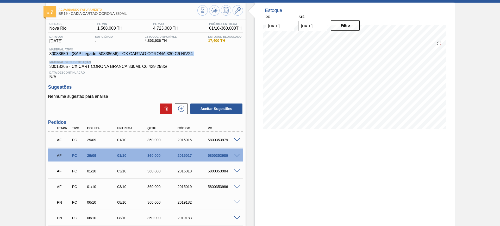
drag, startPoint x: 50, startPoint y: 54, endPoint x: 122, endPoint y: 60, distance: 71.8
click at [122, 60] on div "Unidade Nova Rio PE MIN 1.568,000 TH PE MAX 4.723,000 TH Próxima Entrega 01/10 …" at bounding box center [145, 50] width 195 height 57
click at [88, 60] on div "Unidade Nova Rio PE MIN 1.568,000 TH PE MAX 4.723,000 TH Próxima Entrega 01/10 …" at bounding box center [145, 50] width 195 height 57
drag, startPoint x: 49, startPoint y: 52, endPoint x: 194, endPoint y: 53, distance: 144.4
click at [194, 53] on div "Material ativo 30033650 - (SAP Legado: 50838656) - CX CARTAO CORONA 330 C6 NIV24" at bounding box center [121, 52] width 146 height 8
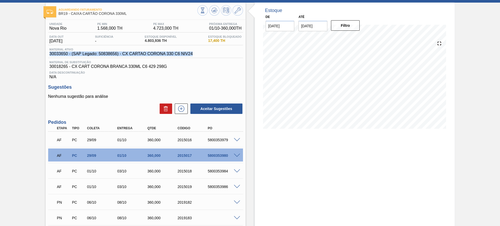
copy span "30033650 - (SAP Legado: 50838656) - CX CARTAO CORONA 330 C6 NIV24"
click at [204, 11] on icon at bounding box center [203, 11] width 6 height 6
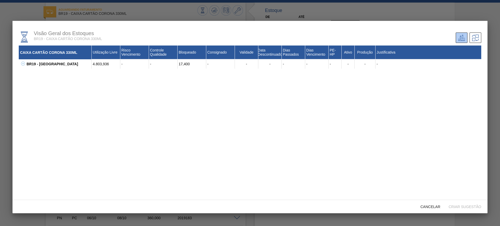
click at [22, 62] on icon at bounding box center [23, 64] width 4 height 4
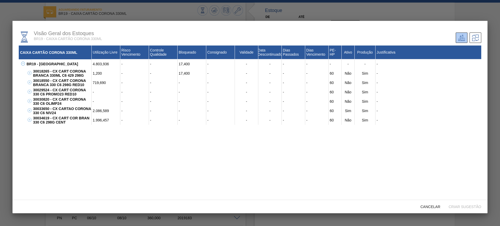
click at [30, 82] on icon at bounding box center [30, 82] width 4 height 4
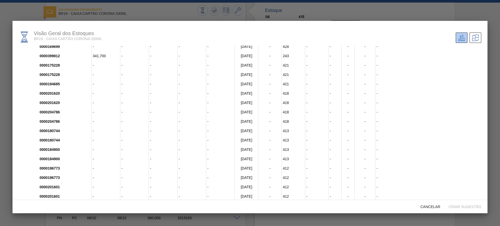
scroll to position [1142, 0]
drag, startPoint x: 40, startPoint y: 63, endPoint x: 60, endPoint y: 64, distance: 20.4
click at [60, 64] on div "0000345288" at bounding box center [64, 64] width 53 height 9
copy div "0000345288"
click at [55, 94] on div "0000399812" at bounding box center [64, 92] width 53 height 9
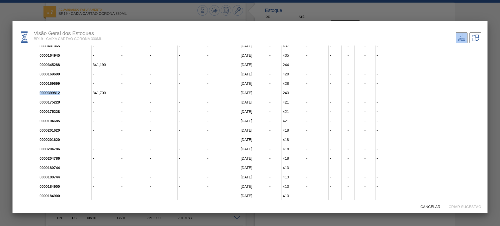
click at [55, 94] on div "0000399812" at bounding box center [64, 92] width 53 height 9
copy div "0000399812"
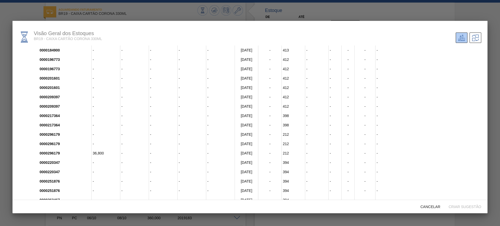
scroll to position [1297, 0]
click at [53, 144] on div "0000296179" at bounding box center [64, 143] width 53 height 9
copy div "0000296179"
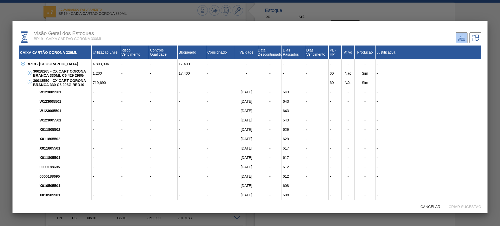
click at [144, 15] on div at bounding box center [250, 113] width 500 height 226
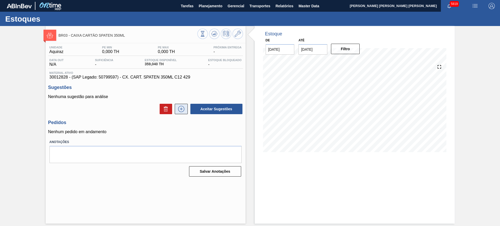
click at [181, 109] on icon at bounding box center [181, 109] width 8 height 6
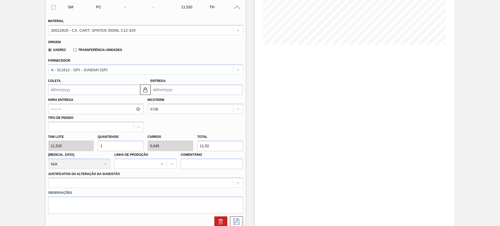
scroll to position [112, 0]
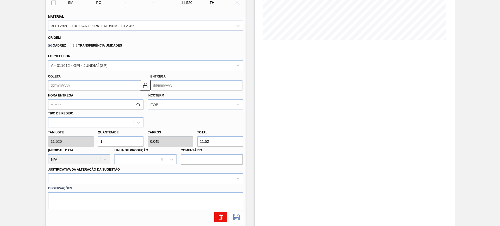
click at [221, 217] on icon at bounding box center [221, 217] width 6 height 6
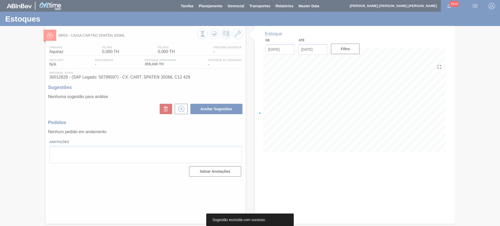
scroll to position [0, 0]
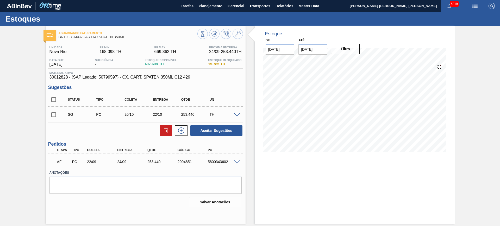
click at [236, 160] on span at bounding box center [237, 162] width 6 height 4
type input "11,52"
type input "253,44"
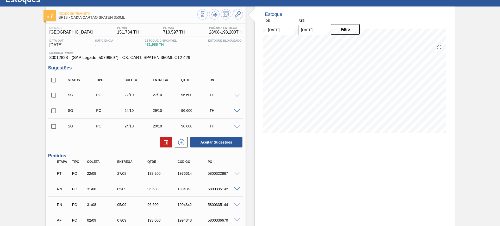
scroll to position [64, 0]
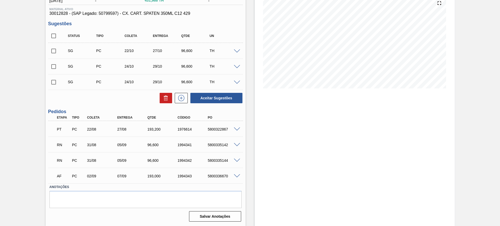
click at [236, 159] on span at bounding box center [237, 161] width 6 height 4
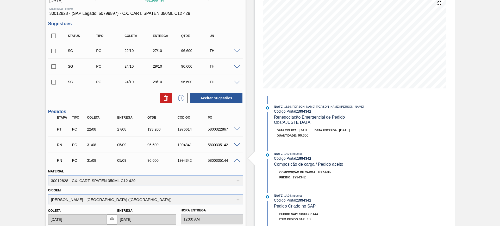
click at [236, 159] on span at bounding box center [237, 161] width 6 height 4
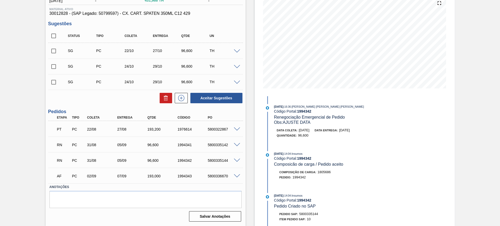
scroll to position [0, 0]
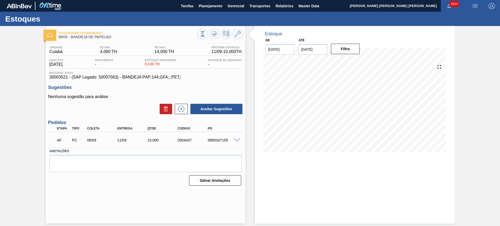
click at [218, 141] on div "5800347155" at bounding box center [223, 140] width 34 height 4
copy div "5800347155"
click at [238, 139] on span at bounding box center [237, 140] width 6 height 4
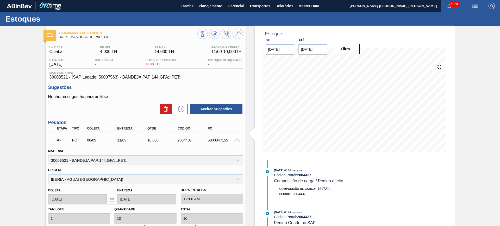
click at [236, 141] on span at bounding box center [237, 140] width 6 height 4
